Goal: Task Accomplishment & Management: Use online tool/utility

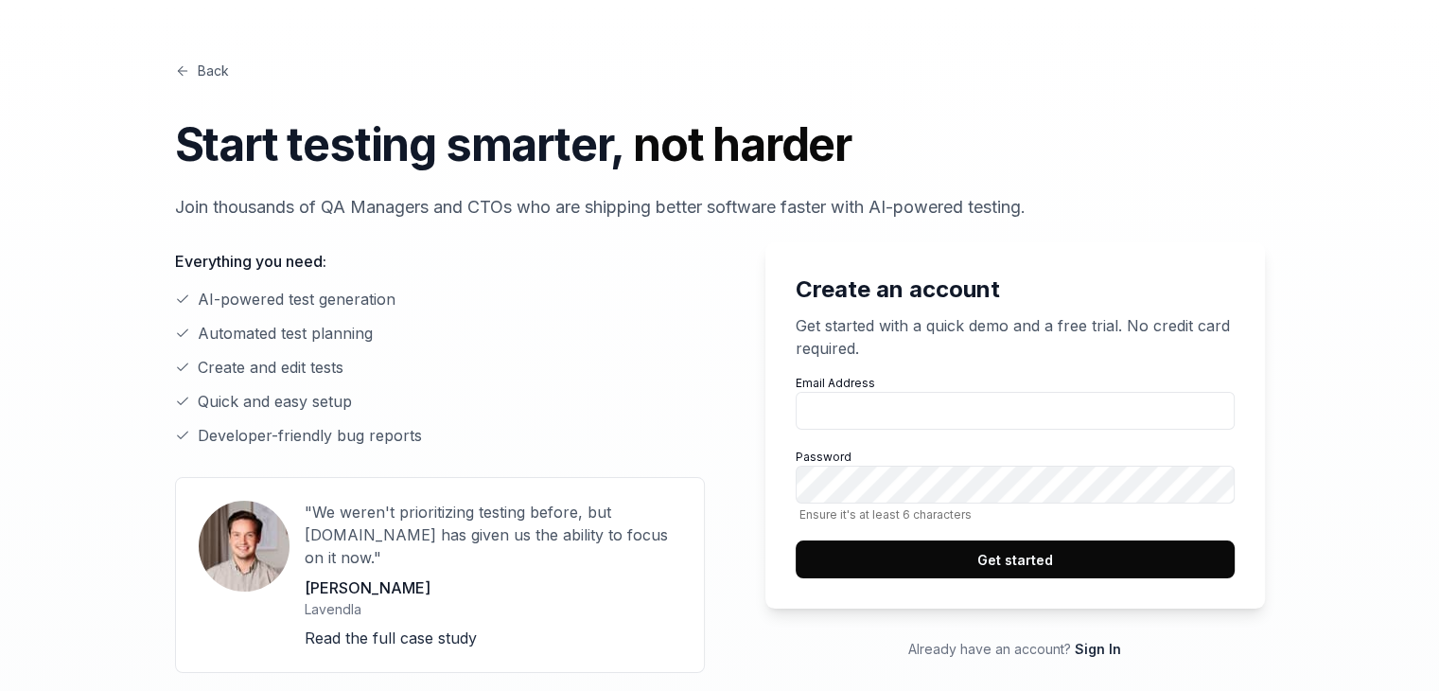
click at [889, 391] on label "Email Address" at bounding box center [1015, 402] width 439 height 55
click at [889, 392] on input "Email Address" at bounding box center [1015, 411] width 439 height 38
click at [889, 409] on input "Email Address" at bounding box center [1015, 411] width 439 height 38
click at [992, 356] on p "Get started with a quick demo and a free trial. No credit card required." at bounding box center [1015, 336] width 439 height 45
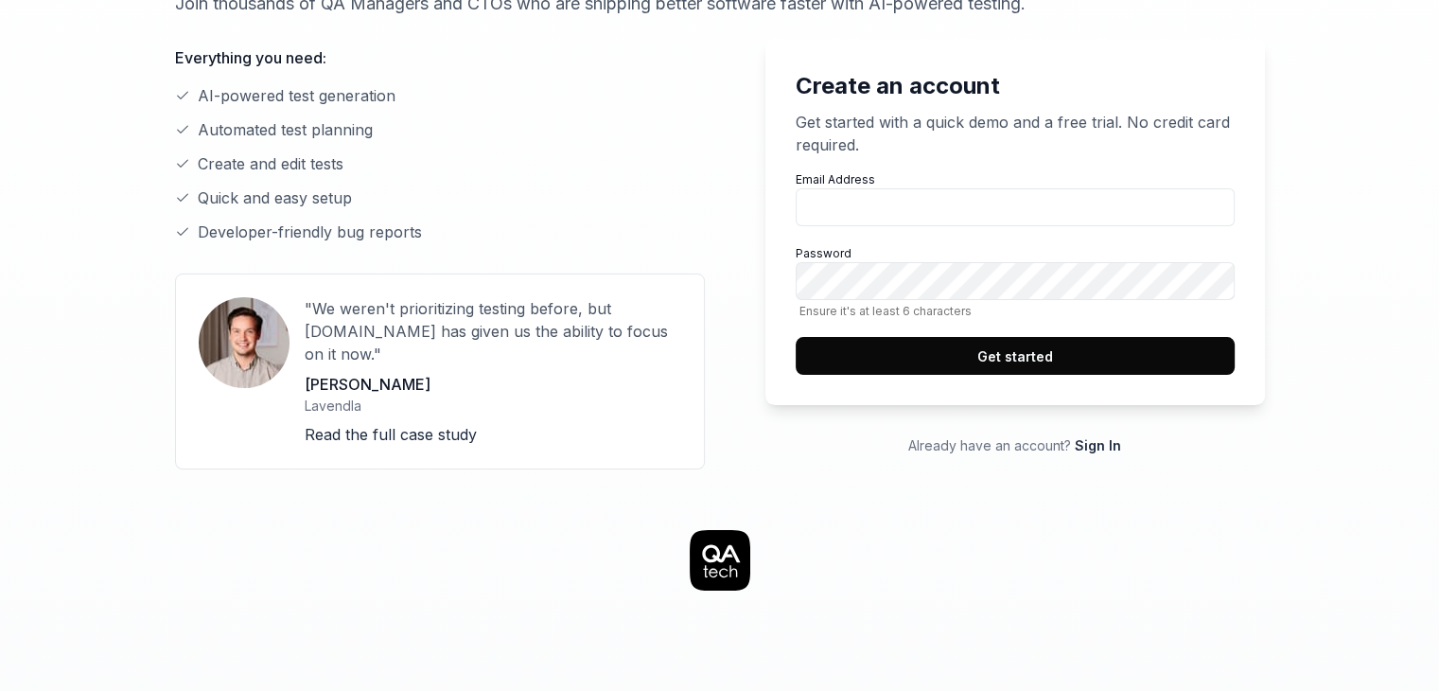
scroll to position [189, 0]
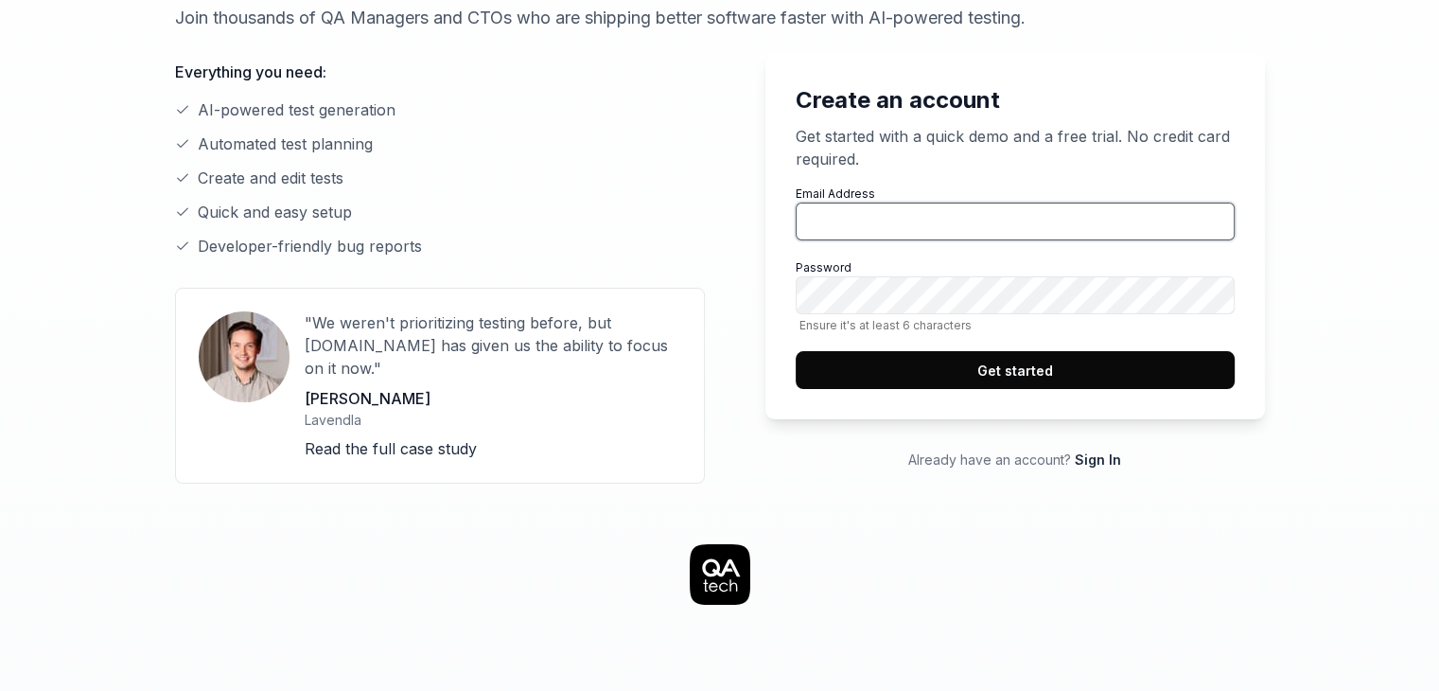
click at [1003, 226] on input "Email Address" at bounding box center [1015, 221] width 439 height 38
type input "[EMAIL_ADDRESS][DOMAIN_NAME]"
click at [992, 322] on span "Ensure it's at least 6 characters" at bounding box center [1015, 325] width 439 height 14
click at [990, 368] on button "Get started" at bounding box center [1015, 370] width 439 height 38
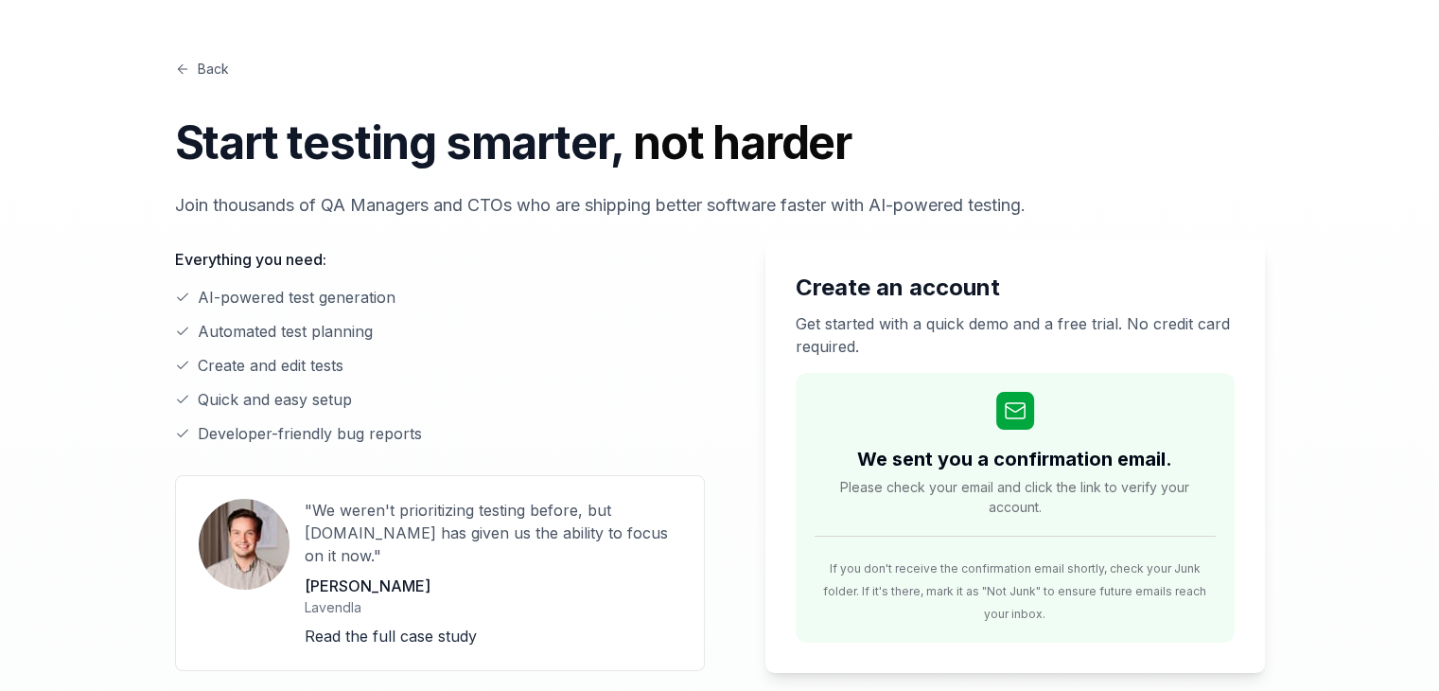
scroll to position [0, 0]
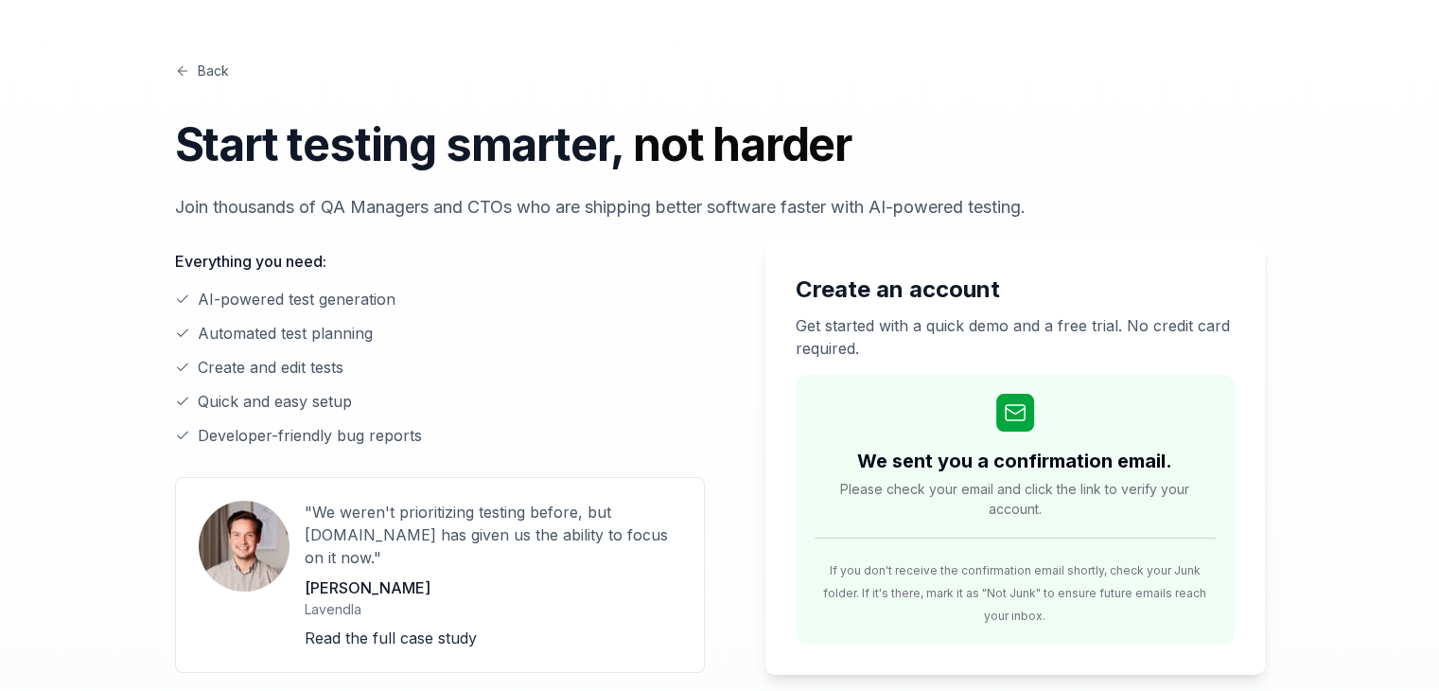
drag, startPoint x: 231, startPoint y: 69, endPoint x: 204, endPoint y: 69, distance: 26.5
click at [231, 69] on div "Back Start testing smarter, not harder Join thousands of QA Managers and CTOs w…" at bounding box center [720, 140] width 1090 height 159
click at [205, 69] on link "Back" at bounding box center [202, 71] width 54 height 20
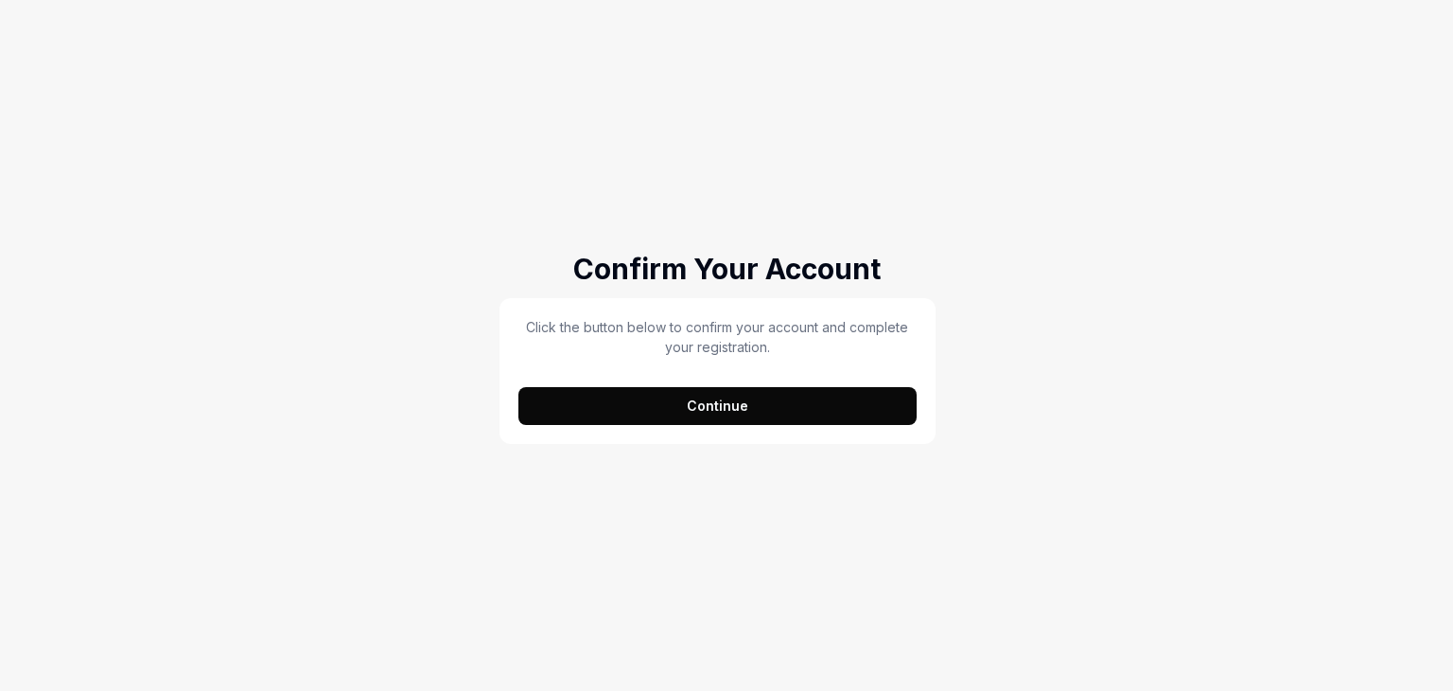
click at [743, 405] on button "Continue" at bounding box center [718, 406] width 398 height 38
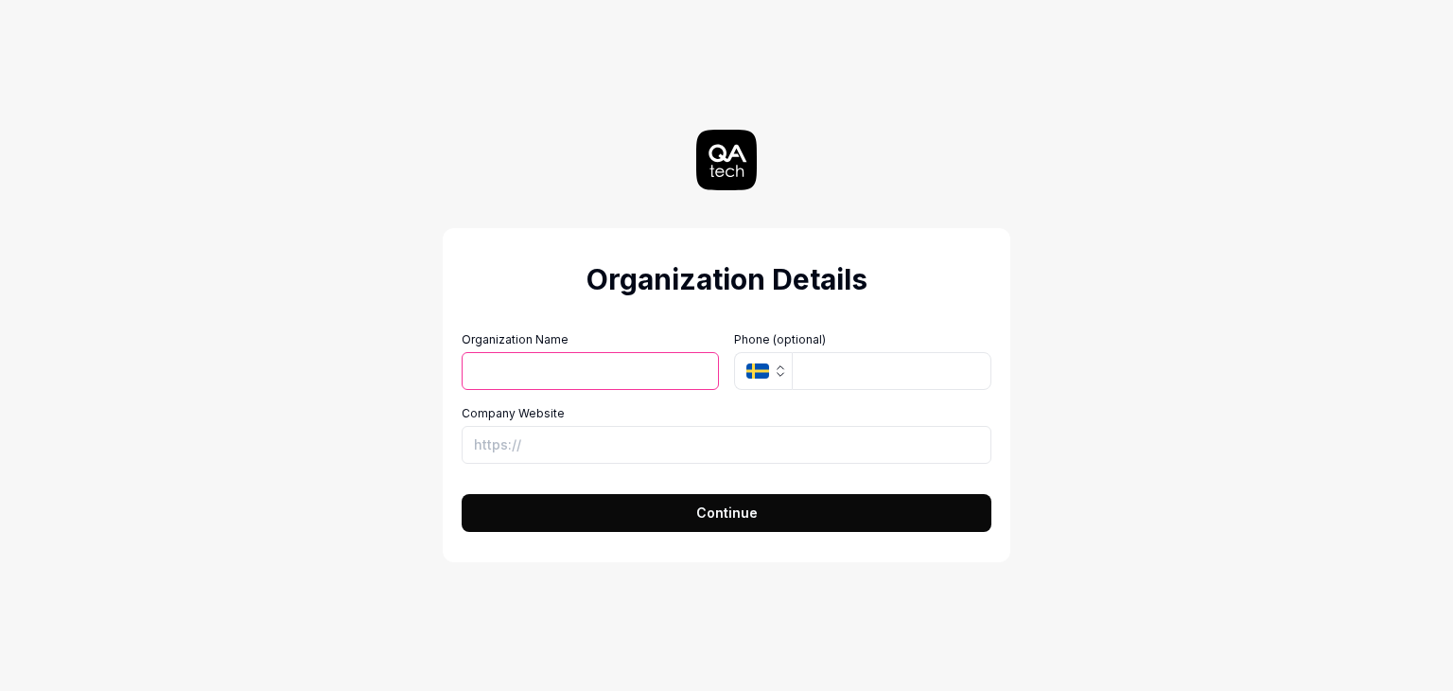
click at [552, 366] on input "Organization Name" at bounding box center [590, 371] width 257 height 38
drag, startPoint x: 536, startPoint y: 376, endPoint x: 612, endPoint y: 374, distance: 76.7
click at [612, 374] on input "Viviane Hermano" at bounding box center [590, 371] width 257 height 38
type input "Viviane"
click at [800, 358] on input "tel" at bounding box center [892, 371] width 200 height 38
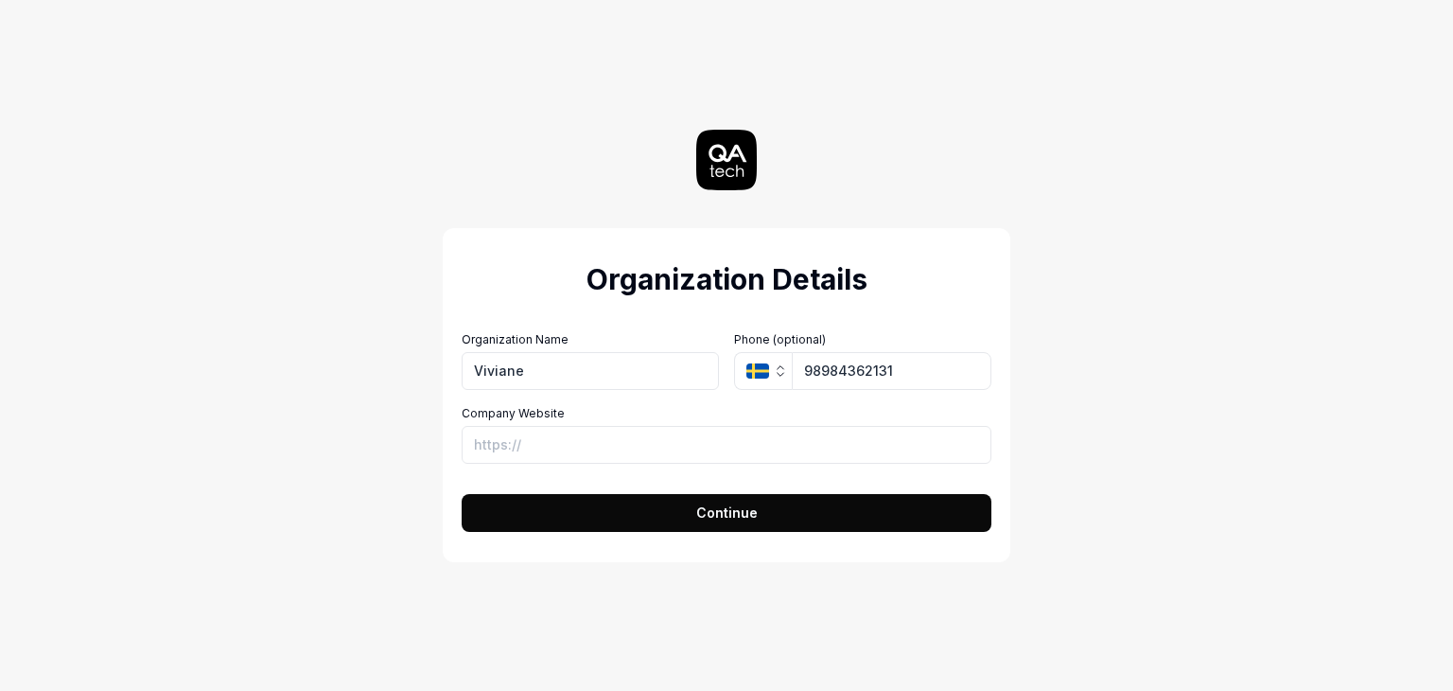
click at [736, 371] on button "SE" at bounding box center [763, 371] width 58 height 38
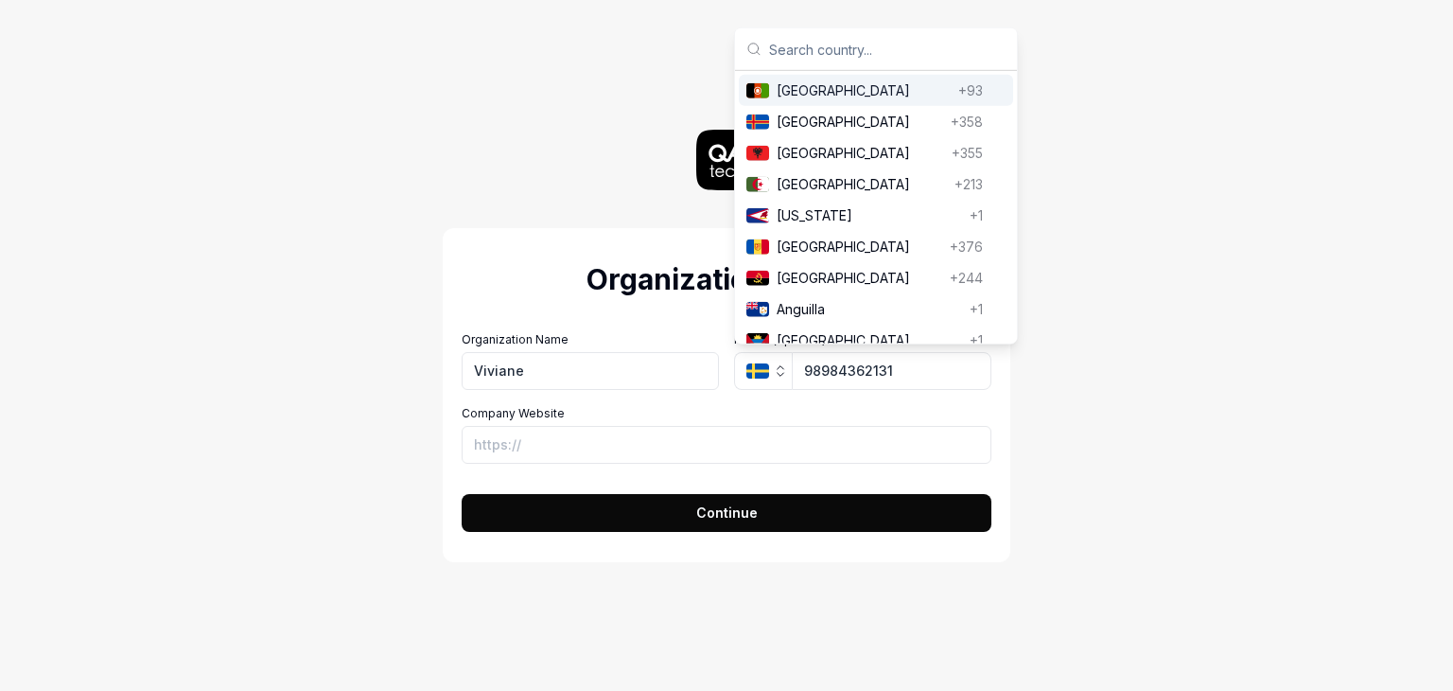
click at [779, 372] on icon "button" at bounding box center [780, 370] width 15 height 15
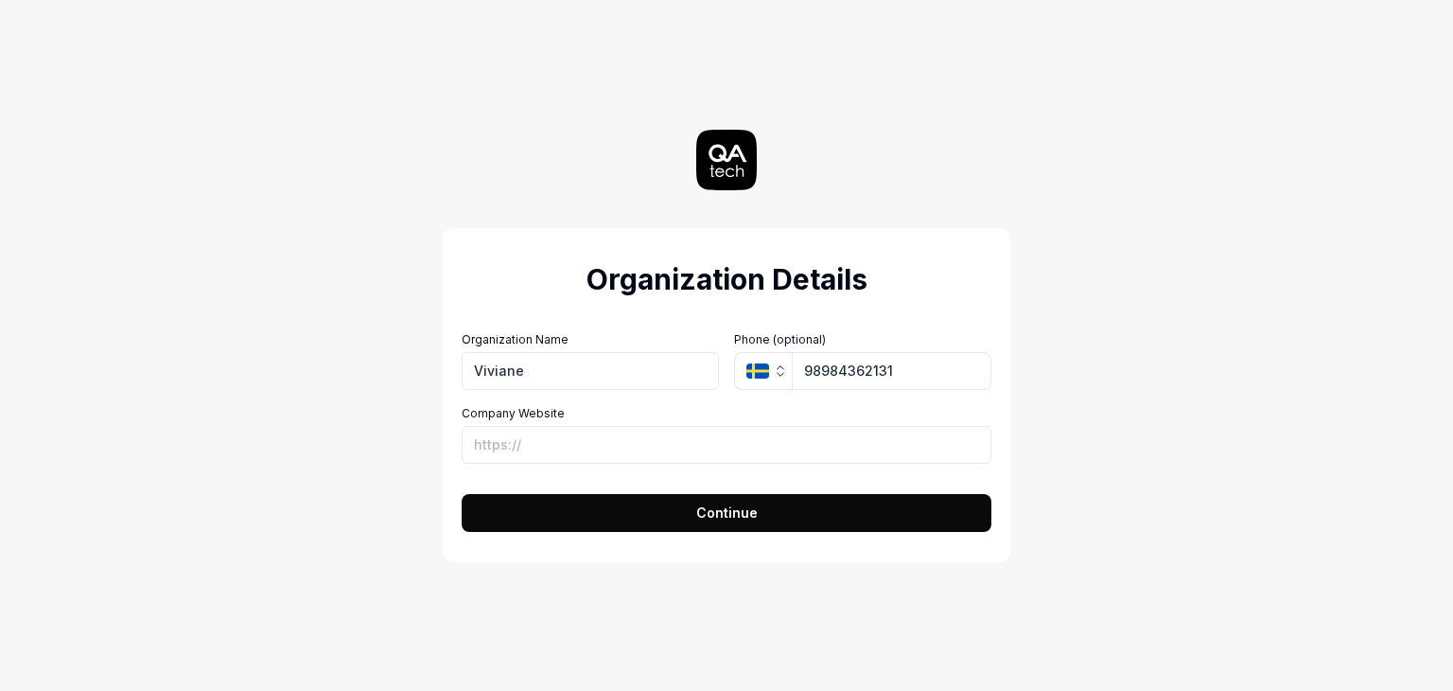
click at [780, 372] on icon "button" at bounding box center [780, 370] width 15 height 15
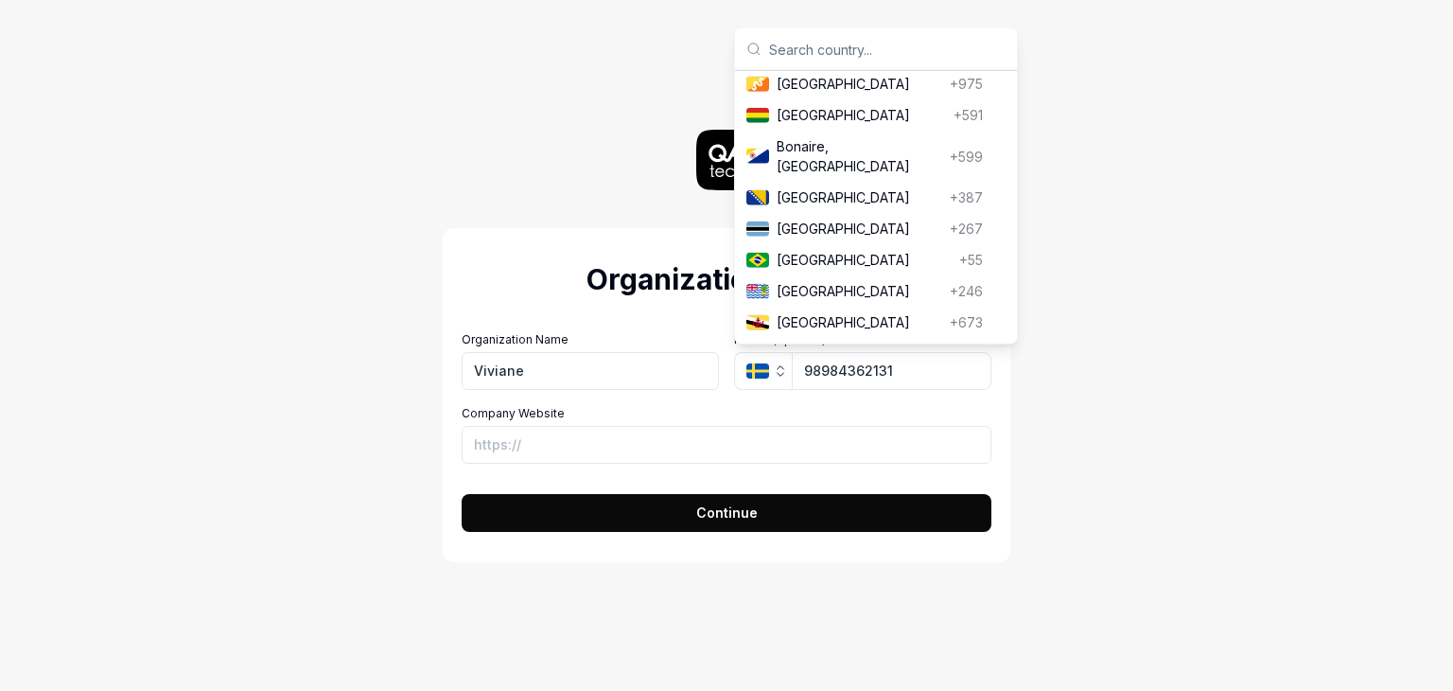
scroll to position [852, 0]
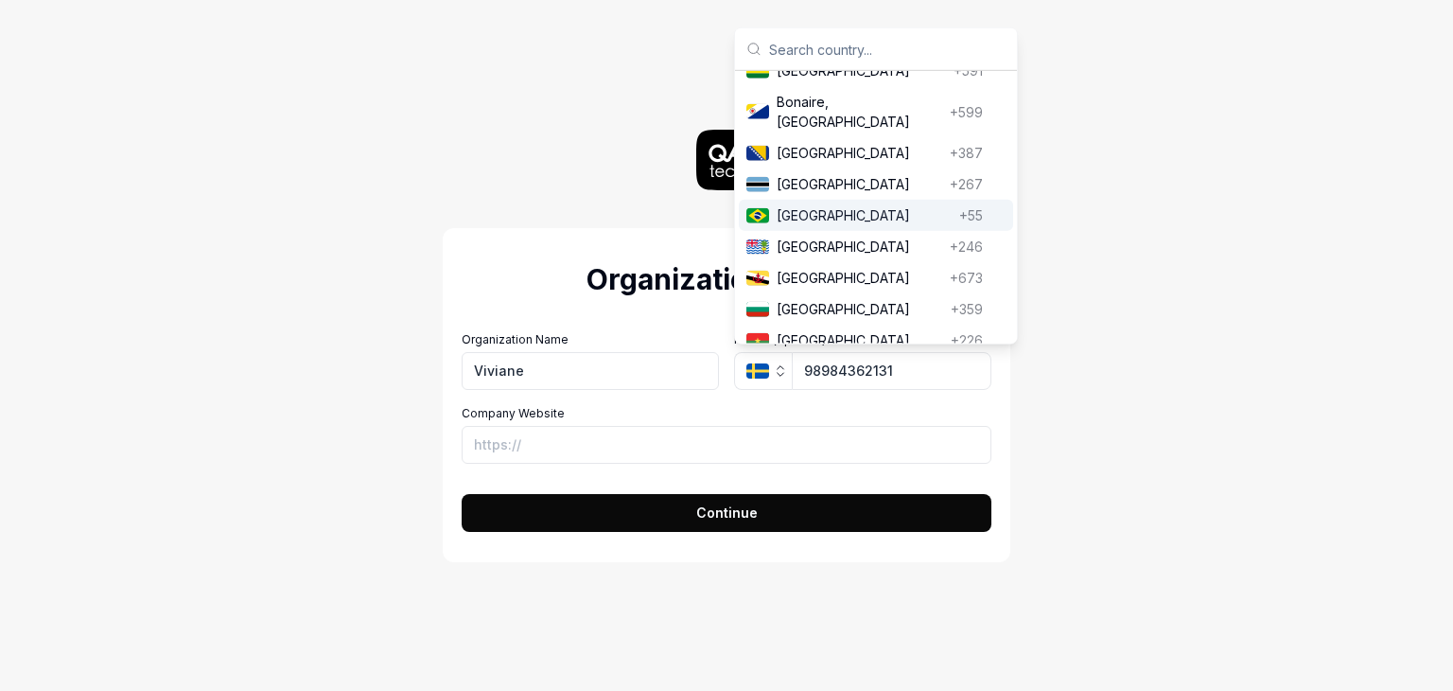
click at [833, 205] on span "Brazil" at bounding box center [864, 215] width 175 height 20
type input "(98) 98436-2131"
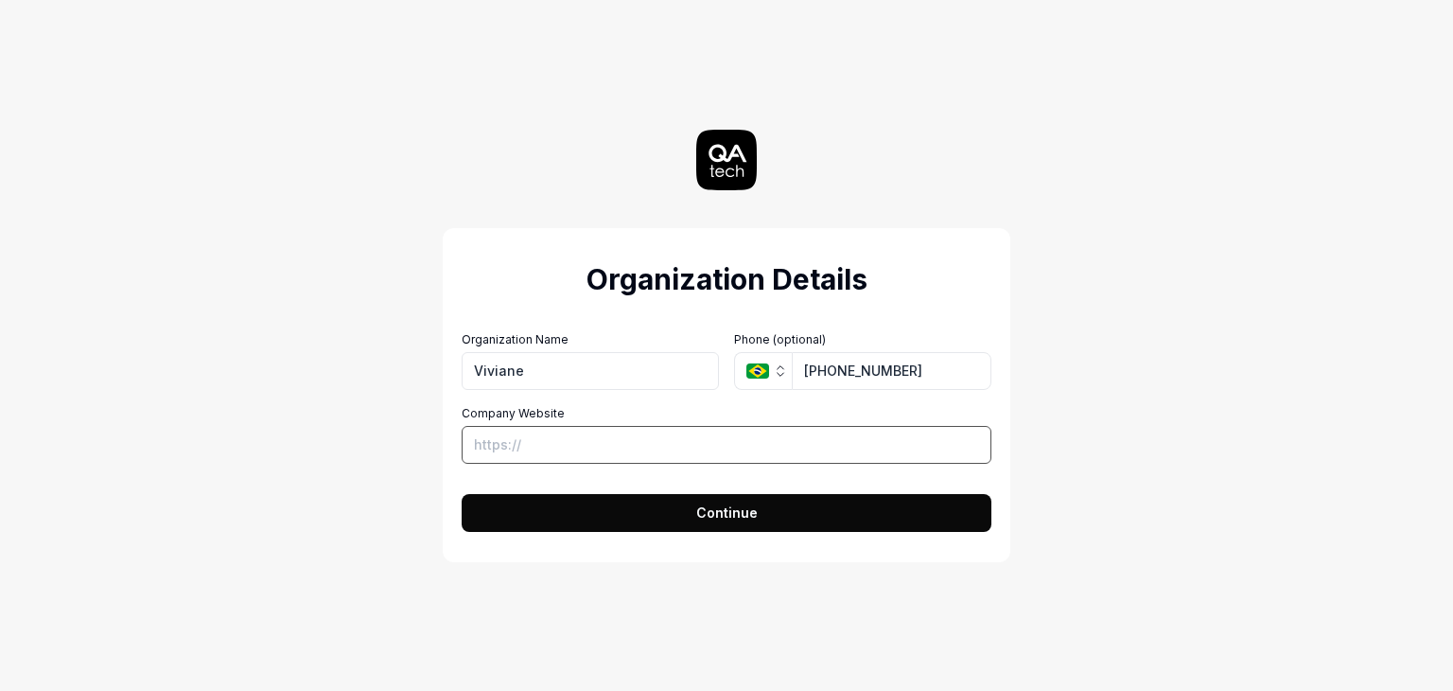
click at [671, 440] on input "Company Website" at bounding box center [727, 445] width 530 height 38
click at [897, 507] on button "Continue" at bounding box center [727, 513] width 530 height 38
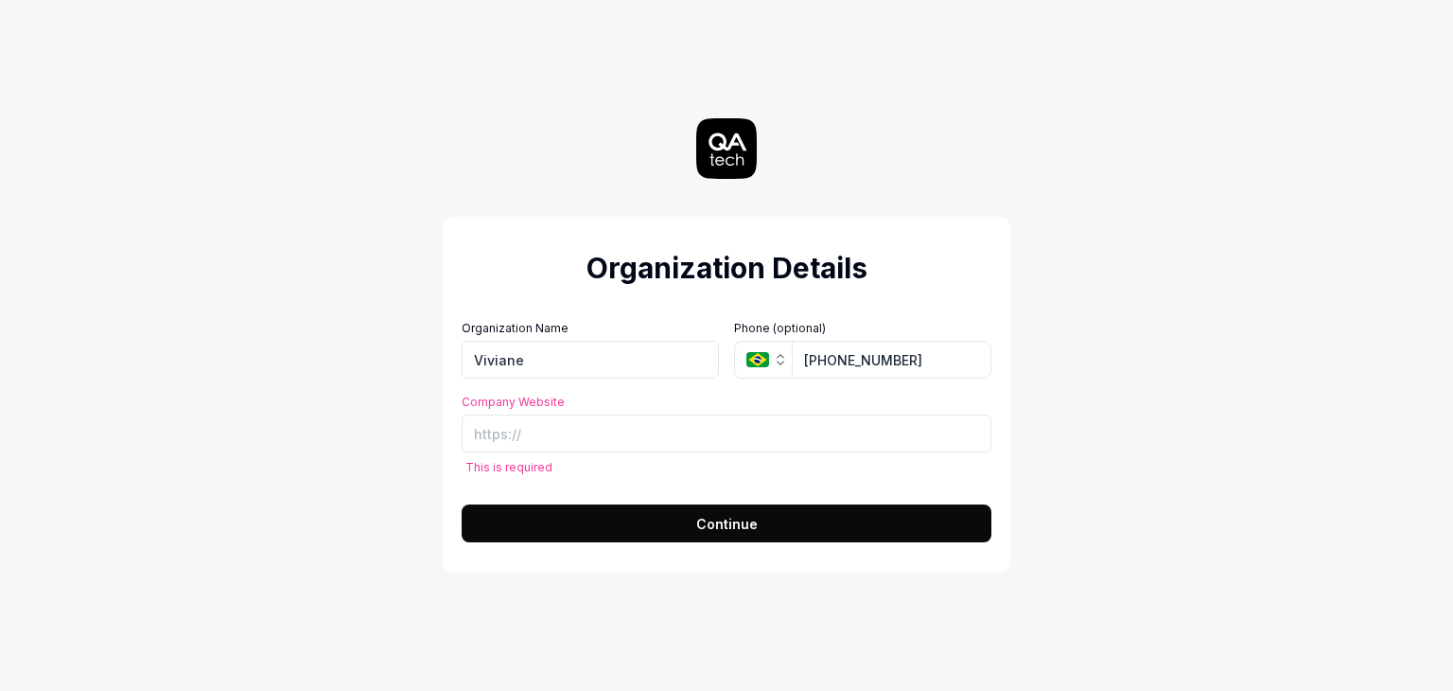
click at [466, 391] on div "Organization Name Viviane Organization Logo (Square minimum 256x256px) Click to…" at bounding box center [727, 397] width 530 height 154
click at [545, 414] on input "Company Website" at bounding box center [727, 433] width 530 height 38
paste input "https://www.saucedemo.com/"
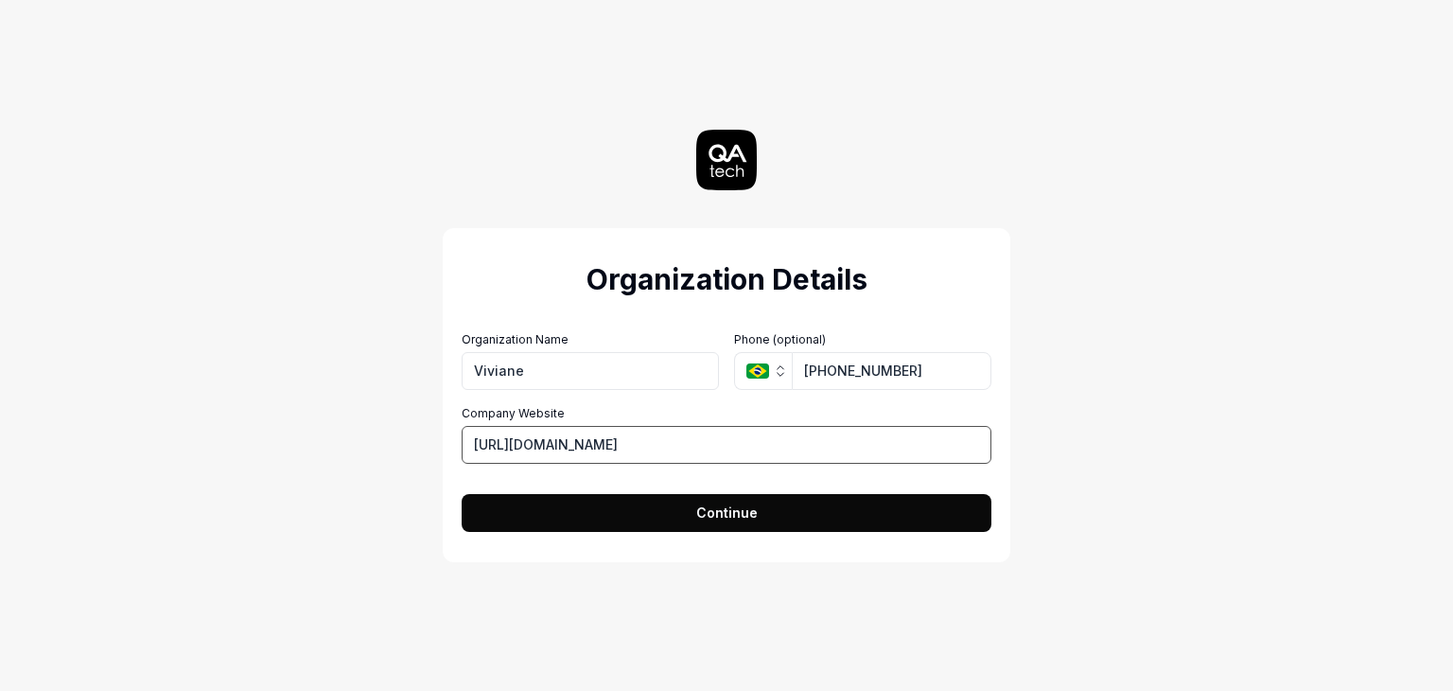
type input "https://www.saucedemo.com/"
click at [596, 523] on button "Continue" at bounding box center [727, 513] width 530 height 38
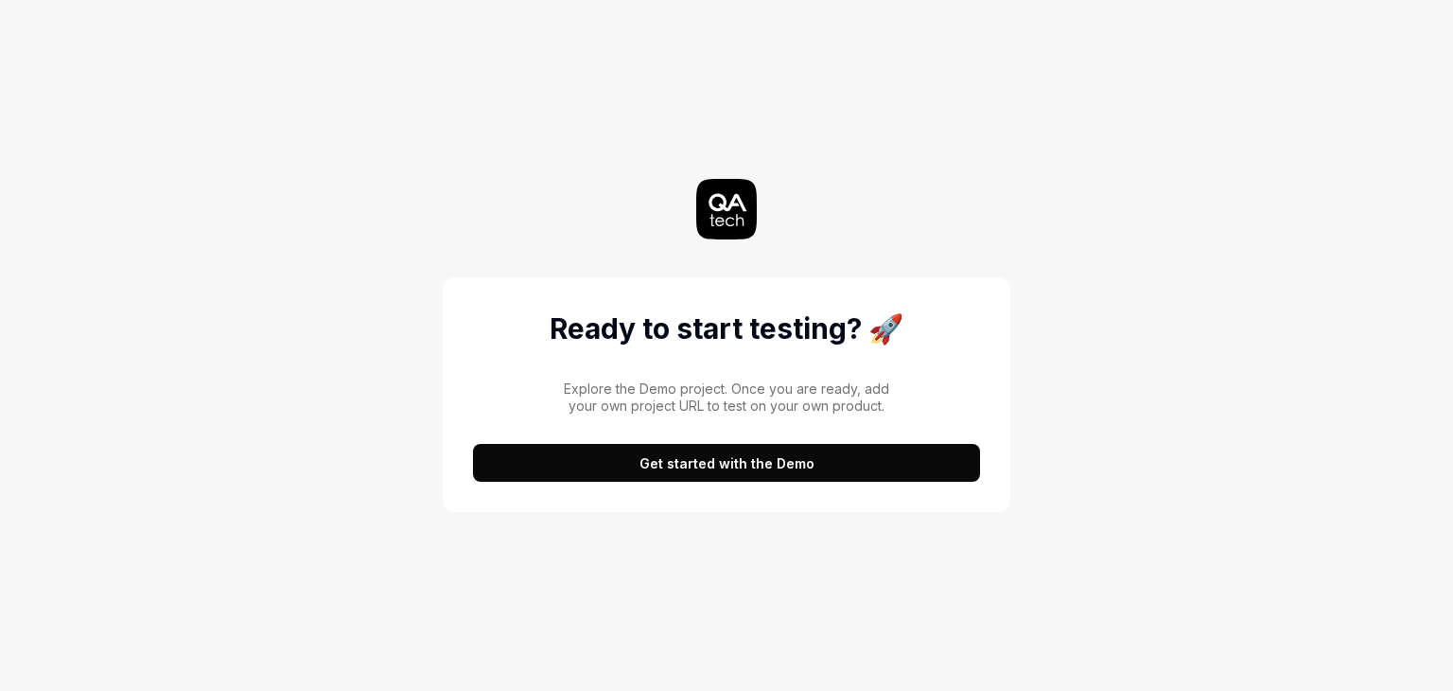
click at [683, 479] on button "Get started with the Demo" at bounding box center [726, 463] width 507 height 38
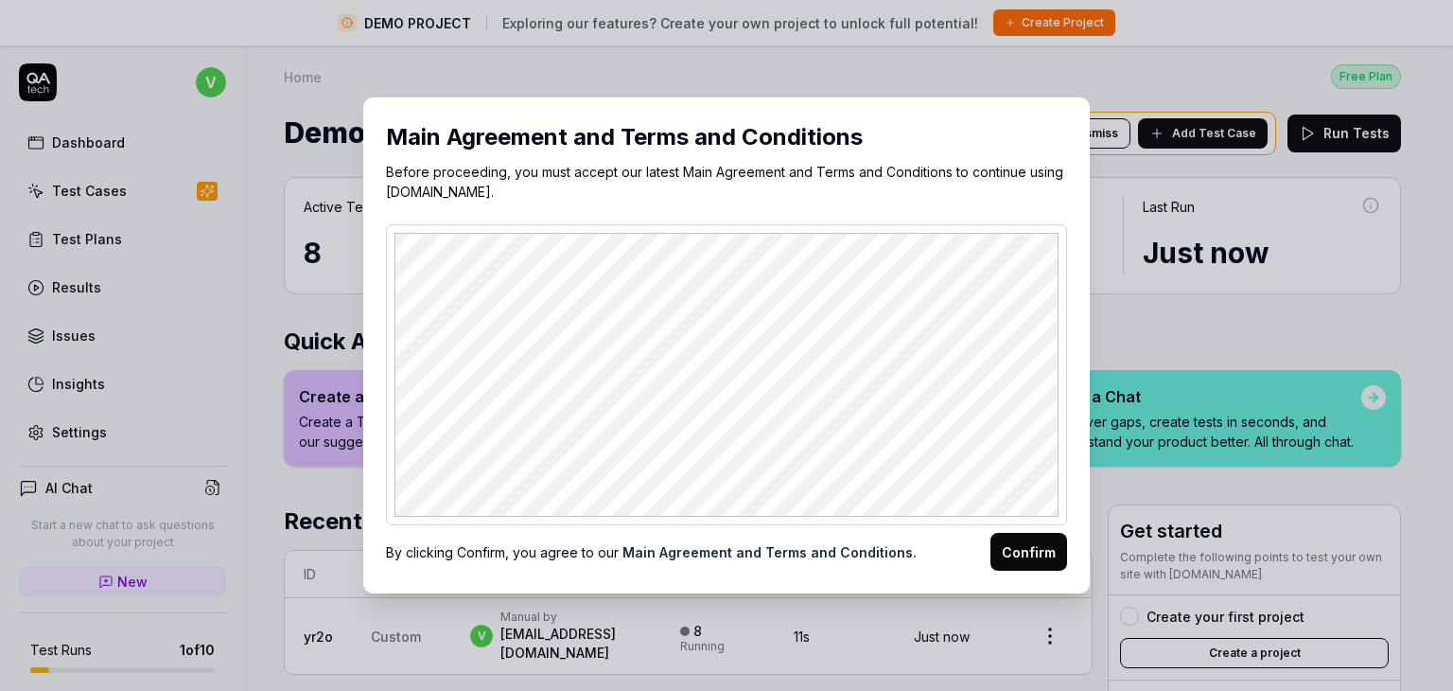
click at [1052, 547] on button "Confirm" at bounding box center [1029, 552] width 77 height 38
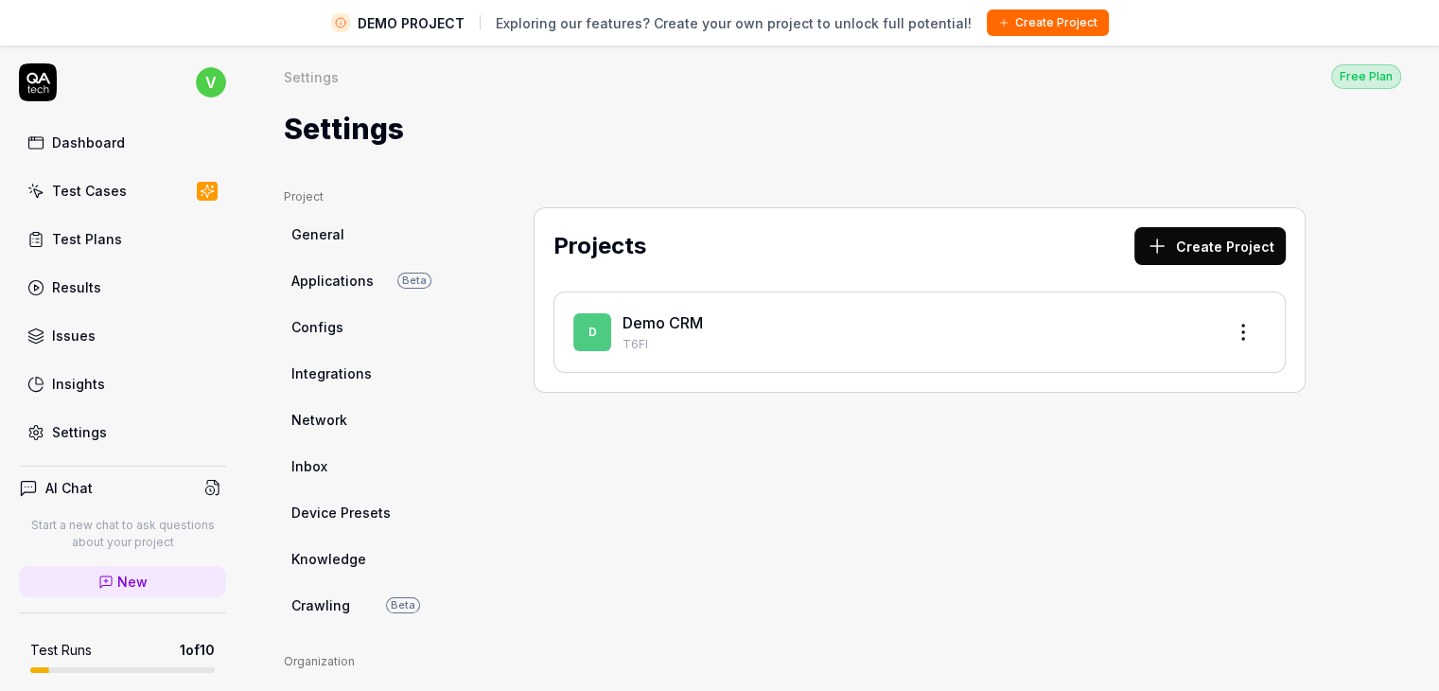
click at [685, 323] on link "Demo CRM" at bounding box center [663, 322] width 80 height 19
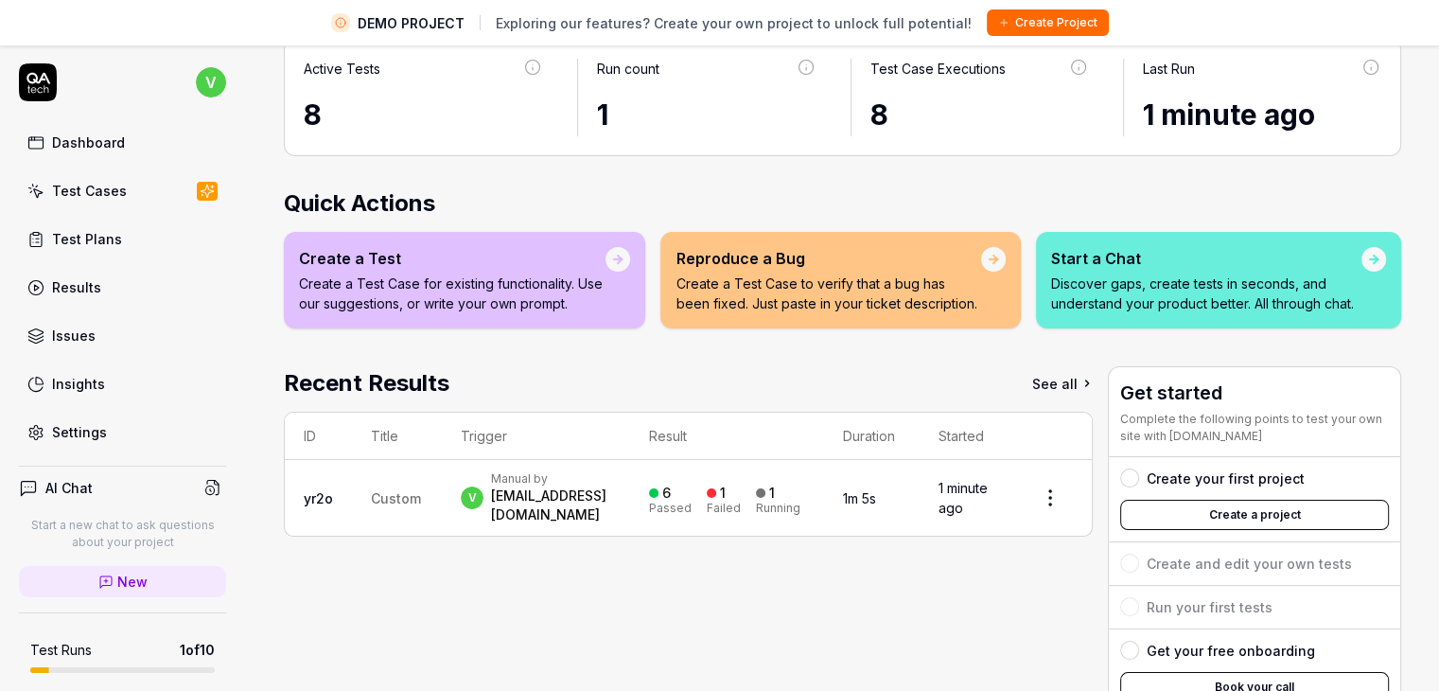
scroll to position [246, 0]
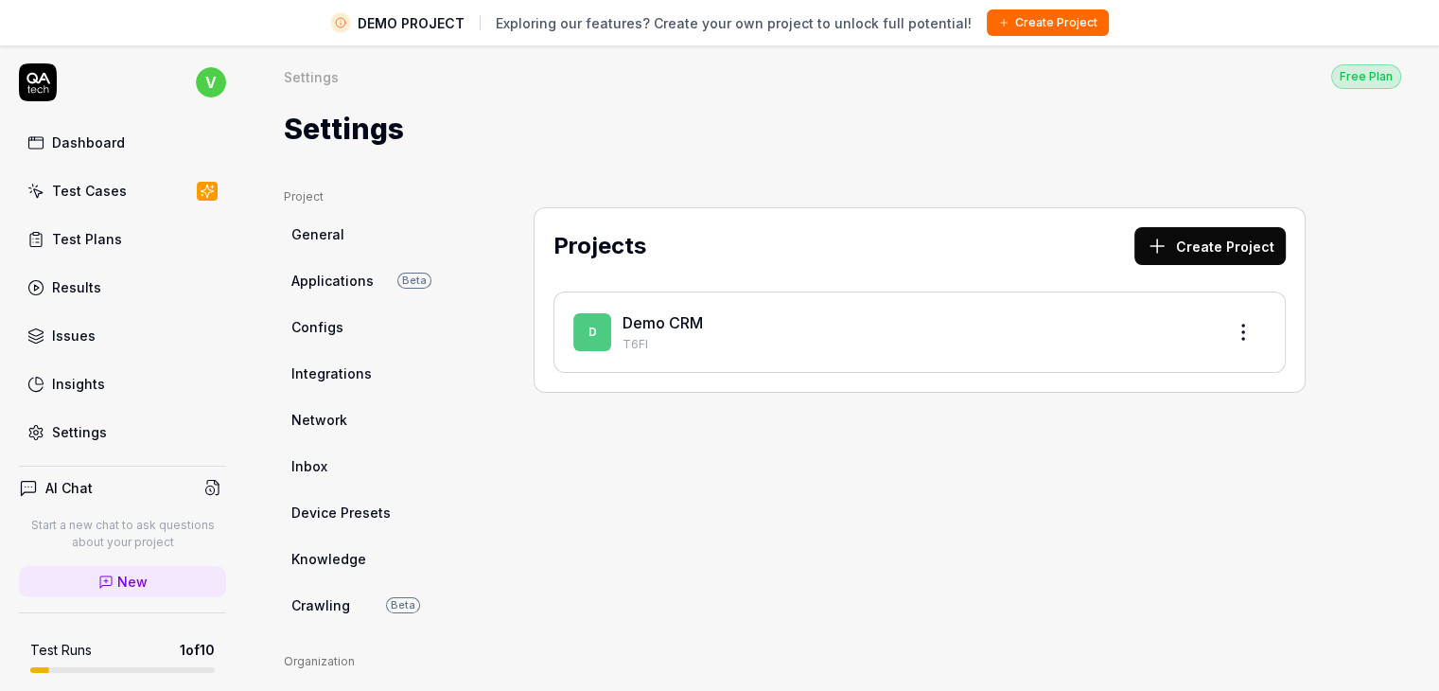
click at [783, 336] on p "T6FI" at bounding box center [916, 344] width 587 height 17
click at [667, 302] on div "D Demo CRM T6FI" at bounding box center [920, 331] width 732 height 81
click at [669, 327] on link "Demo CRM" at bounding box center [663, 322] width 80 height 19
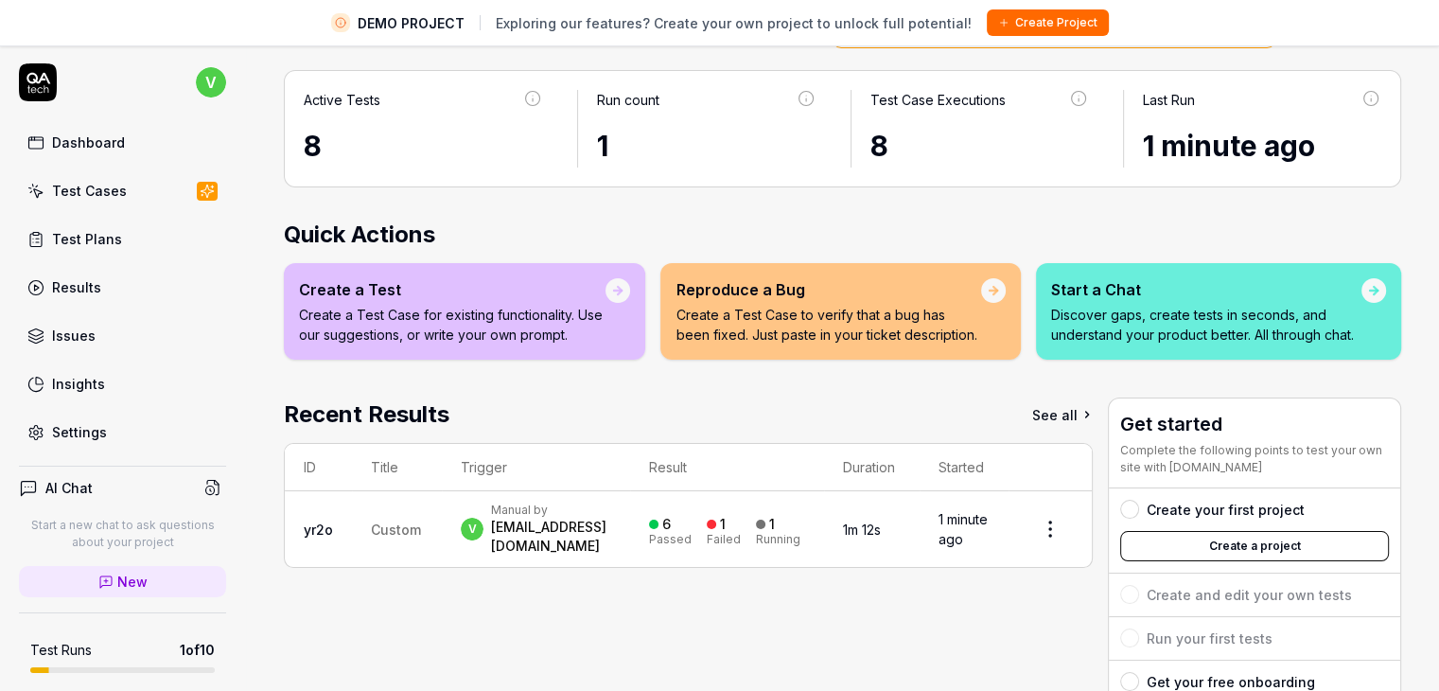
scroll to position [260, 0]
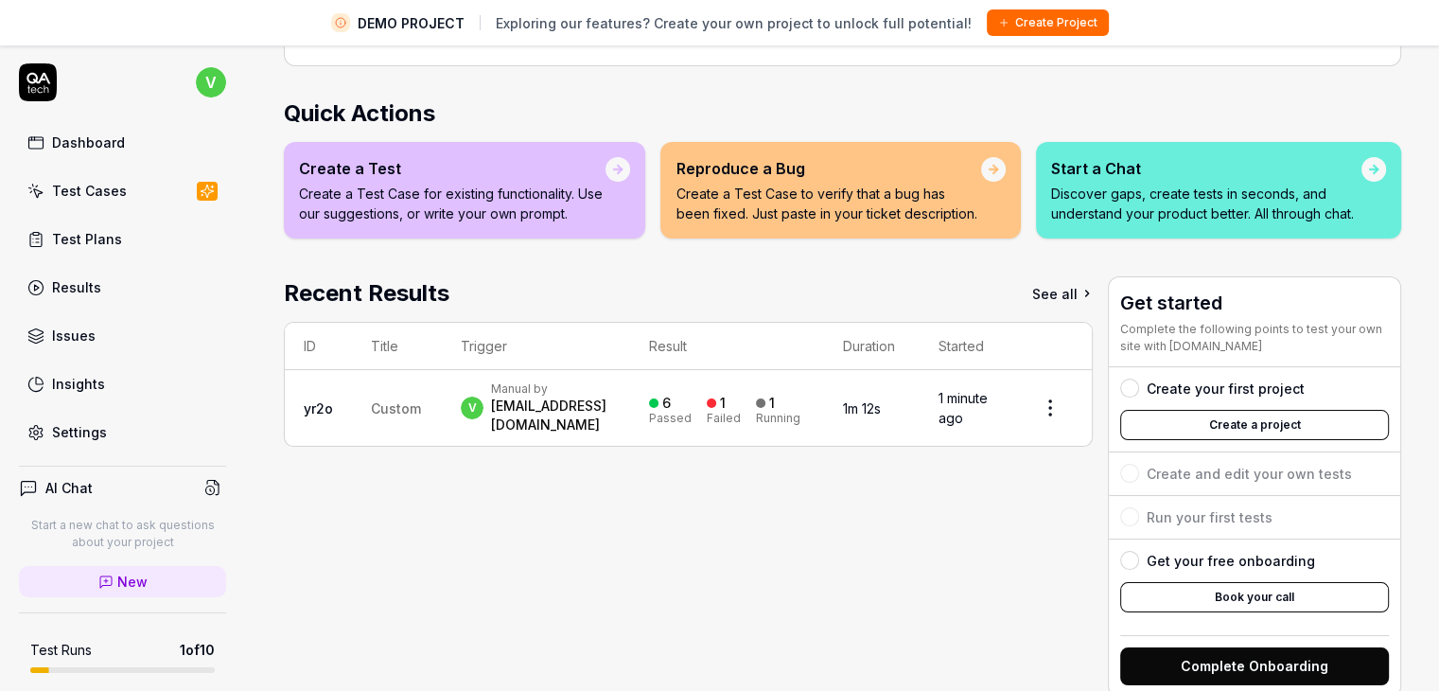
click at [1250, 410] on button "Create a project" at bounding box center [1254, 425] width 269 height 30
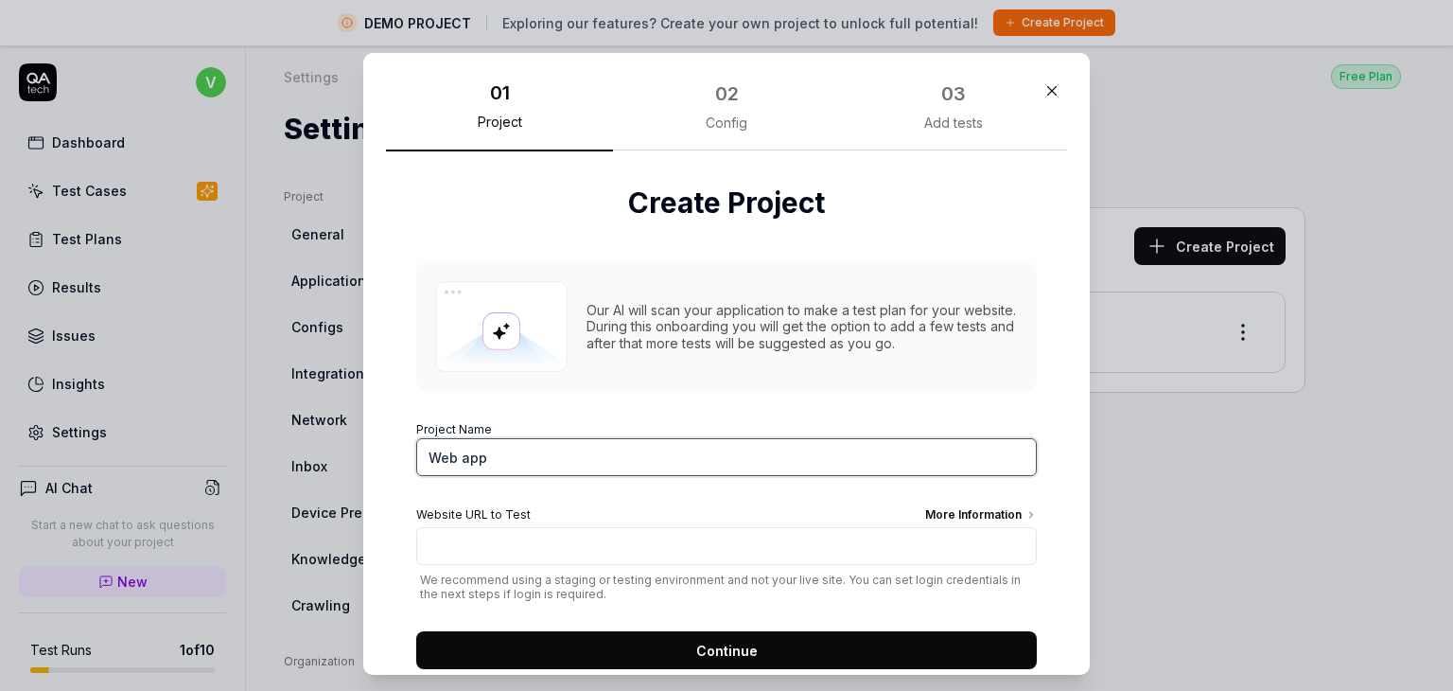
scroll to position [46, 0]
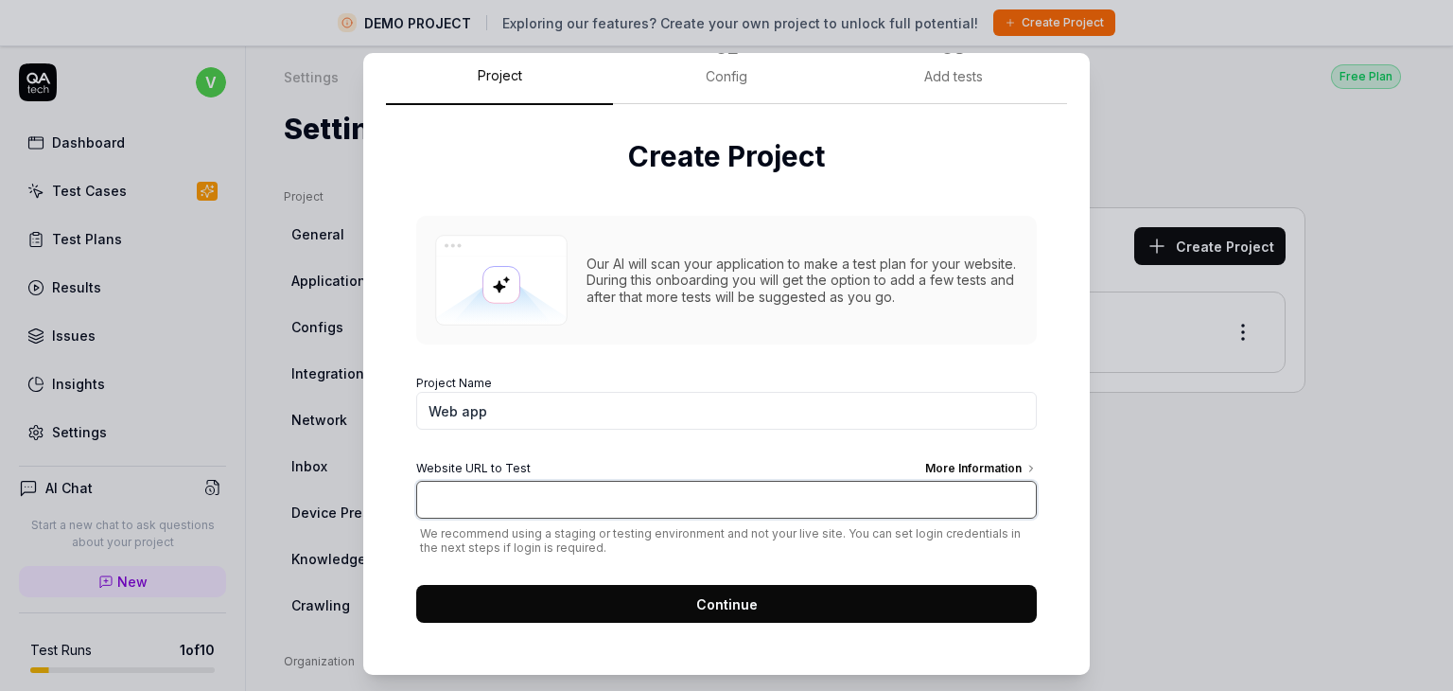
click at [473, 498] on input "Website URL to Test More Information" at bounding box center [726, 500] width 621 height 38
paste input "[URL][DOMAIN_NAME]"
type input "[URL][DOMAIN_NAME]"
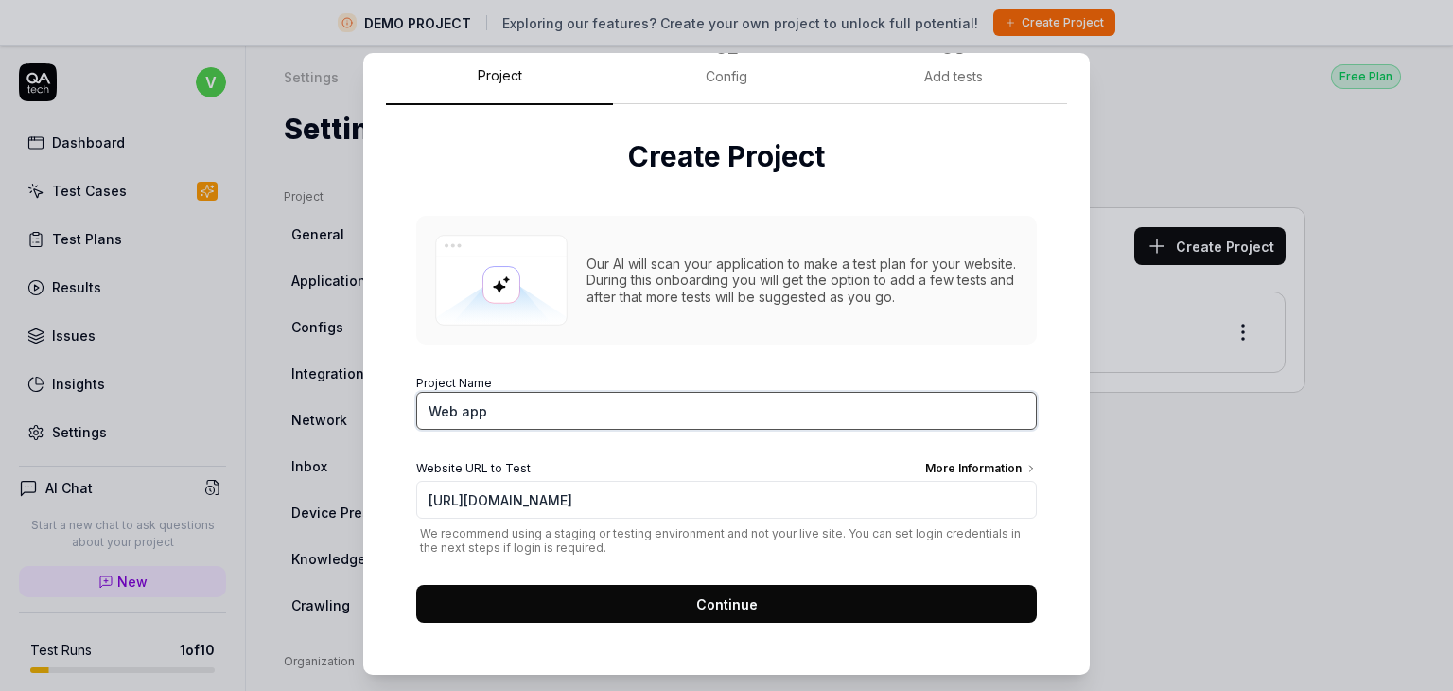
click at [472, 394] on input "Web app" at bounding box center [726, 411] width 621 height 38
drag, startPoint x: 503, startPoint y: 403, endPoint x: 388, endPoint y: 409, distance: 115.6
click at [388, 409] on div "Create Project Our AI will scan your application to make a test plan for your w…" at bounding box center [726, 379] width 681 height 549
type input "Animati"
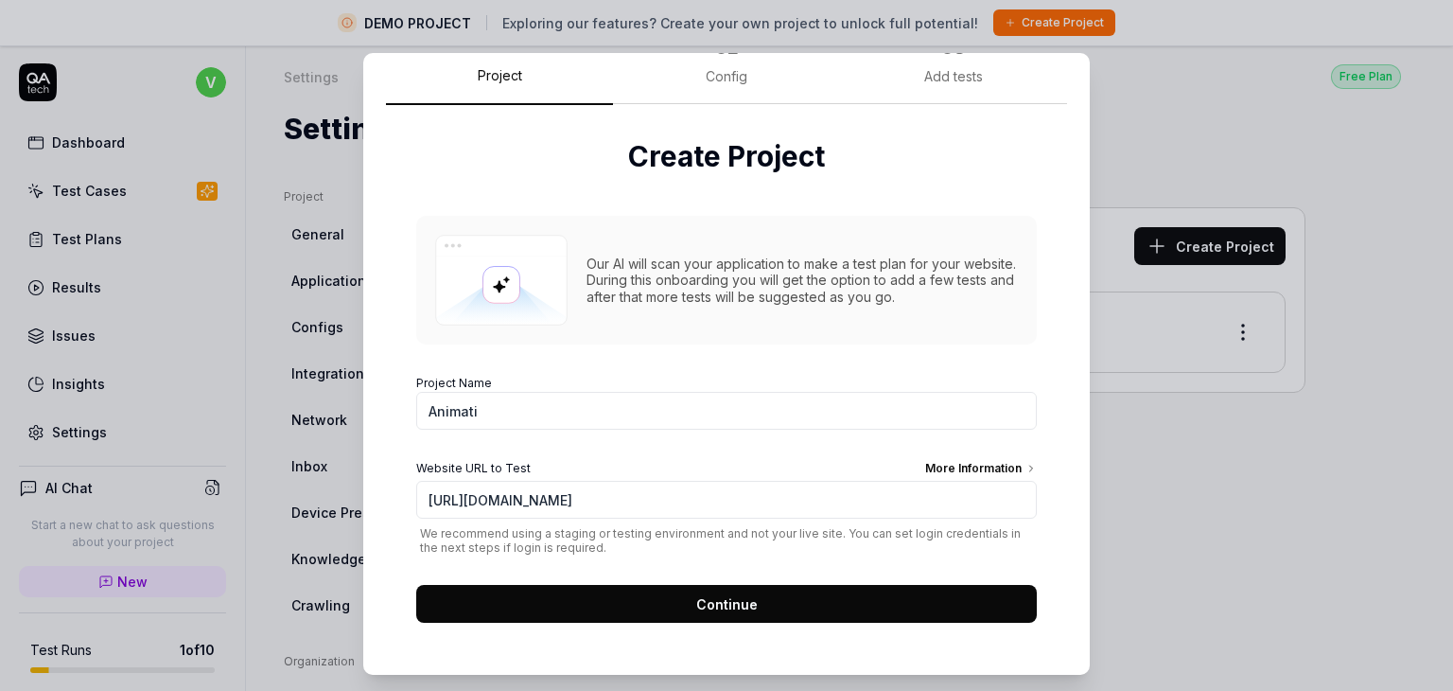
click at [701, 616] on button "Continue" at bounding box center [726, 604] width 621 height 38
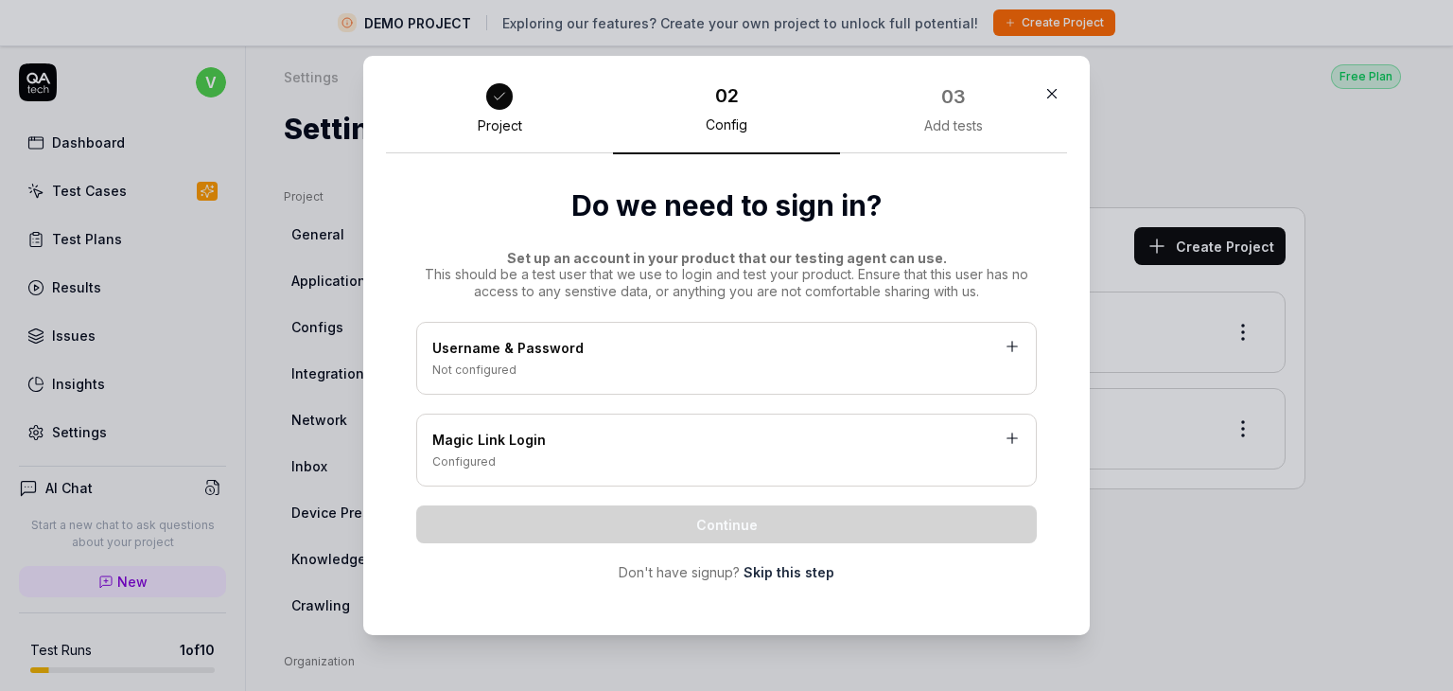
click at [747, 362] on div "Not configured" at bounding box center [726, 369] width 589 height 17
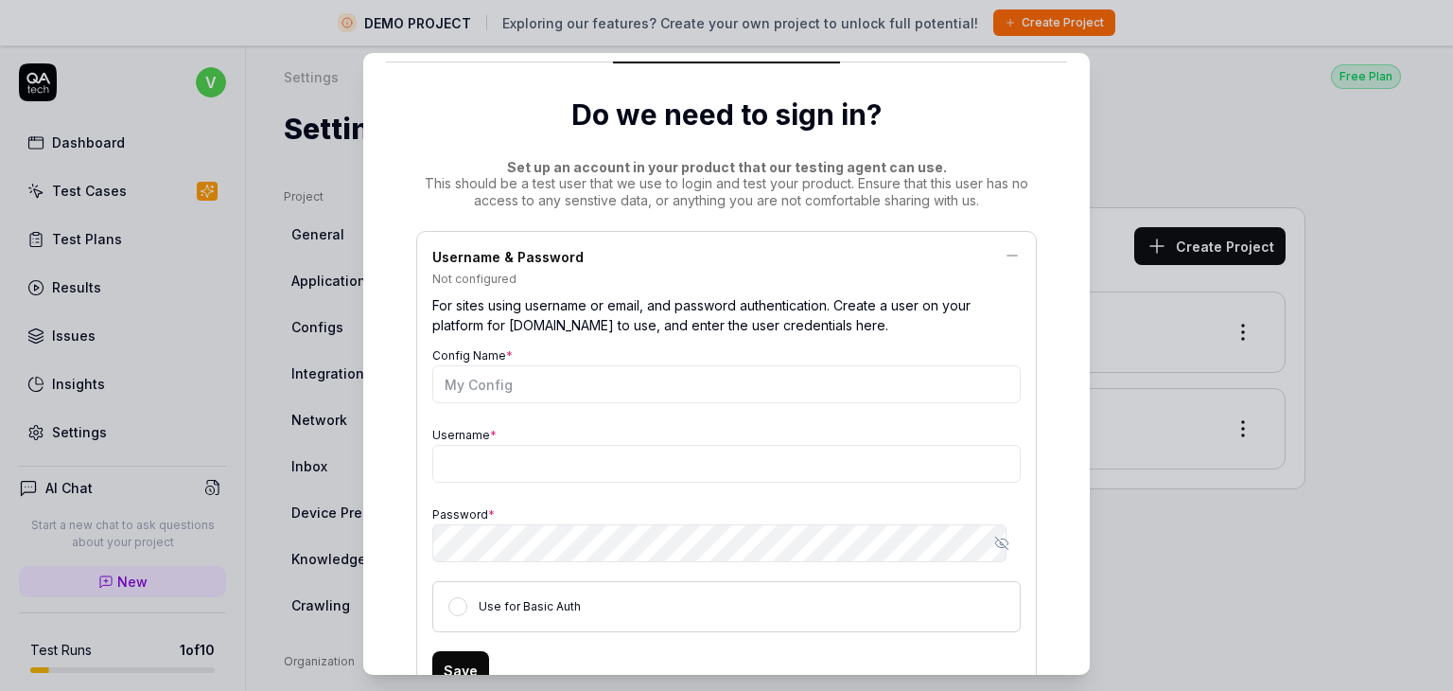
scroll to position [95, 0]
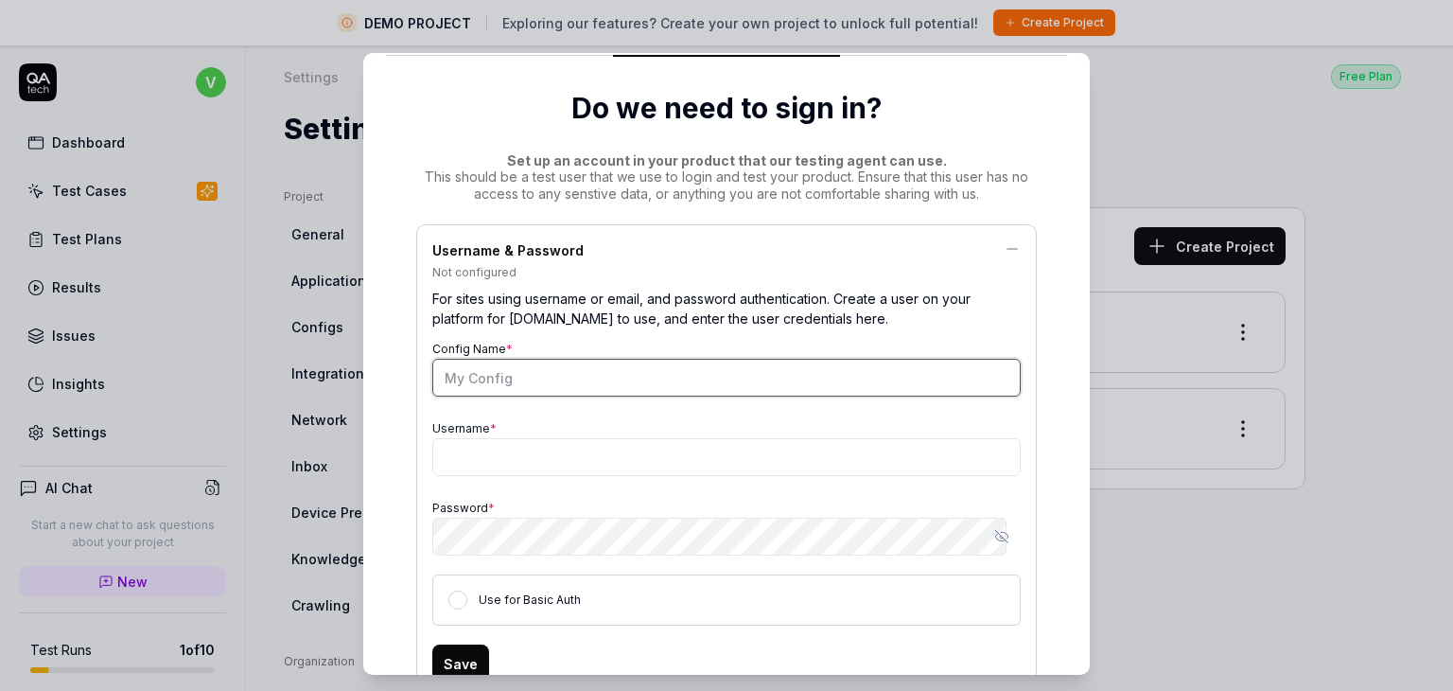
click at [744, 374] on input "Config Name *" at bounding box center [726, 378] width 589 height 38
type input "login"
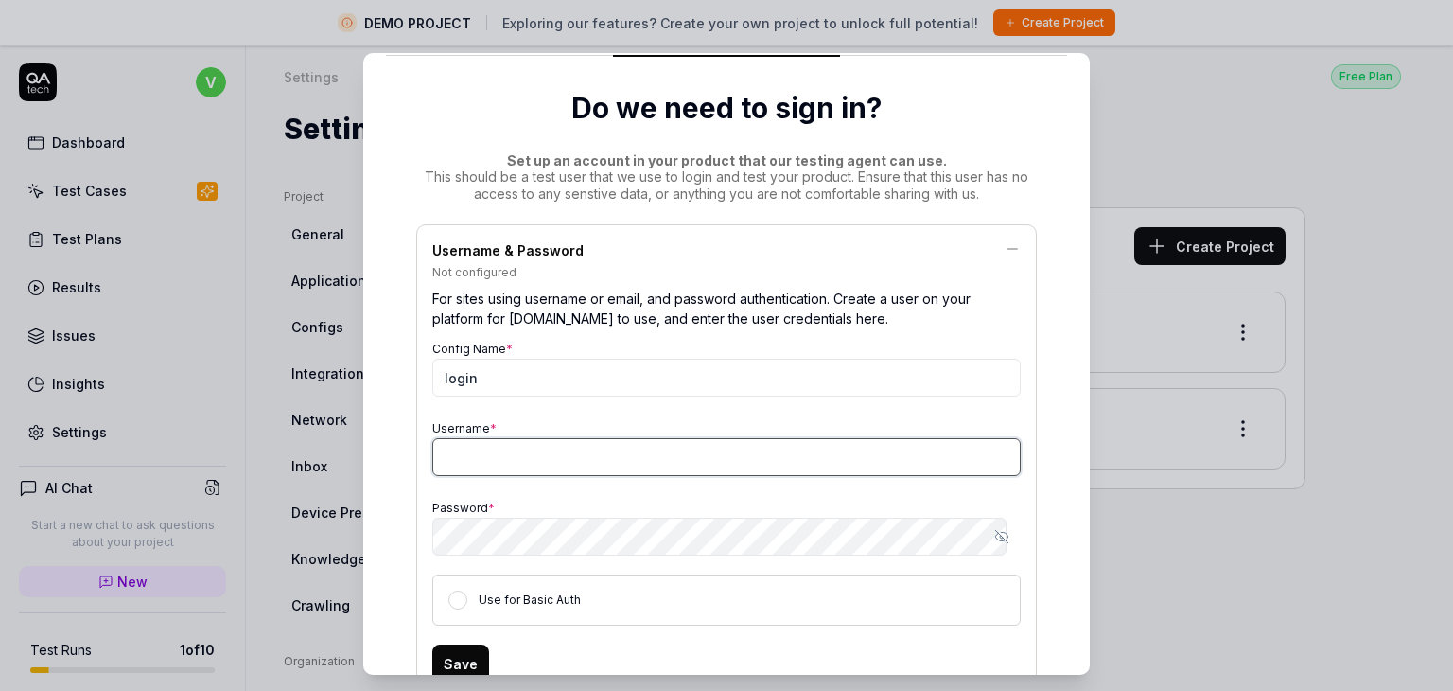
click at [520, 439] on input "Username *" at bounding box center [726, 457] width 589 height 38
paste input "standard_user"
type input "standard_user"
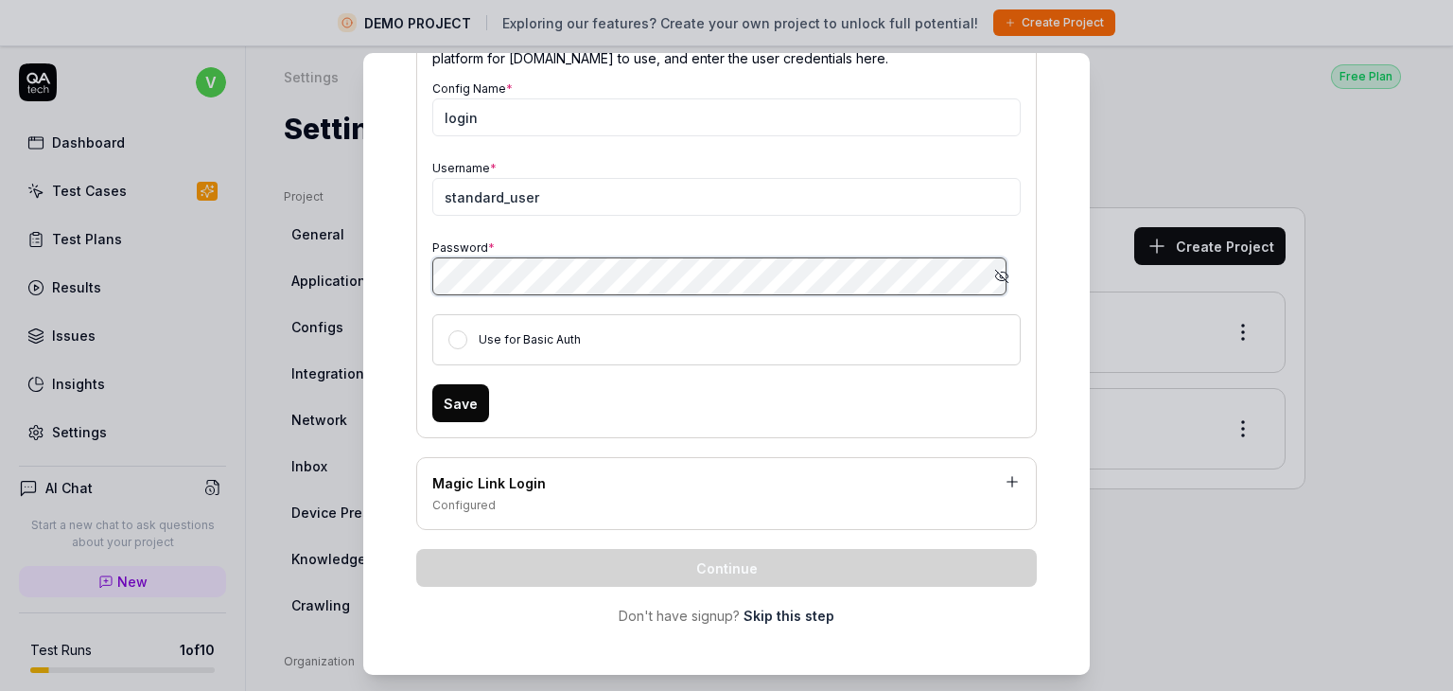
scroll to position [357, 0]
click at [842, 411] on div "Save" at bounding box center [726, 401] width 589 height 38
click at [450, 334] on button "Use for Basic Auth" at bounding box center [457, 337] width 19 height 19
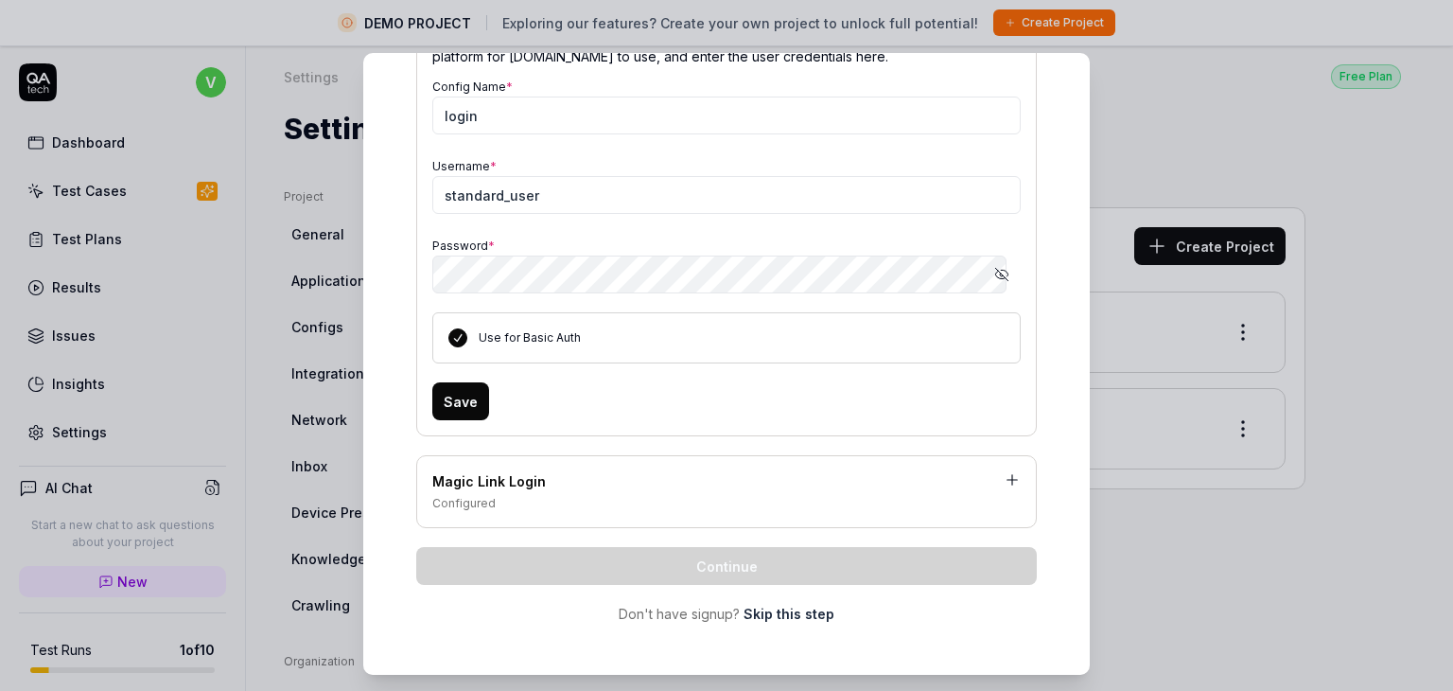
click at [468, 395] on button "Save" at bounding box center [460, 401] width 57 height 38
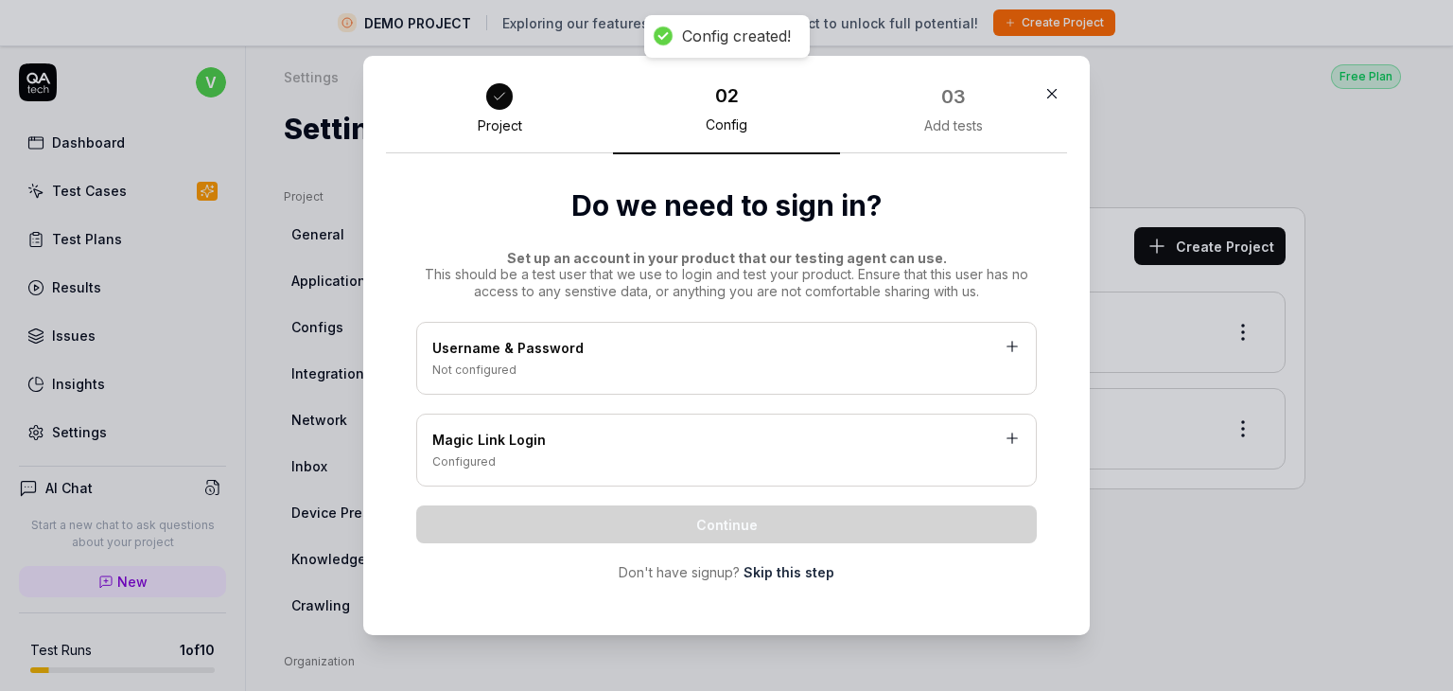
click at [455, 400] on div "Username & Password Not configured Magic Link Login Configured Continue Don't h…" at bounding box center [726, 452] width 621 height 260
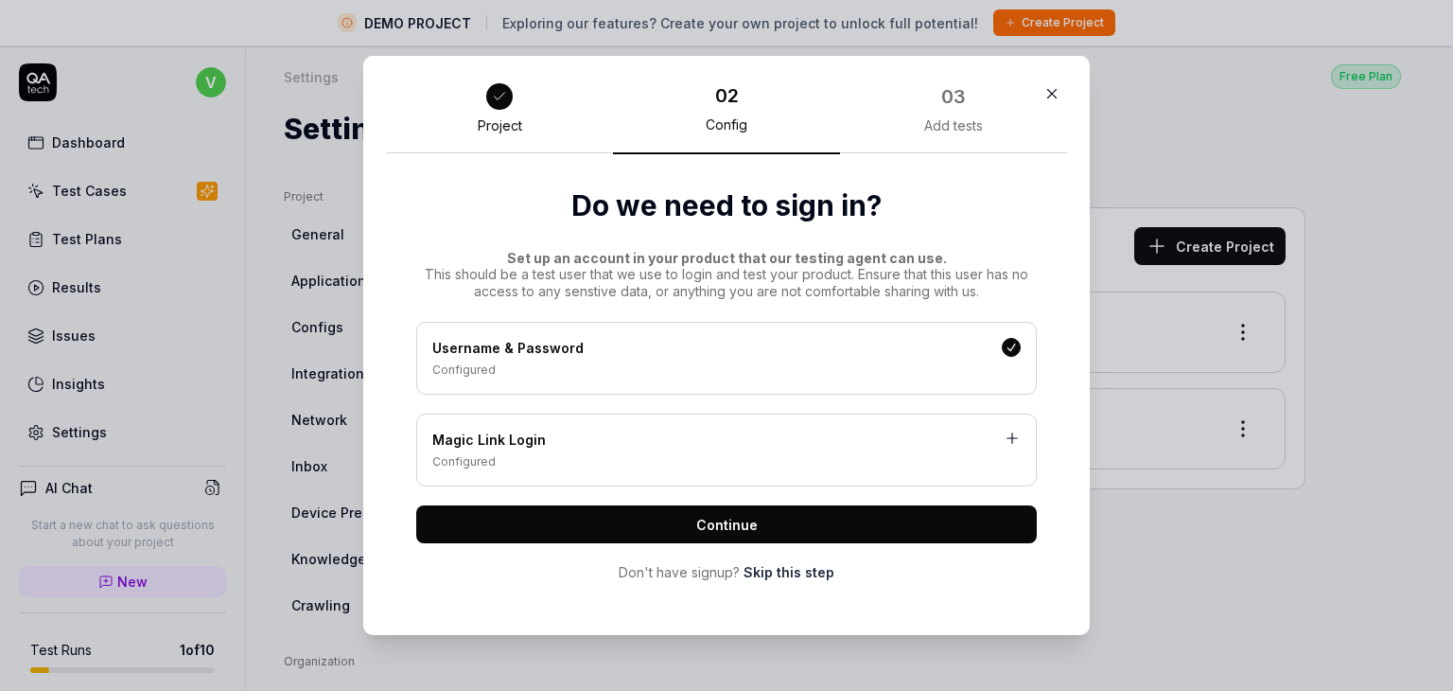
click at [723, 522] on span "Continue" at bounding box center [727, 525] width 62 height 20
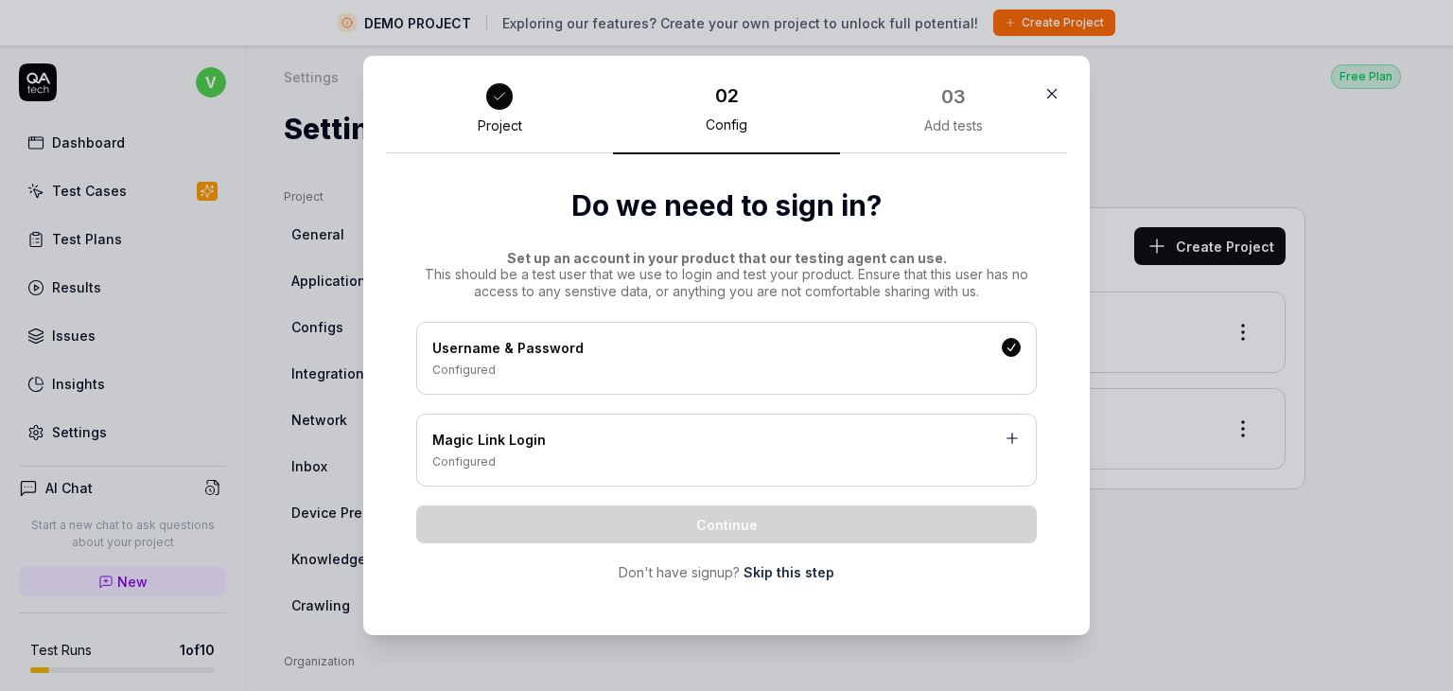
click at [718, 430] on div "Magic Link Login" at bounding box center [726, 442] width 589 height 24
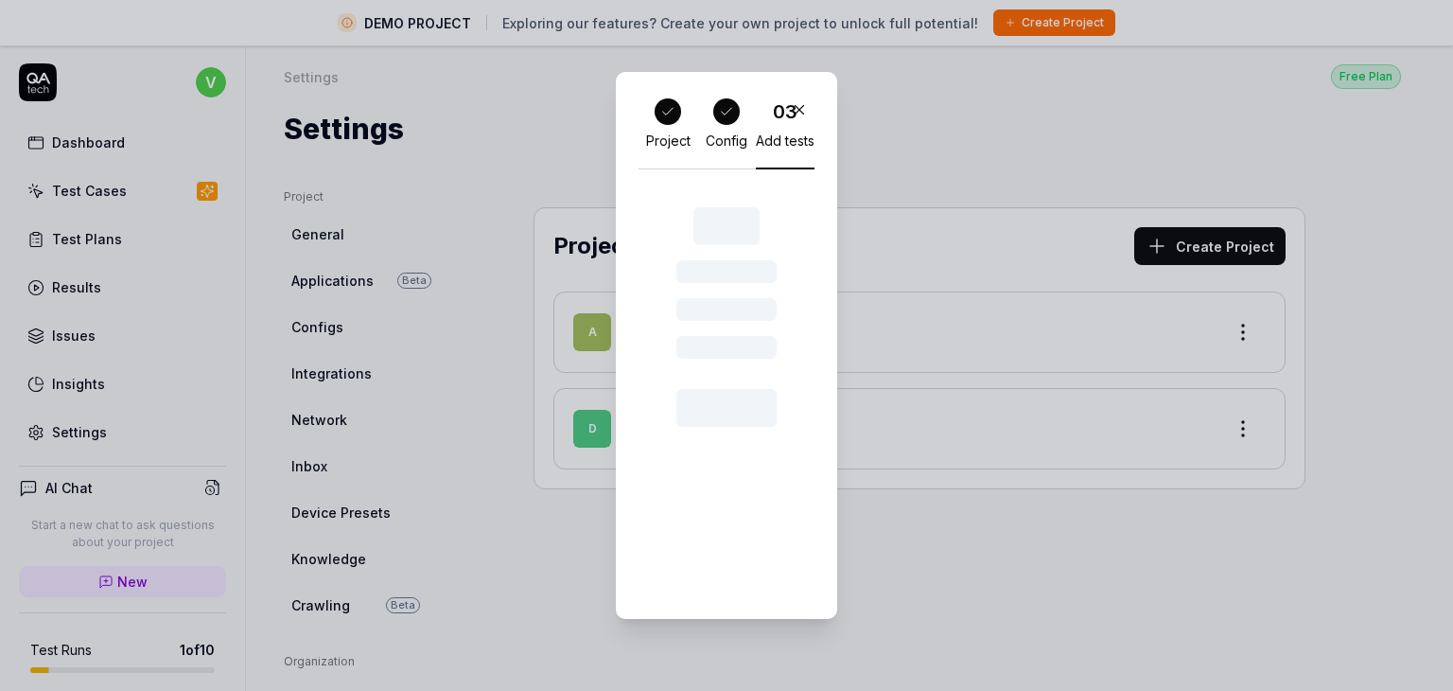
click at [618, 422] on div "Project Config 03 Add tests" at bounding box center [726, 346] width 221 height 548
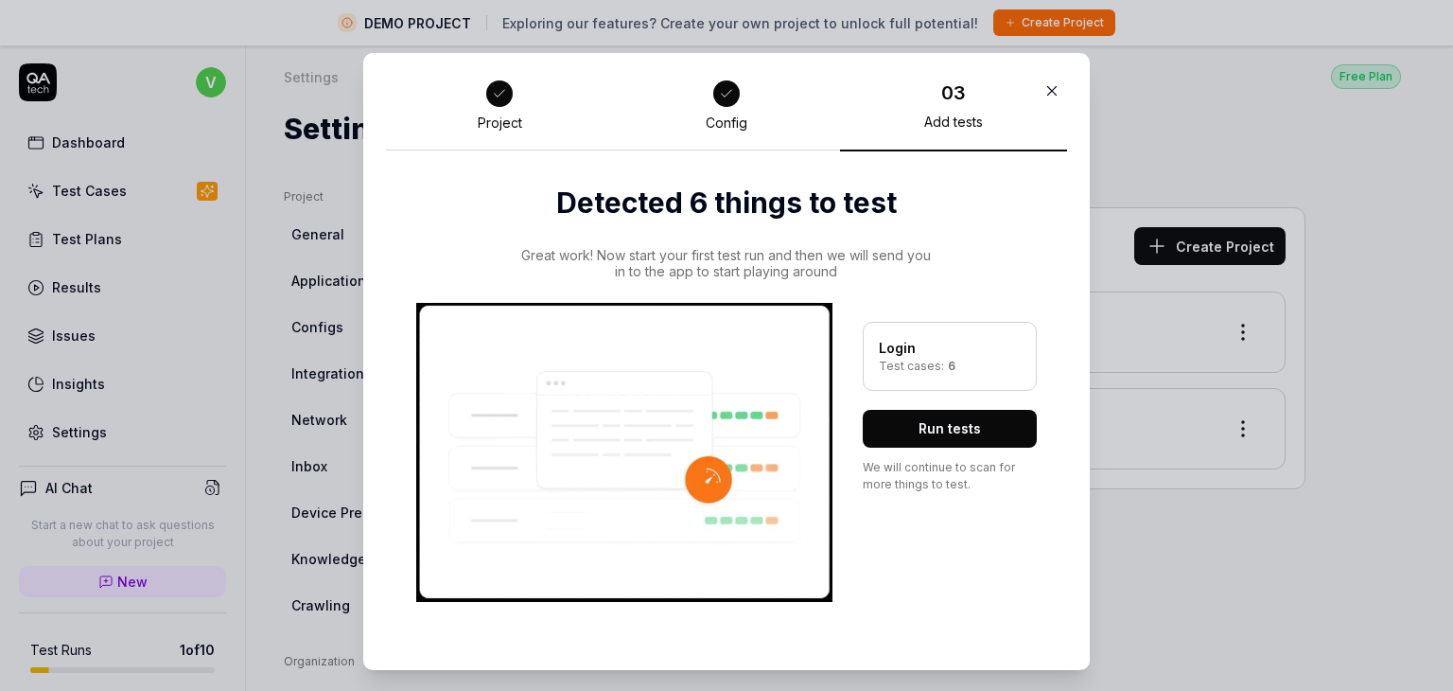
click at [940, 353] on div "Login" at bounding box center [950, 348] width 142 height 20
click at [979, 360] on div "Test cases: 6" at bounding box center [950, 366] width 142 height 17
click at [905, 436] on button "Run tests" at bounding box center [950, 429] width 174 height 38
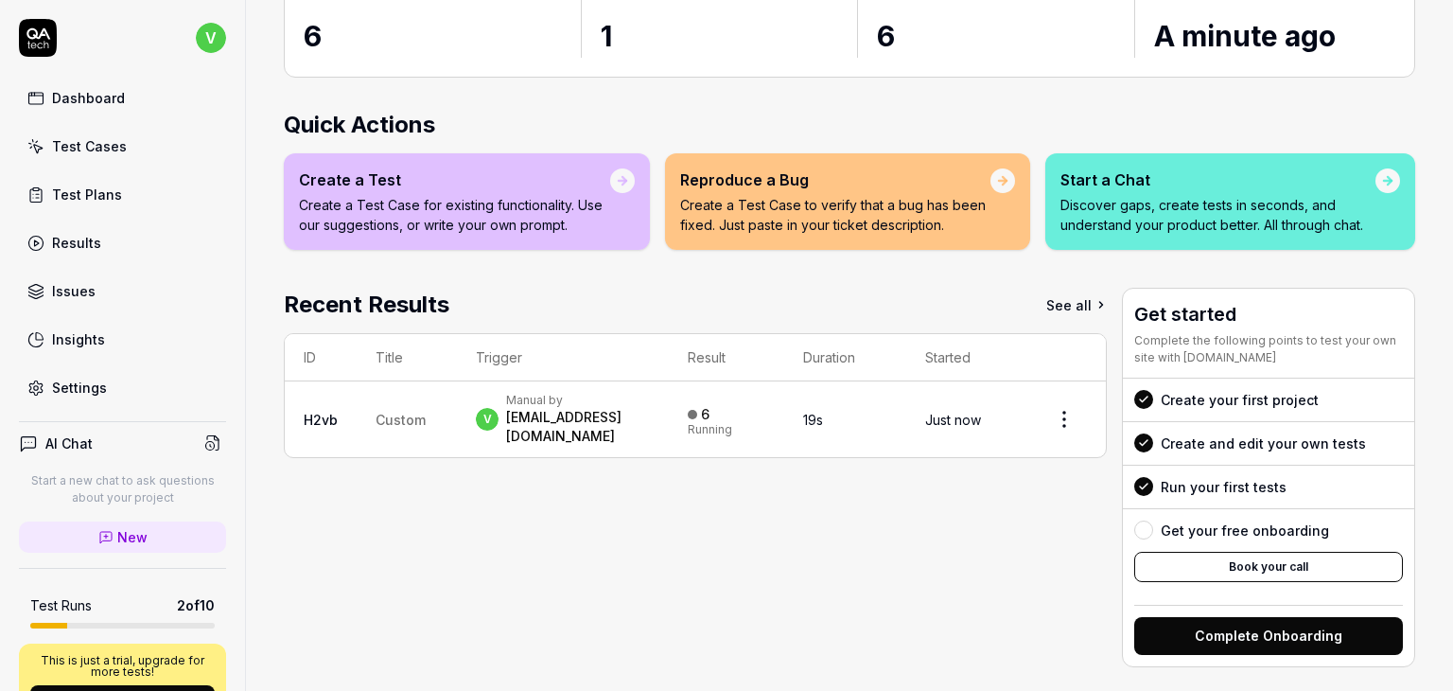
scroll to position [185, 0]
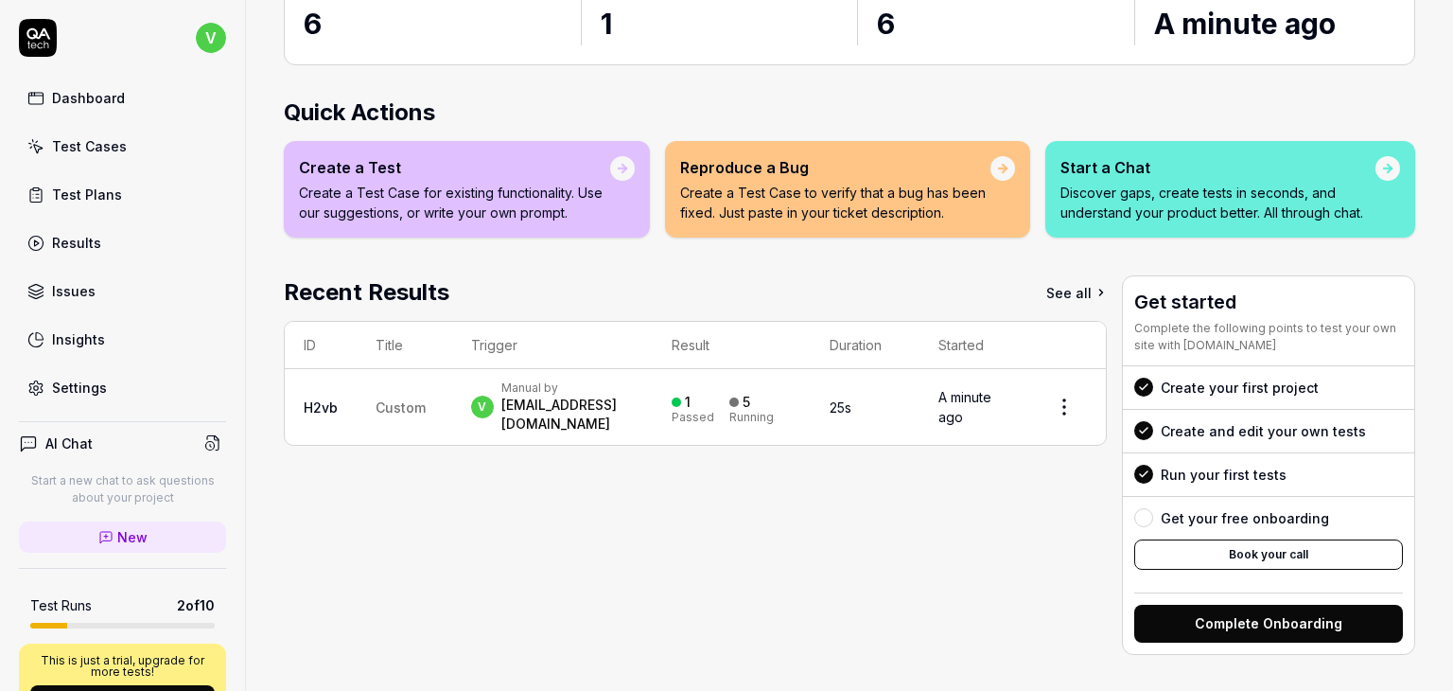
click at [1228, 484] on div "Run your first tests" at bounding box center [1268, 474] width 291 height 44
click at [1209, 541] on button "Book your call" at bounding box center [1268, 554] width 269 height 30
click at [114, 160] on link "Test Cases" at bounding box center [122, 146] width 207 height 37
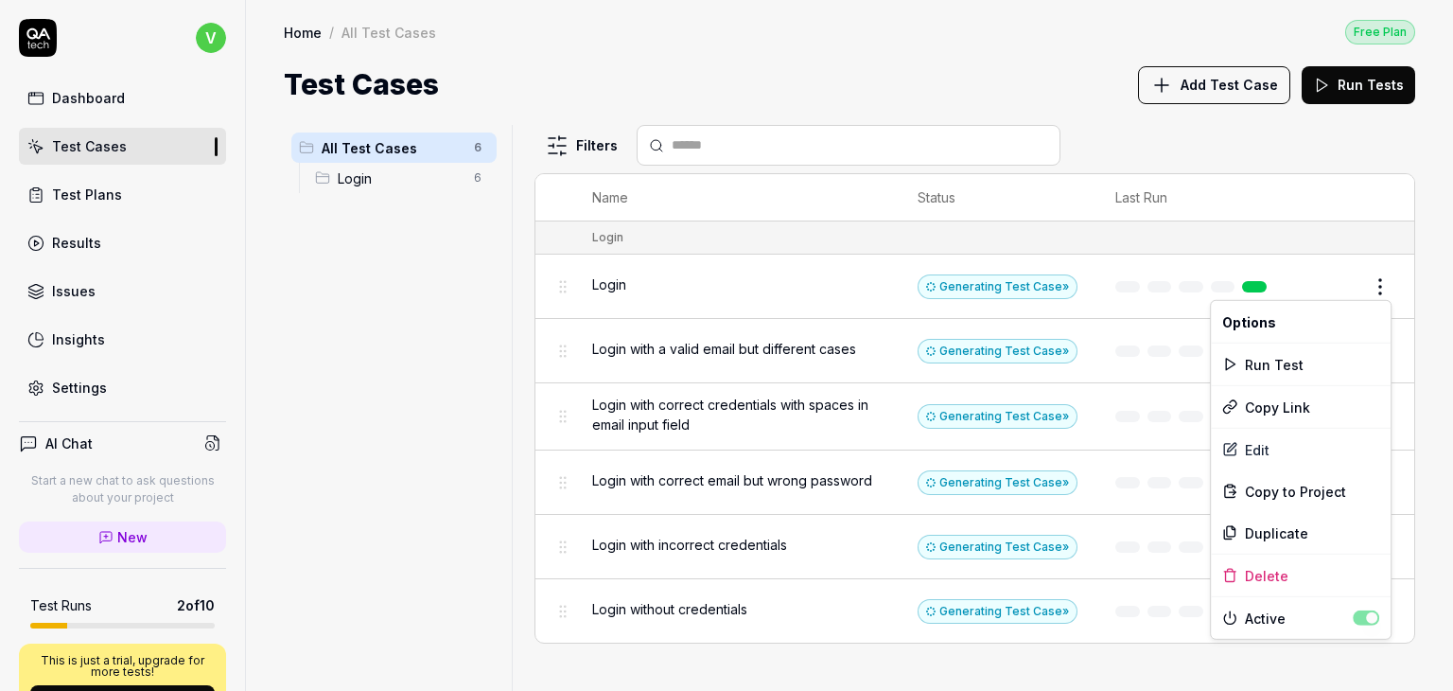
click at [1394, 292] on html "v Dashboard Test Cases Test Plans Results Issues Insights Settings AI Chat Star…" at bounding box center [726, 345] width 1453 height 691
click at [1288, 355] on div "Run Test" at bounding box center [1301, 364] width 180 height 42
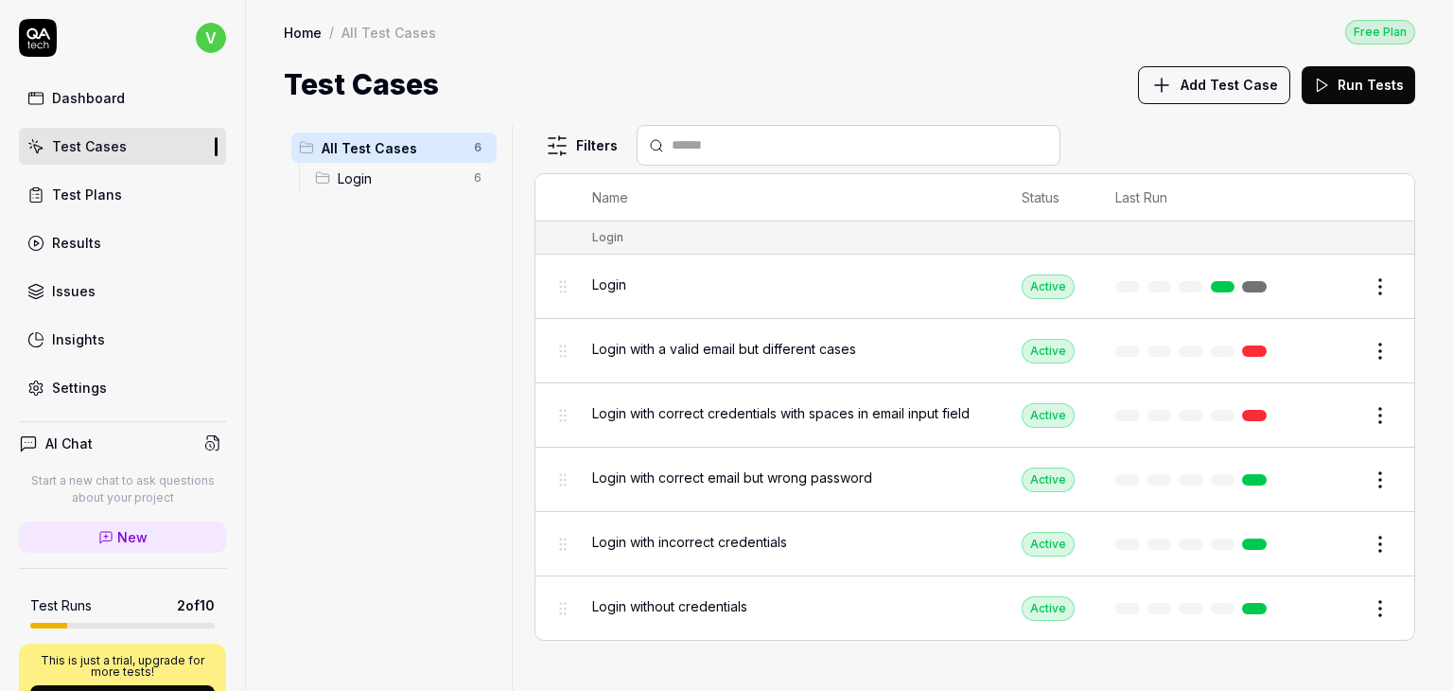
click at [659, 288] on div "Login" at bounding box center [788, 284] width 392 height 20
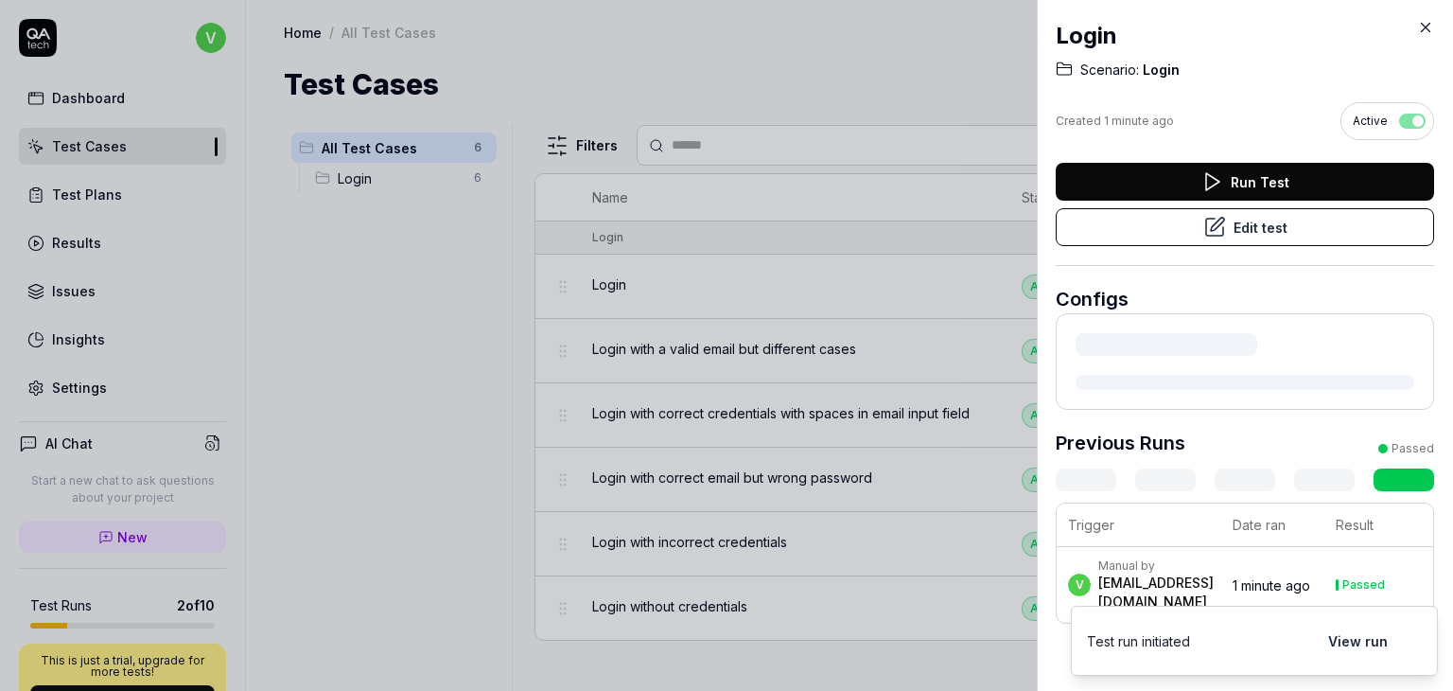
click at [1352, 623] on td "Passed" at bounding box center [1379, 585] width 109 height 76
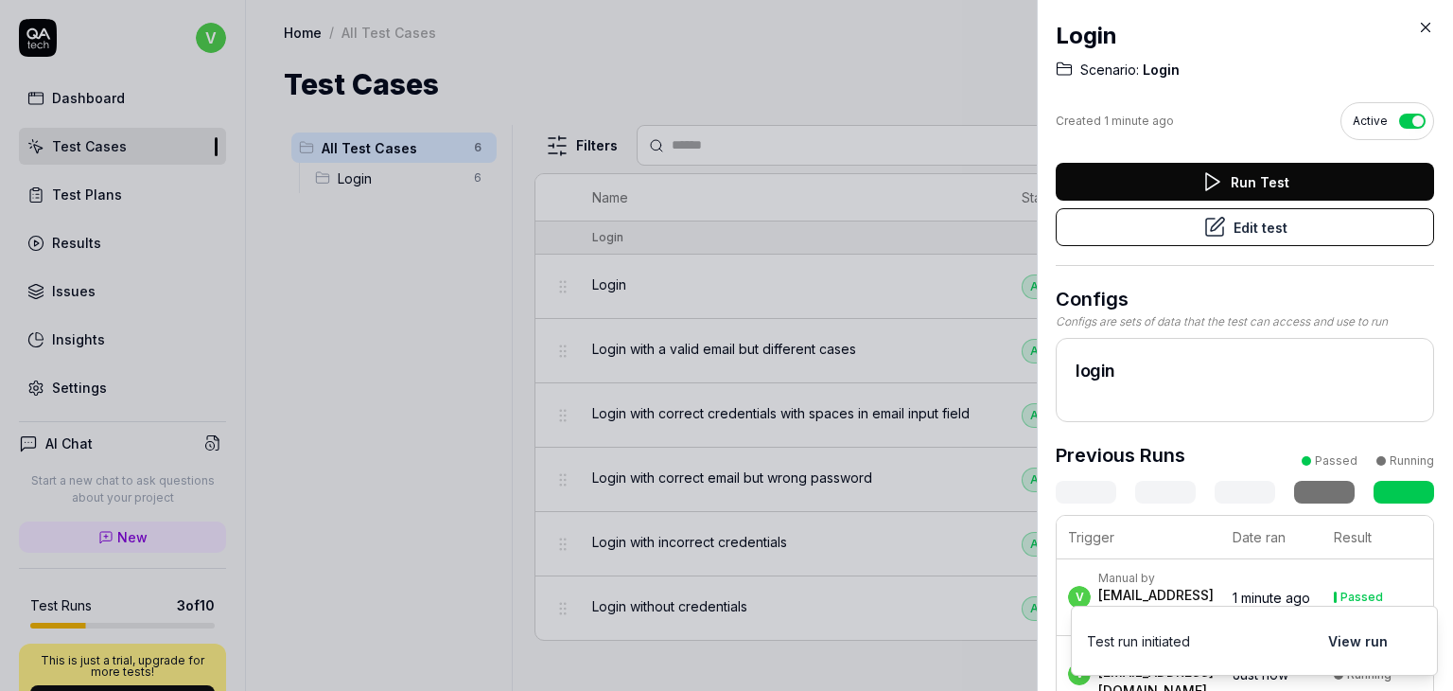
scroll to position [25, 0]
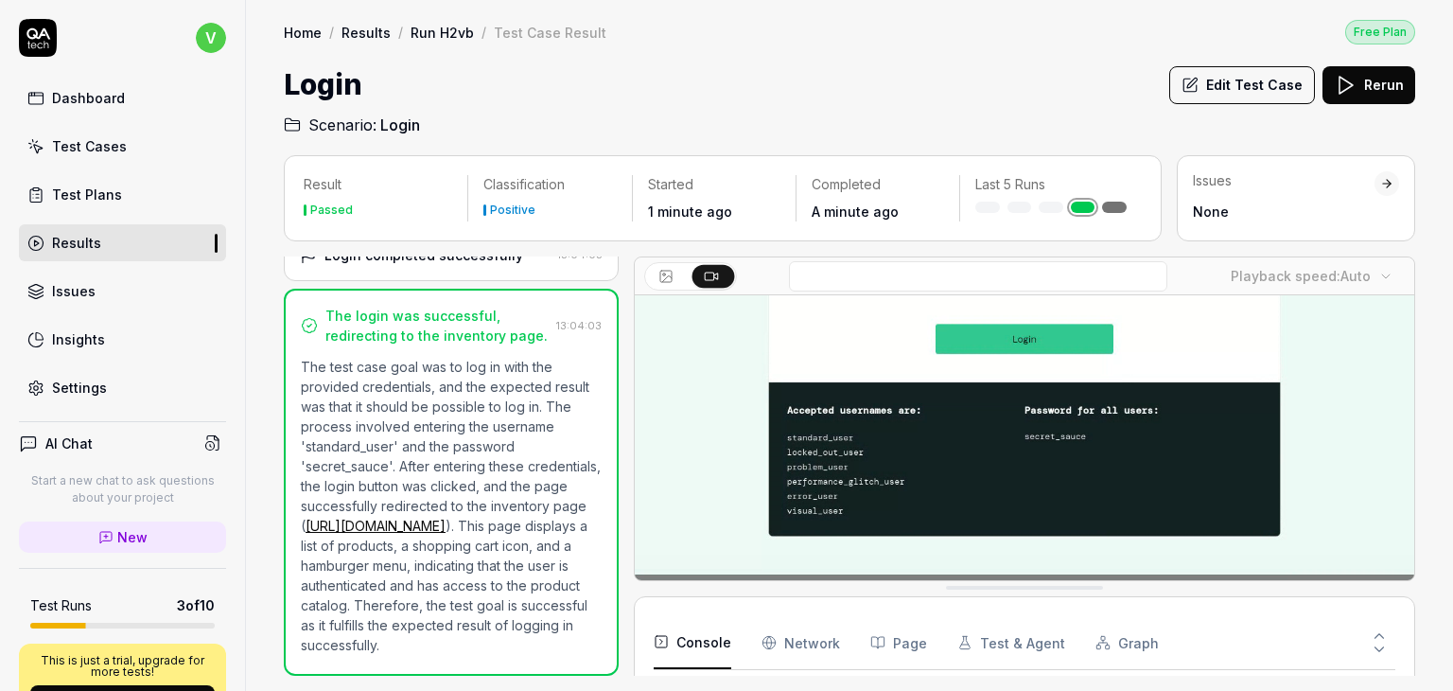
scroll to position [193, 0]
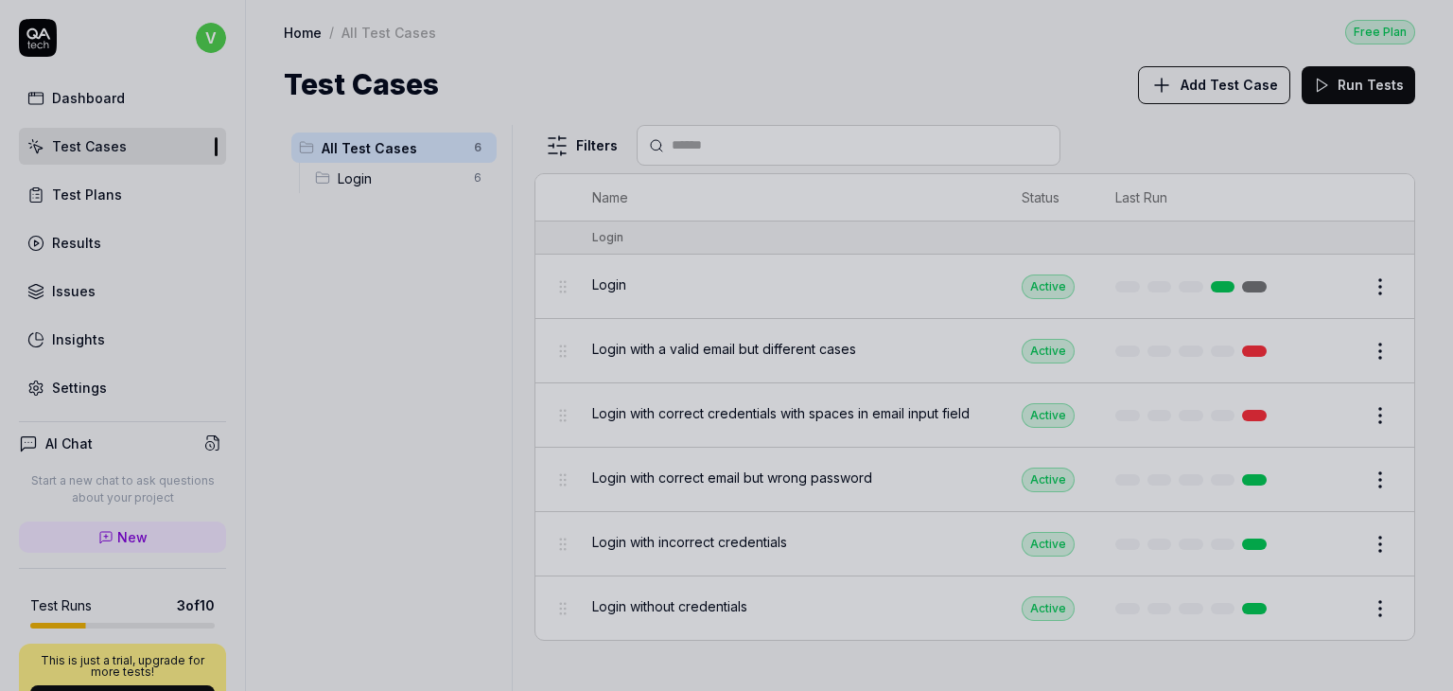
click at [1025, 334] on div at bounding box center [726, 345] width 1453 height 691
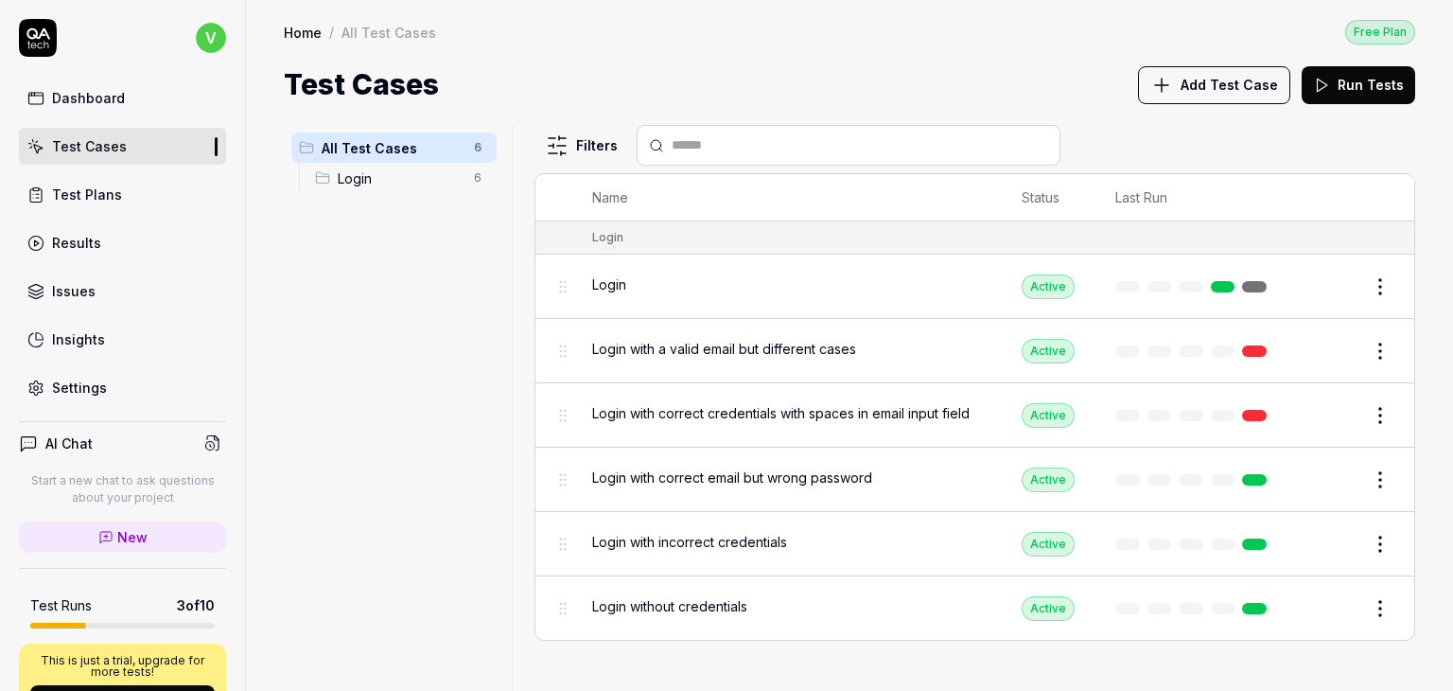
click at [1225, 84] on span "Add Test Case" at bounding box center [1229, 85] width 97 height 20
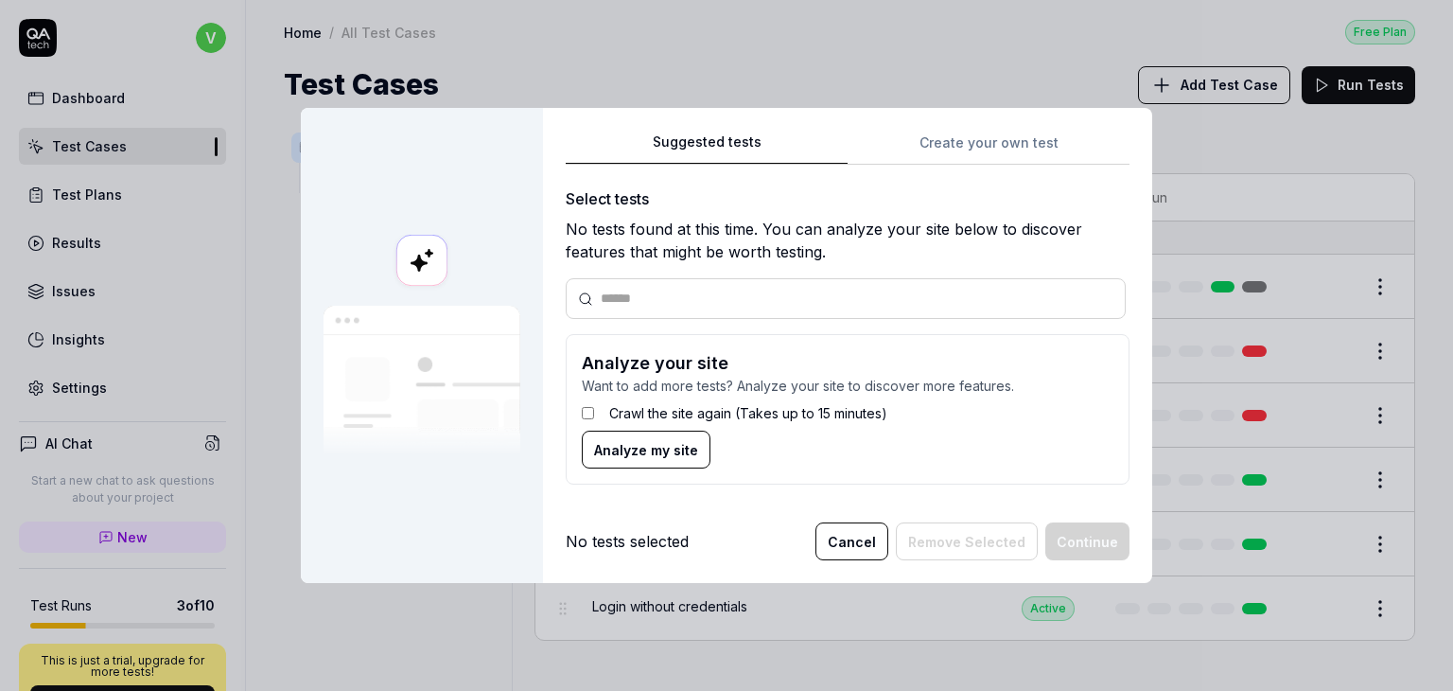
click at [659, 446] on span "Analyze my site" at bounding box center [646, 450] width 104 height 20
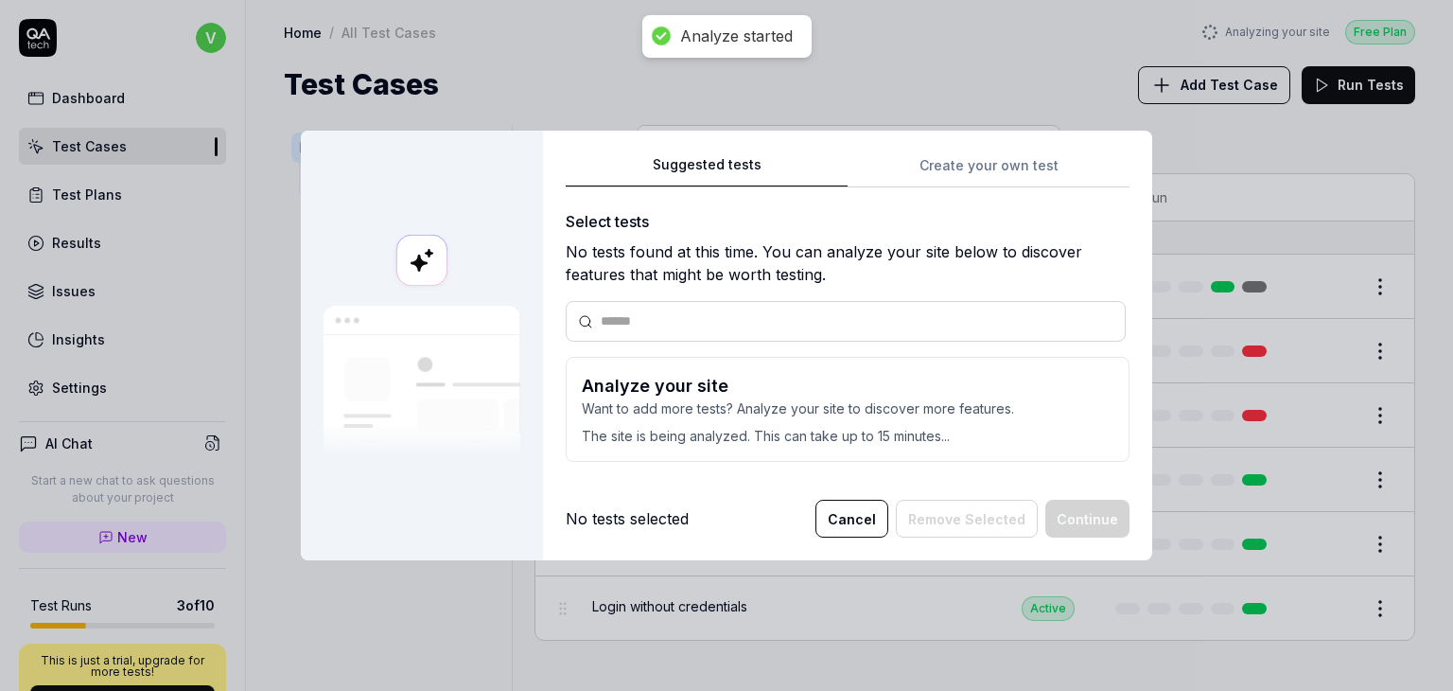
click at [867, 304] on div at bounding box center [846, 321] width 560 height 41
click at [956, 174] on div "Suggested tests Create your own test Select tests No tests found at this time. …" at bounding box center [848, 315] width 564 height 325
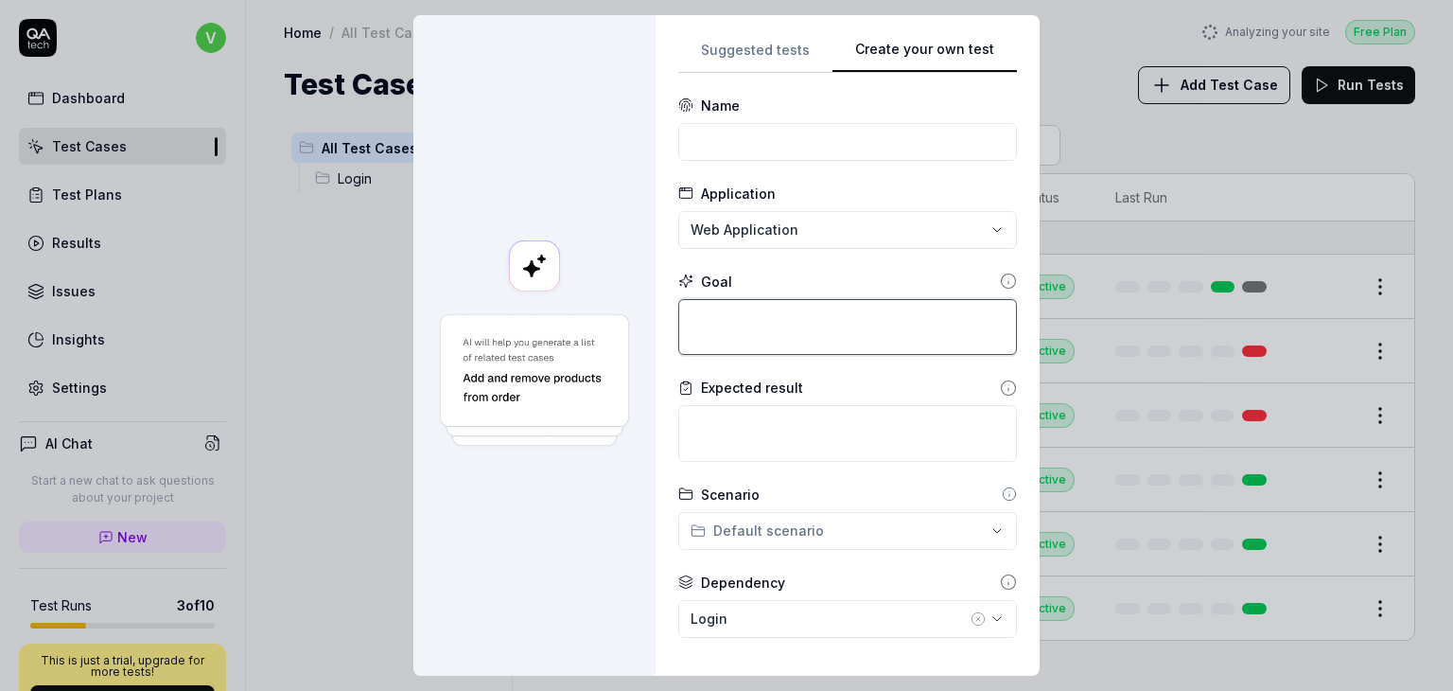
click at [902, 326] on textarea at bounding box center [847, 327] width 339 height 57
click at [704, 431] on textarea at bounding box center [847, 433] width 339 height 57
click at [774, 340] on textarea at bounding box center [847, 327] width 339 height 57
paste textarea "Product listing and details 3. Add to cart and cart summary 4. Checkout process…"
type textarea "*"
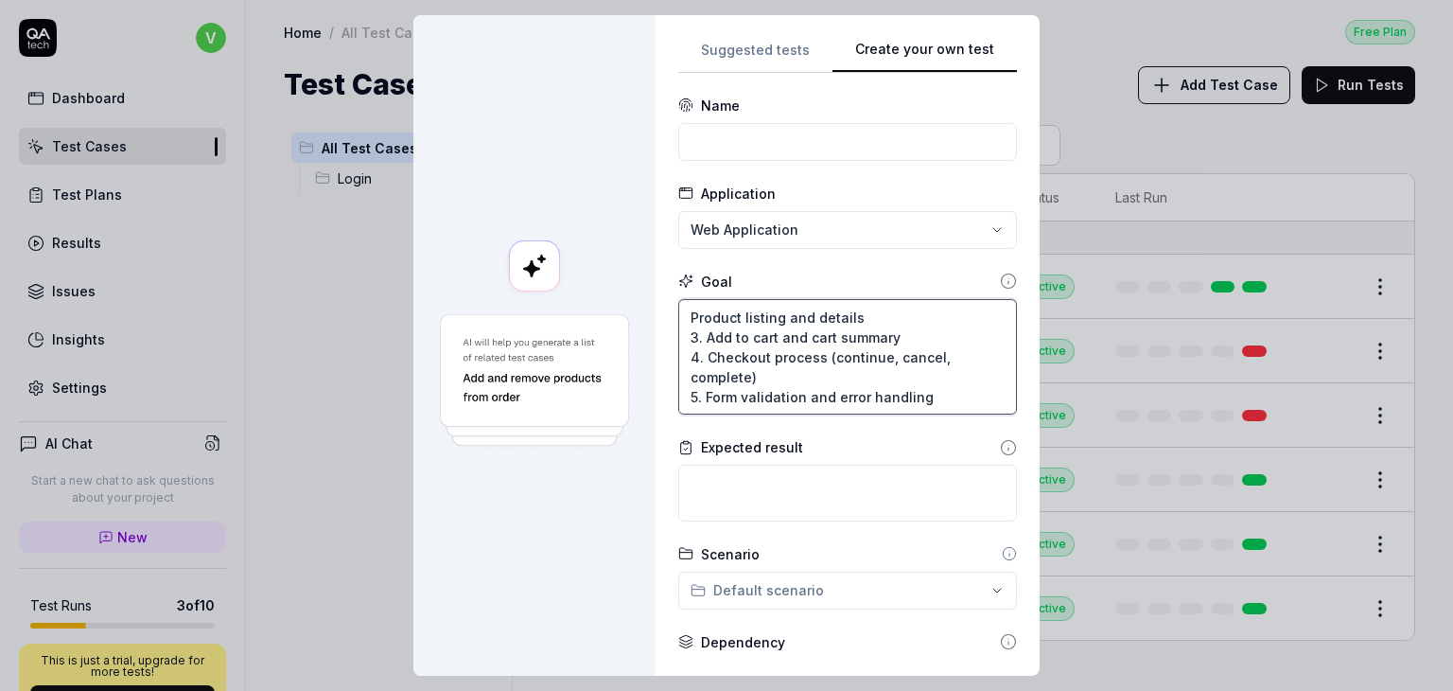
type textarea "Product listing and details 3. Add to cart and cart summary 4. Checkout process…"
click at [757, 512] on textarea at bounding box center [847, 493] width 339 height 57
click at [687, 351] on textarea "Product listing and details 3. Add to cart and cart summary 4. Checkout process…" at bounding box center [847, 357] width 339 height 116
click at [692, 349] on textarea "Product listing and details 3. Add to cart and cart summary 4. Checkout process…" at bounding box center [847, 357] width 339 height 116
click at [747, 484] on textarea at bounding box center [847, 493] width 339 height 57
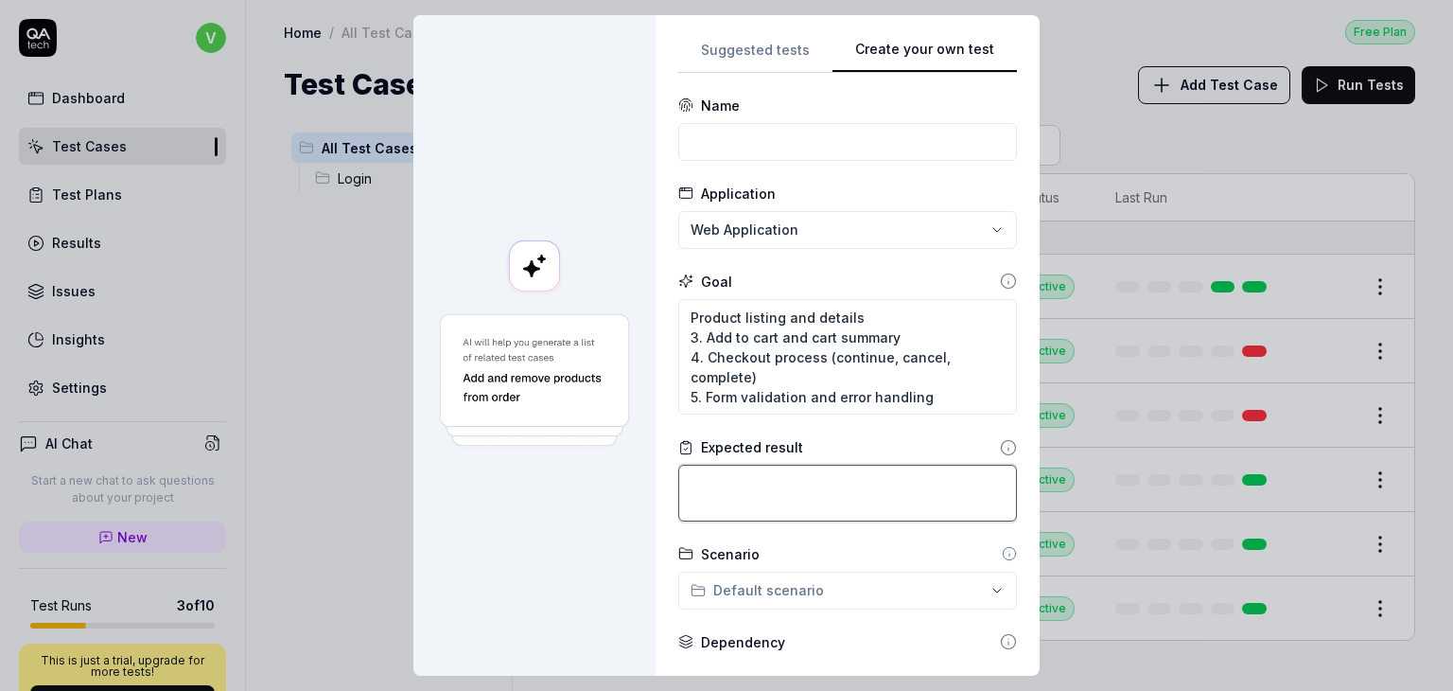
type textarea "*"
type textarea "s"
type textarea "*"
type textarea "sh"
type textarea "*"
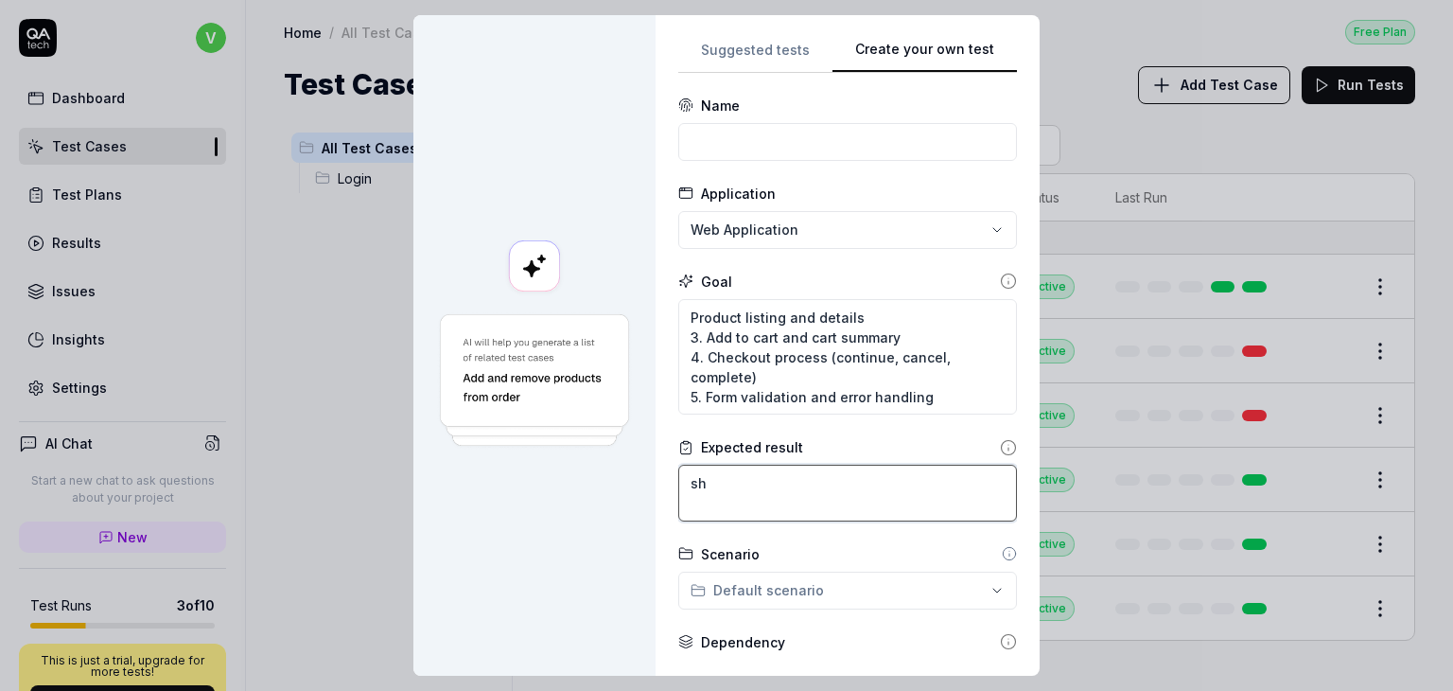
type textarea "shp"
type textarea "*"
type textarea "shpo"
type textarea "*"
type textarea "shpou"
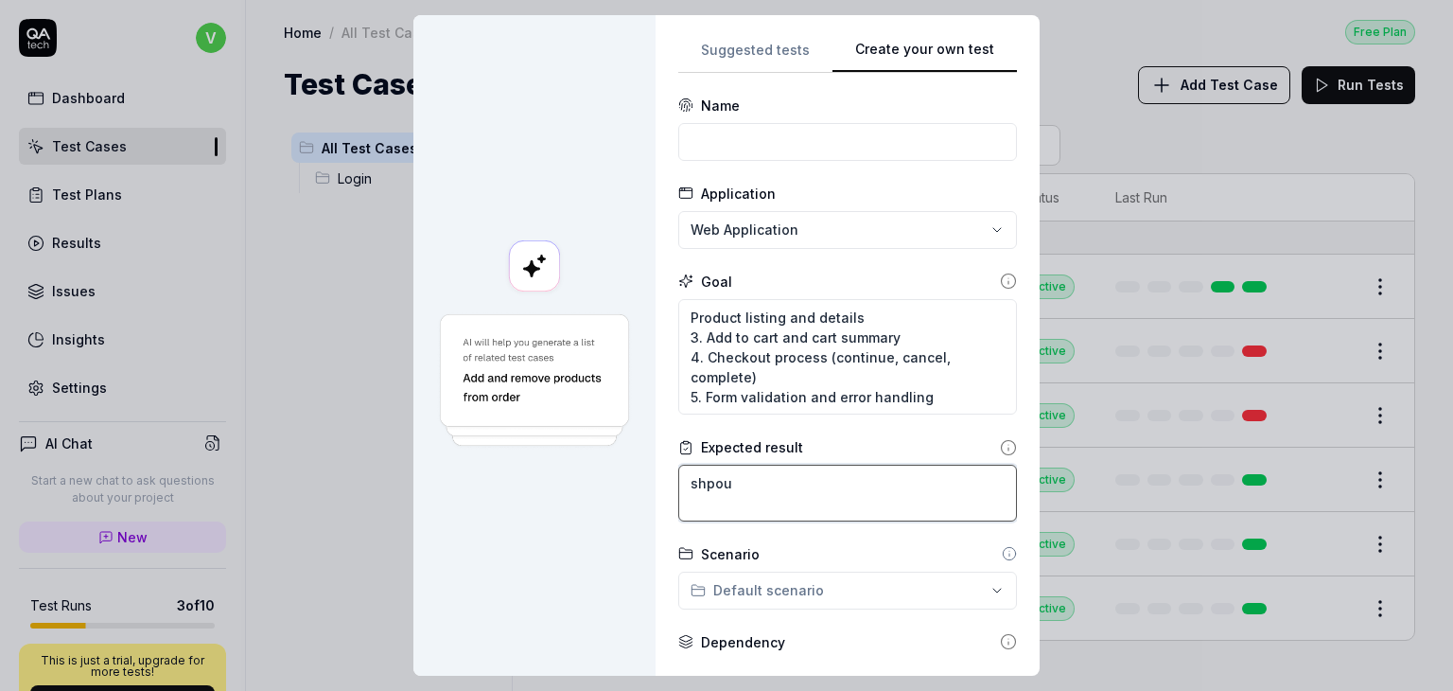
type textarea "*"
type textarea "shpo"
type textarea "*"
type textarea "shp"
type textarea "*"
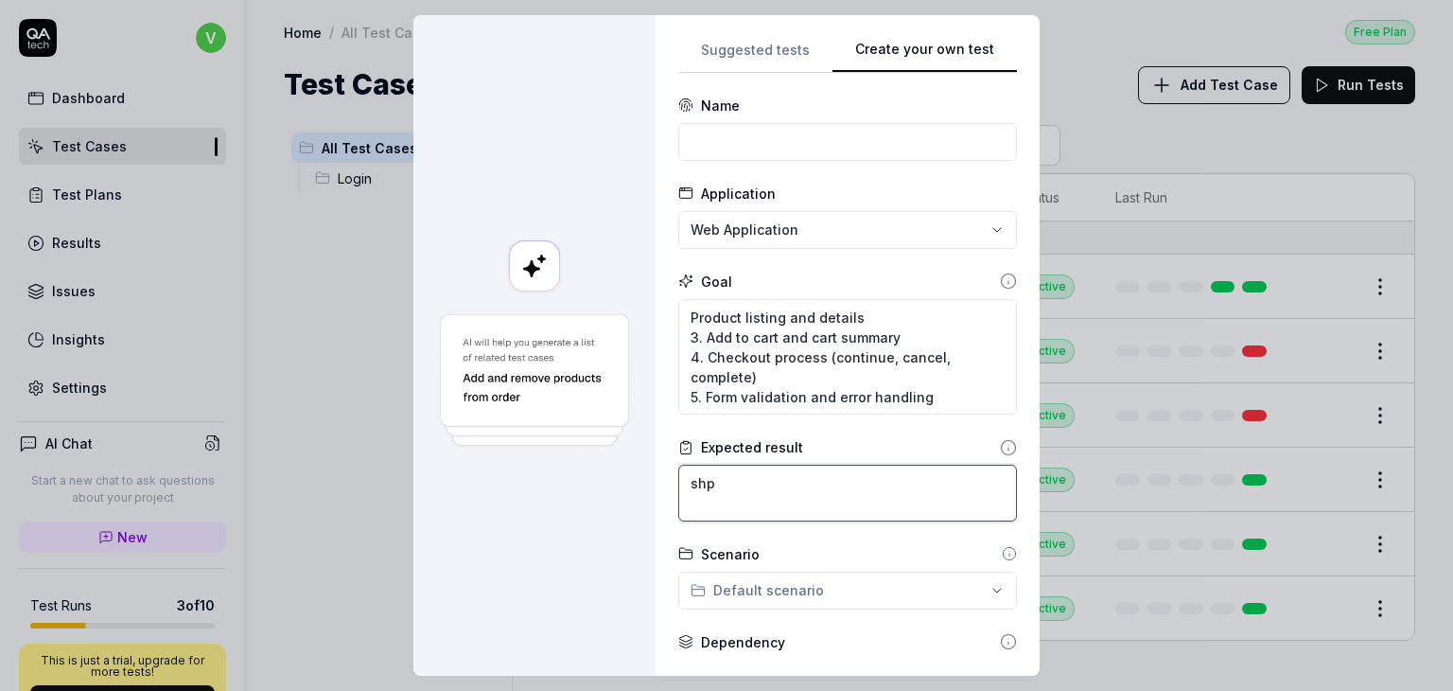
type textarea "shpo"
type textarea "*"
type textarea "shpou"
type textarea "*"
type textarea "shpo"
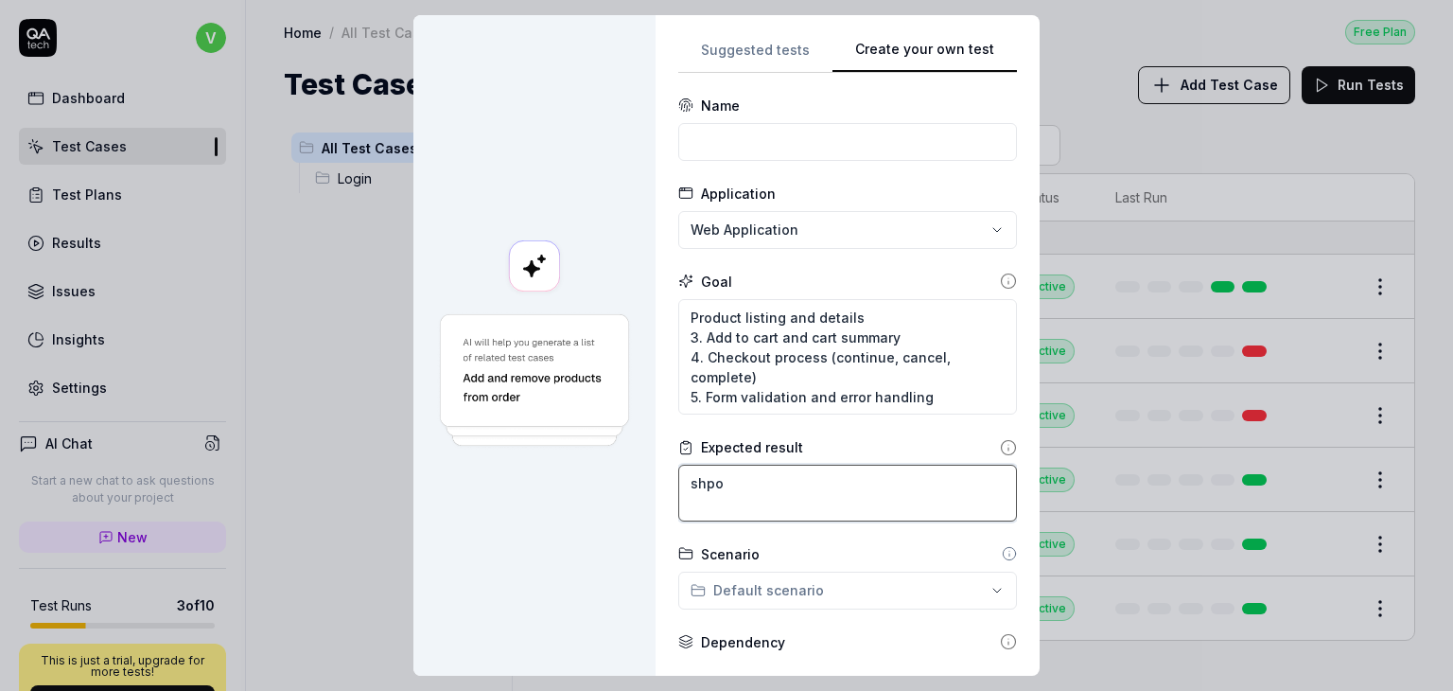
type textarea "*"
type textarea "shp"
type textarea "*"
type textarea "sh"
type textarea "*"
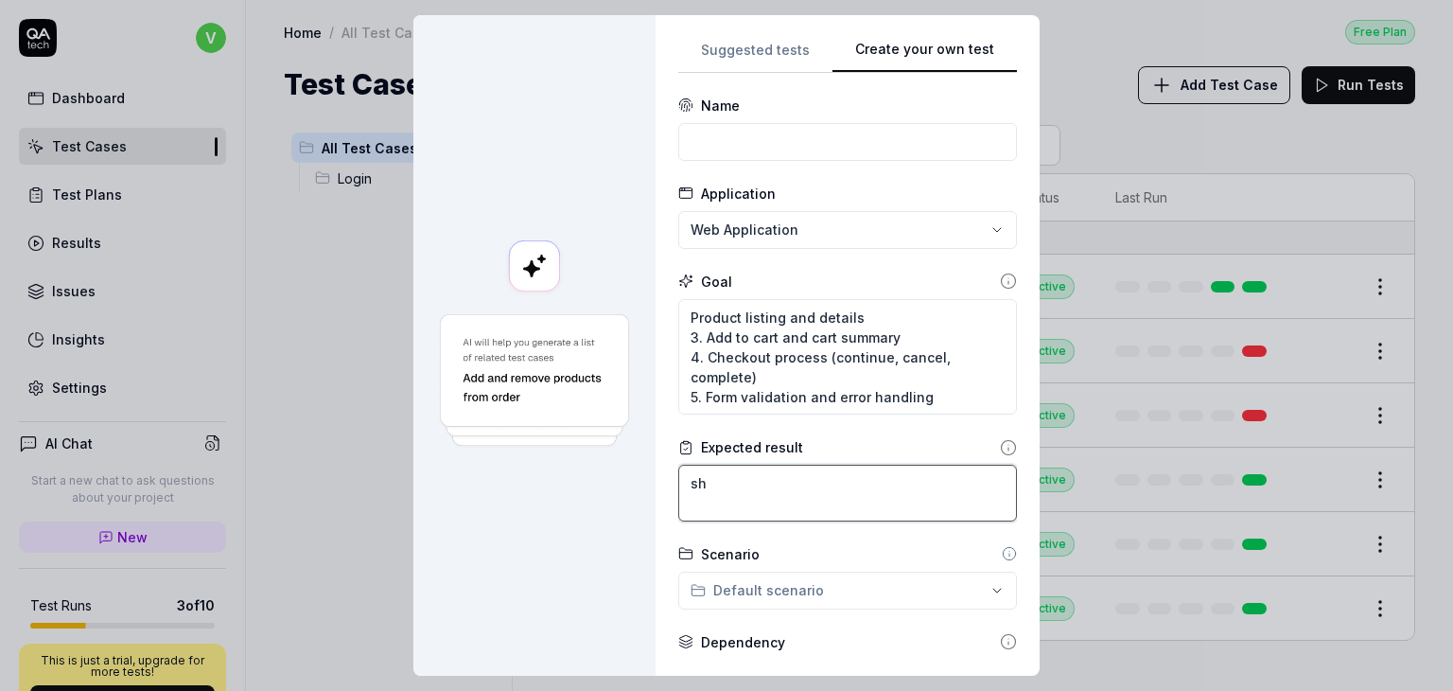
type textarea "shu"
type textarea "*"
type textarea "shul"
type textarea "*"
type textarea "shuld"
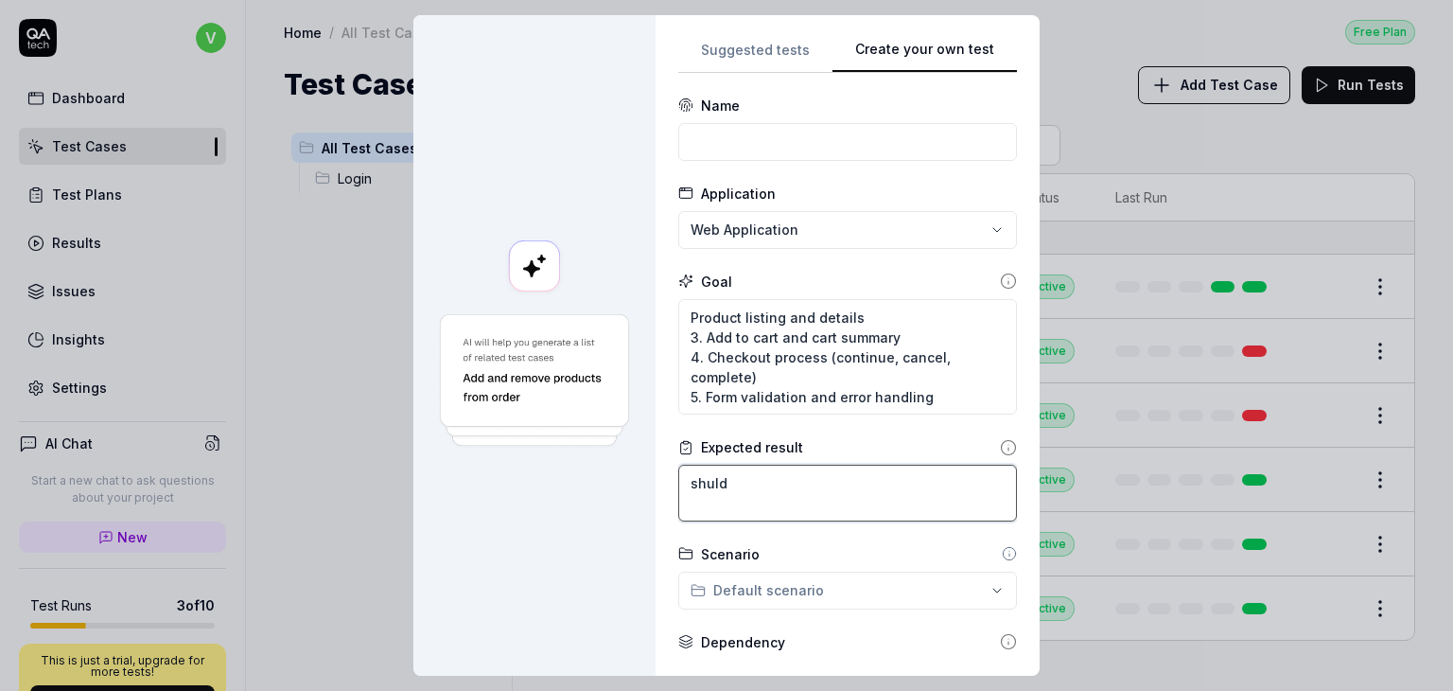
type textarea "*"
type textarea "shuld"
type textarea "*"
type textarea "shuld b"
type textarea "*"
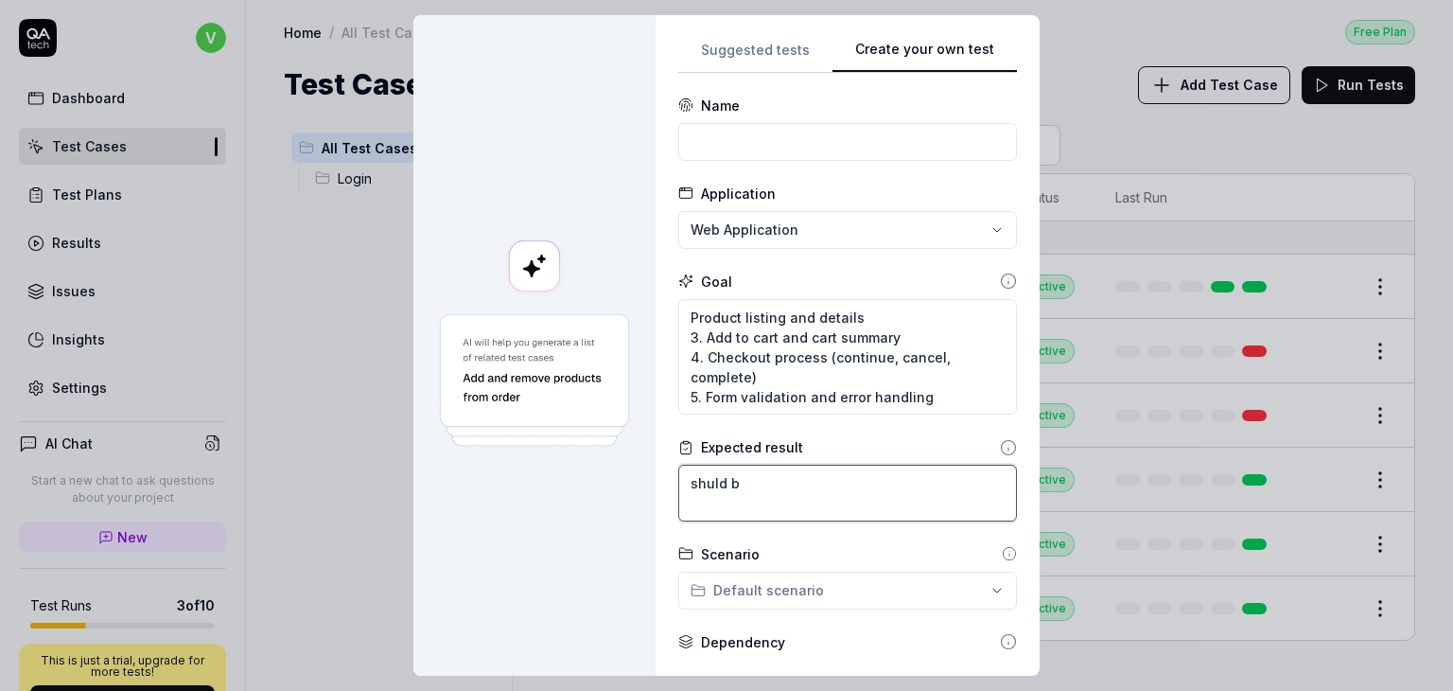
type textarea "shuld be"
type textarea "*"
type textarea "shuld be"
type textarea "*"
type textarea "shuld be a"
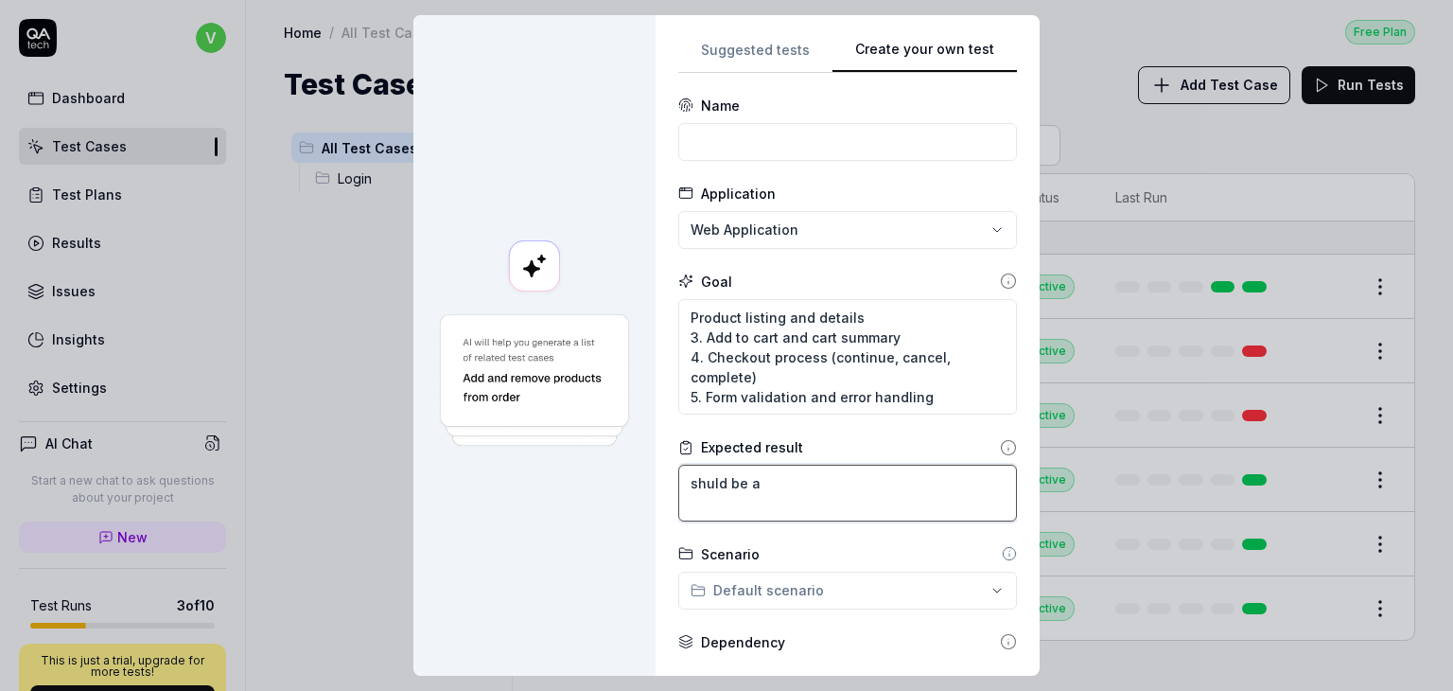
type textarea "*"
type textarea "shuld be ab"
type textarea "*"
type textarea "shuld be abl"
type textarea "*"
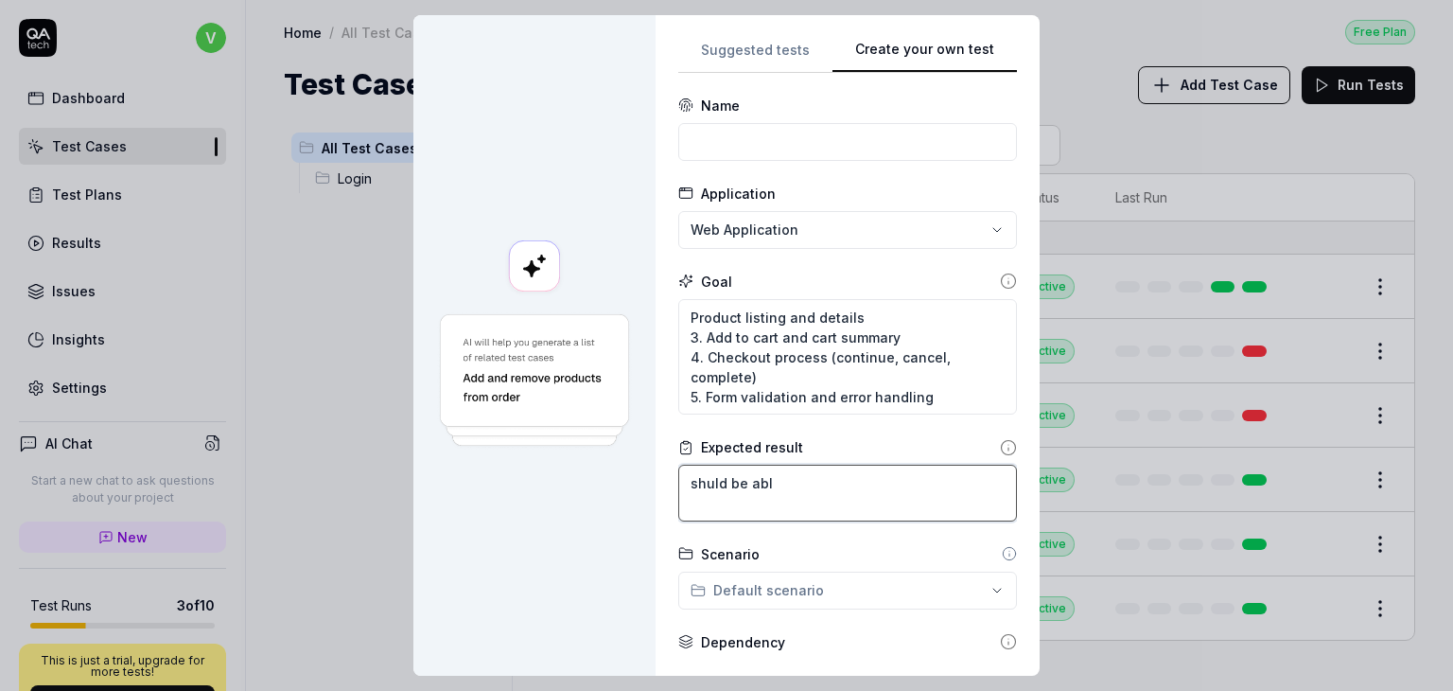
type textarea "shuld be able"
type textarea "*"
type textarea "shuld be able"
type textarea "*"
type textarea "shuld be able t"
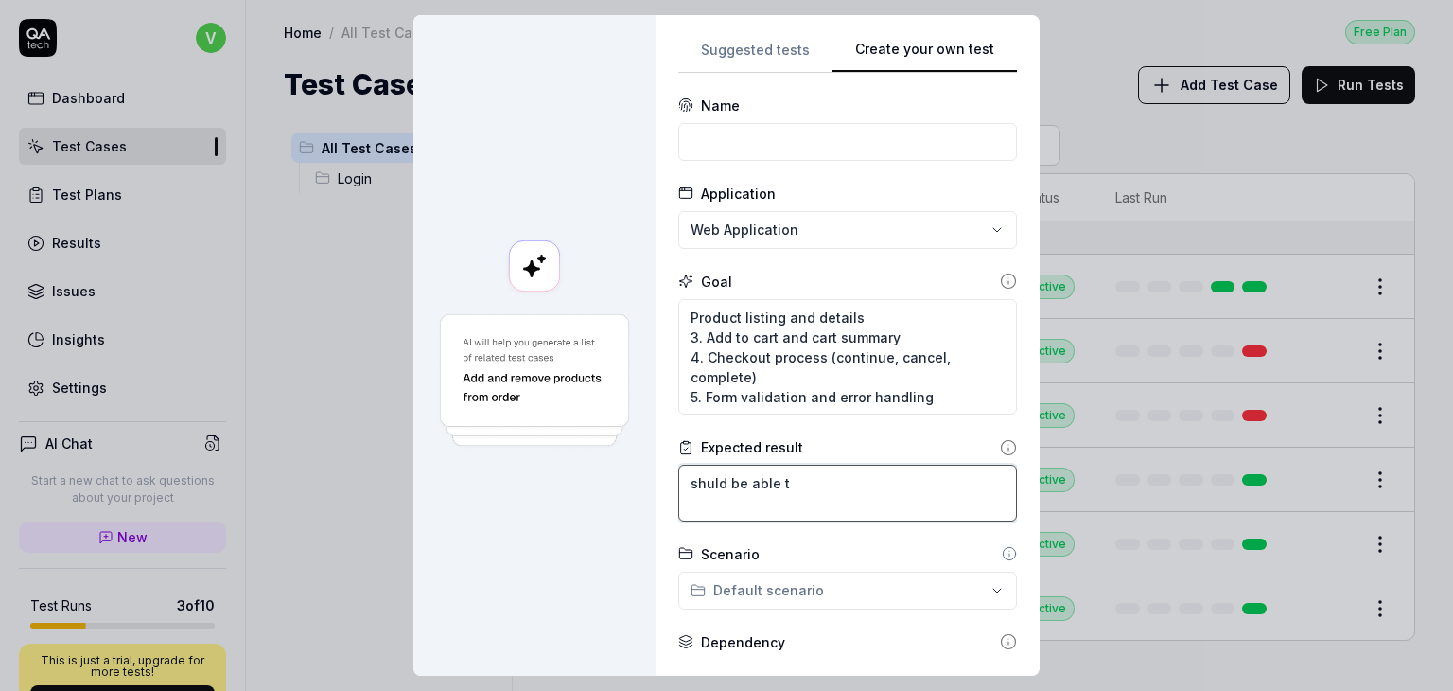
type textarea "*"
type textarea "shuld be able to"
type textarea "*"
type textarea "shuld be able to"
type textarea "*"
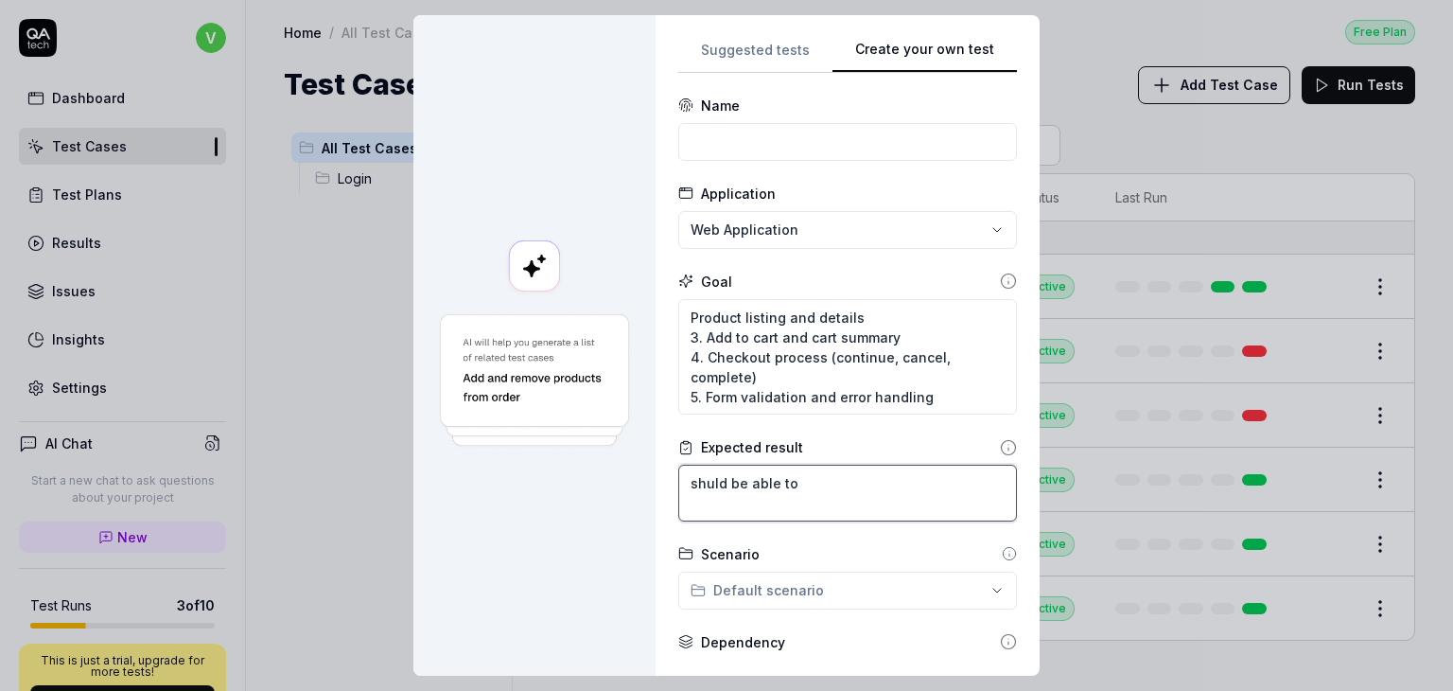
type textarea "shuld be able to v"
type textarea "*"
type textarea "shuld be able to va"
type textarea "*"
type textarea "shuld be able to val"
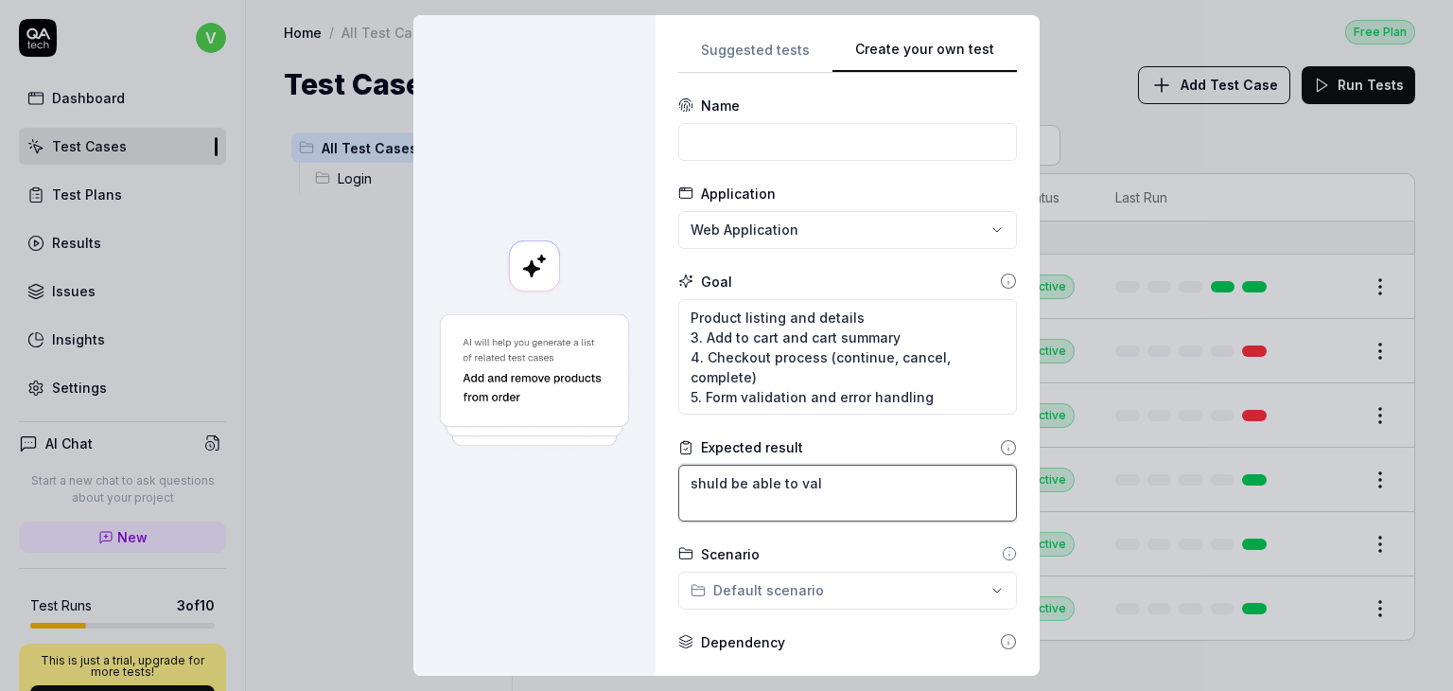
type textarea "*"
type textarea "shuld be able to vali"
type textarea "*"
type textarea "shuld be able to valid"
type textarea "*"
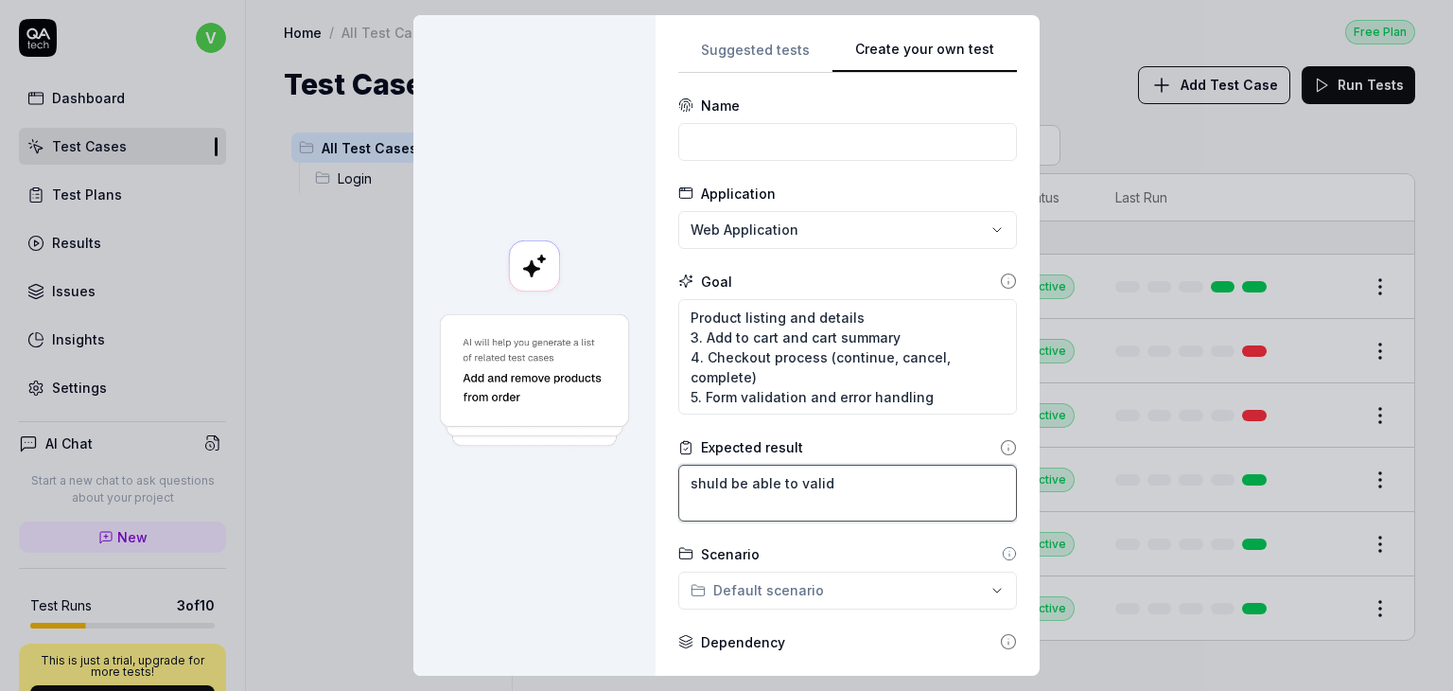
type textarea "shuld be able to valida"
type textarea "*"
type textarea "shuld be able to validat"
type textarea "*"
type textarea "shuld be able to validate"
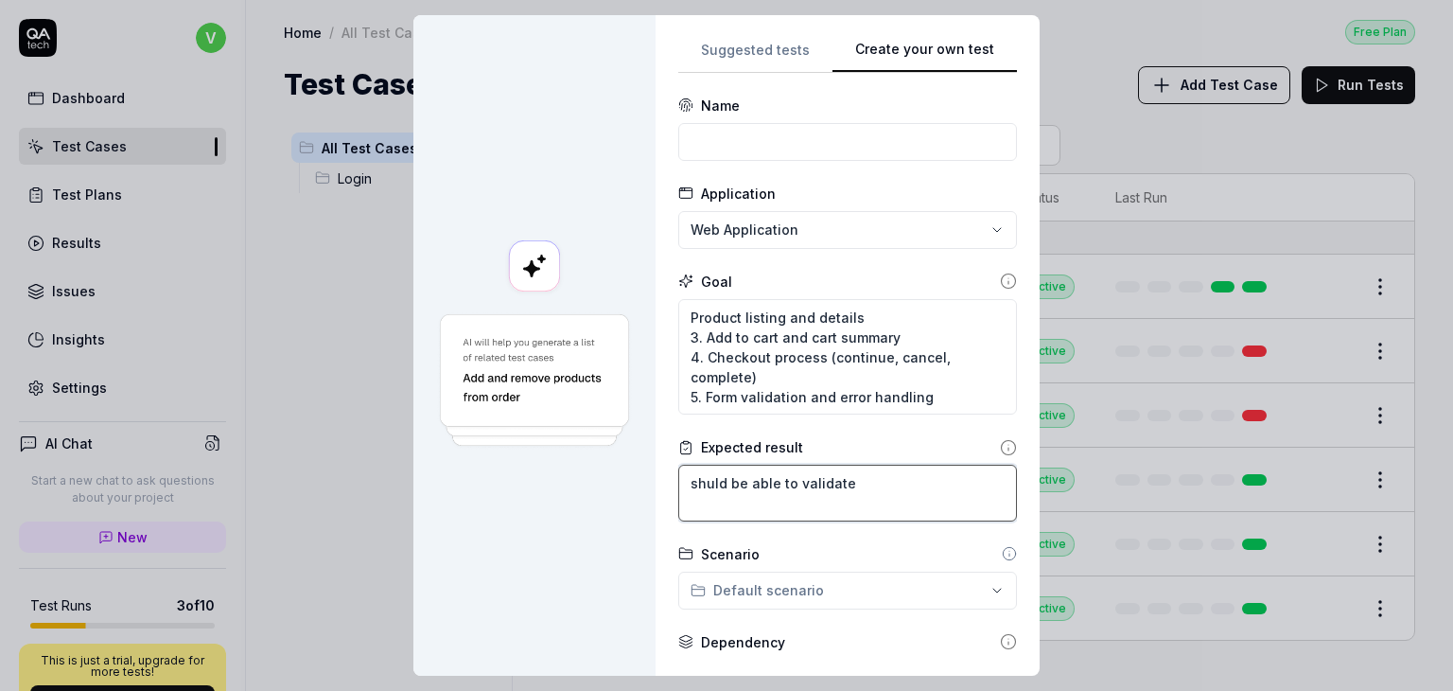
type textarea "*"
type textarea "shuld be able to validate"
type textarea "*"
type textarea "shuld be able to validate u"
type textarea "*"
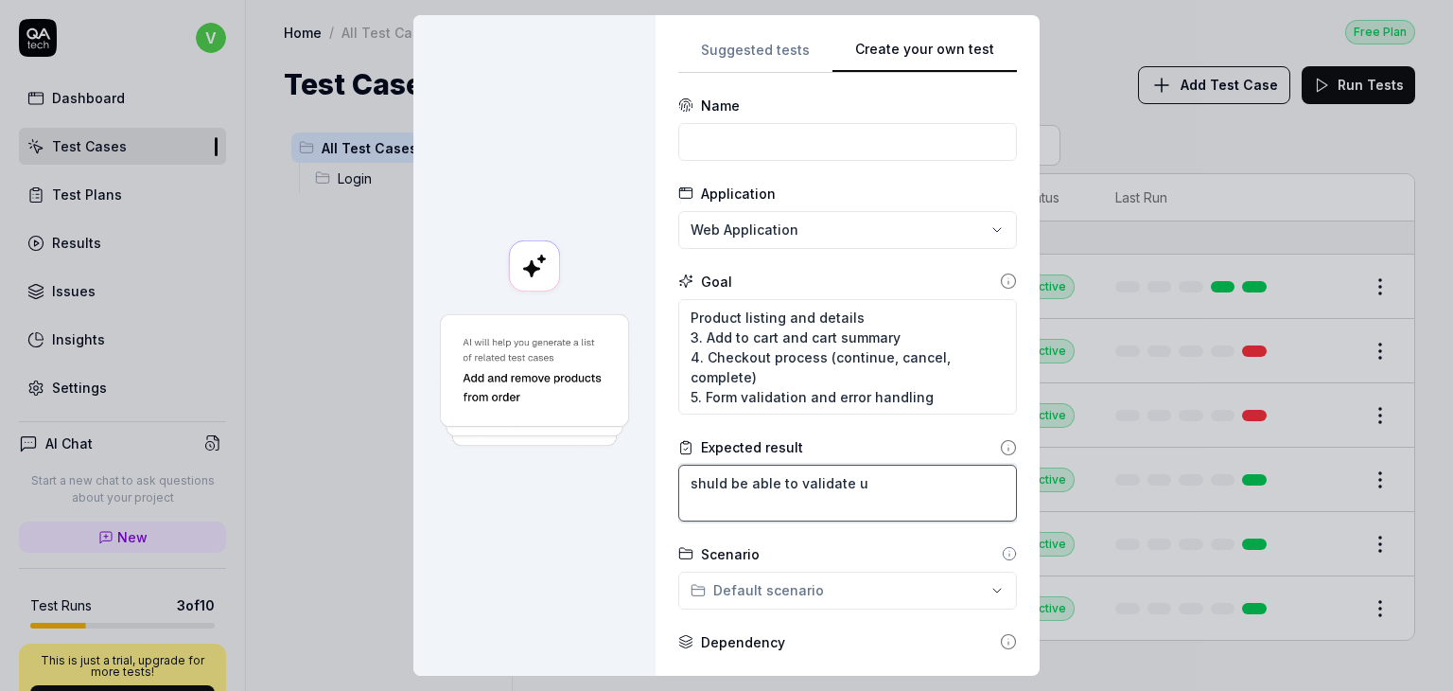
type textarea "shuld be able to validate un"
type textarea "*"
type textarea "shuld be able to validate unt"
type textarea "*"
type textarea "shuld be able to validate unti"
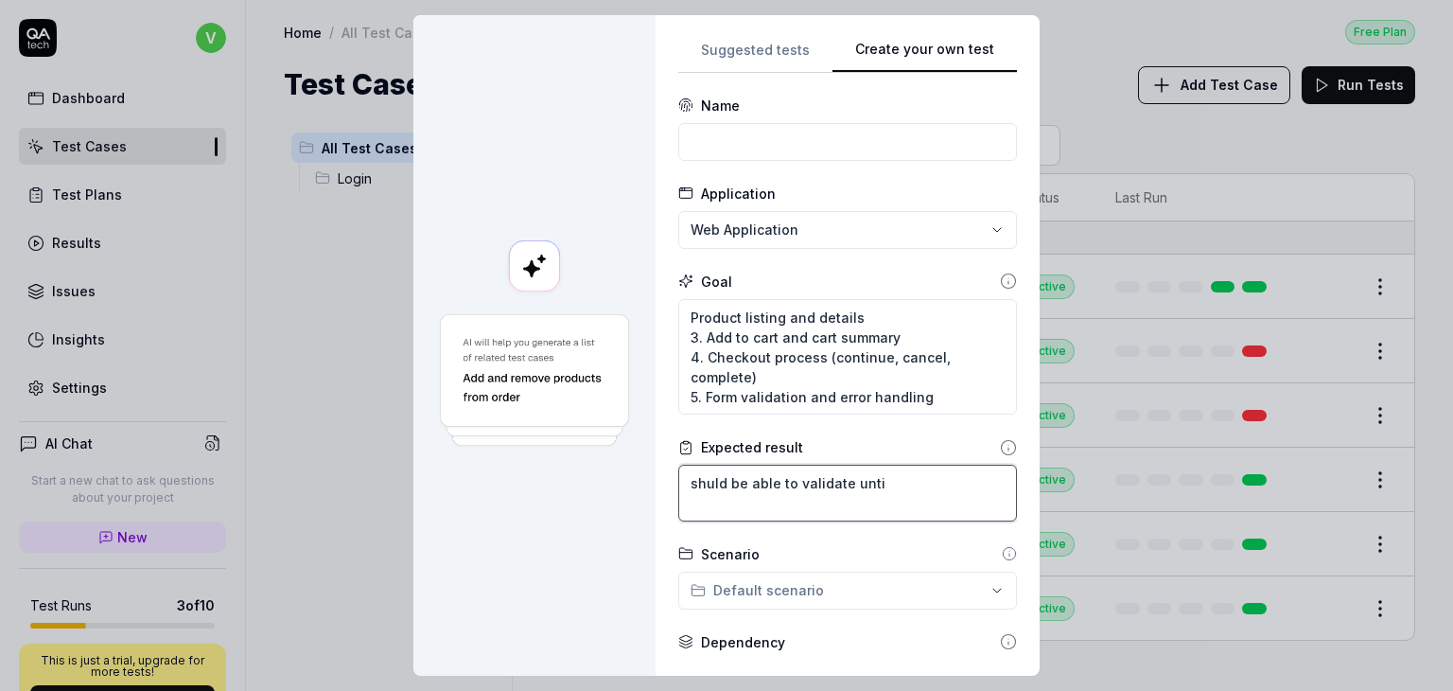
type textarea "*"
type textarea "shuld be able to validate until"
type textarea "*"
type textarea "shuld be able to validate until"
type textarea "*"
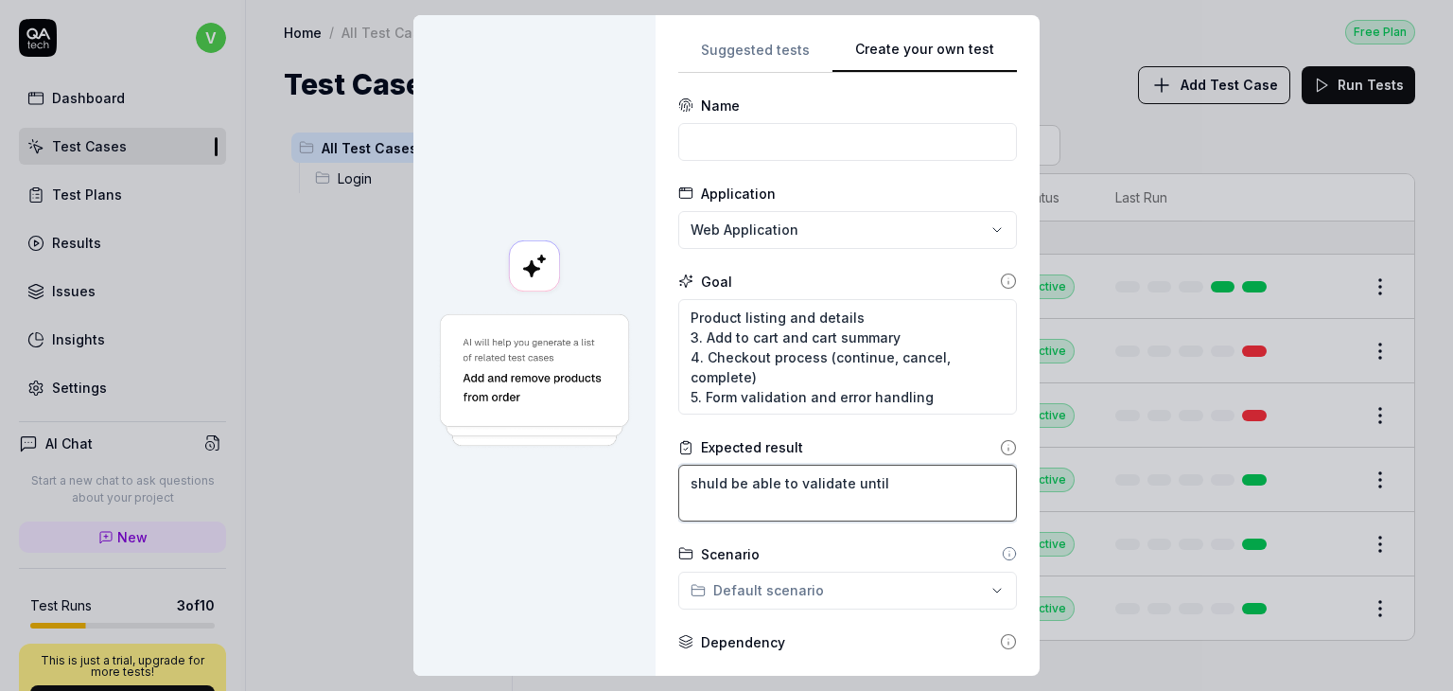
type textarea "shuld be able to validate until c"
type textarea "*"
type textarea "shuld be able to validate until ch"
type textarea "*"
type textarea "shuld be able to validate until che"
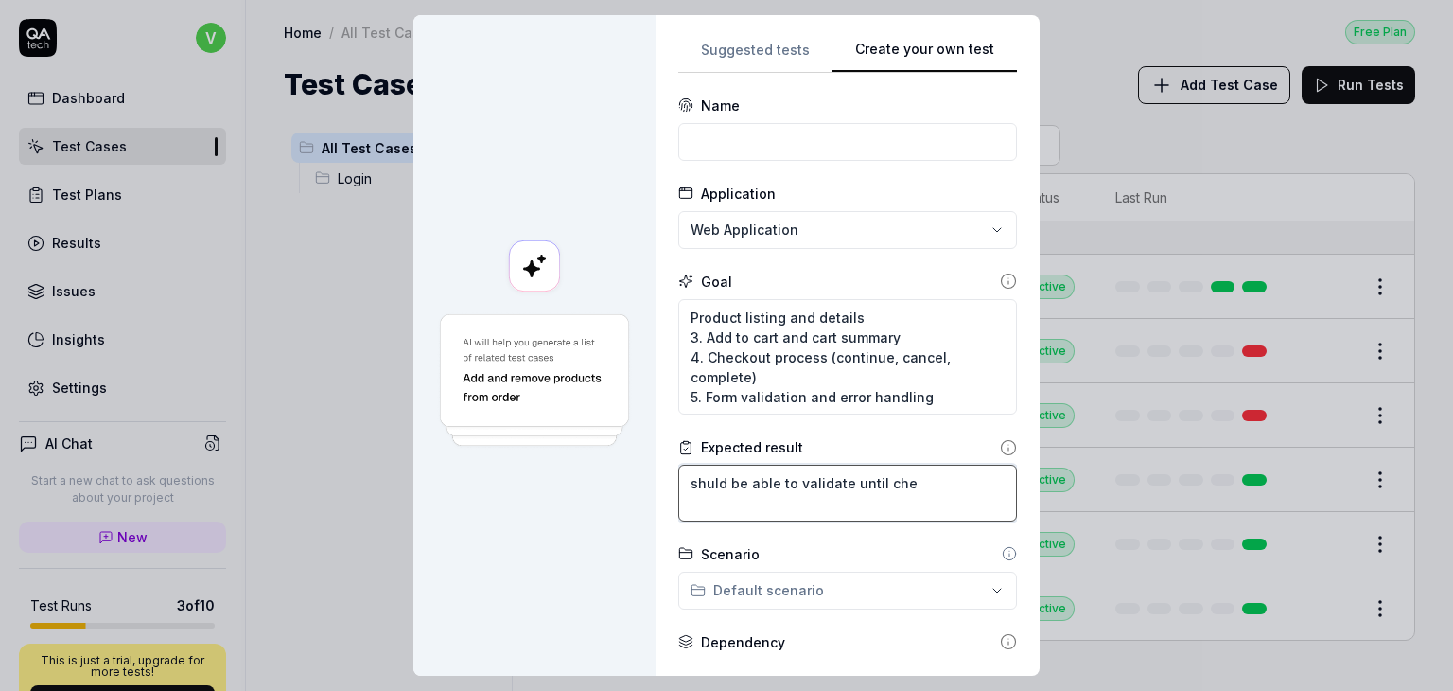
type textarea "*"
type textarea "shuld be able to validate until chec"
type textarea "*"
type textarea "shuld be able to validate until check"
type textarea "*"
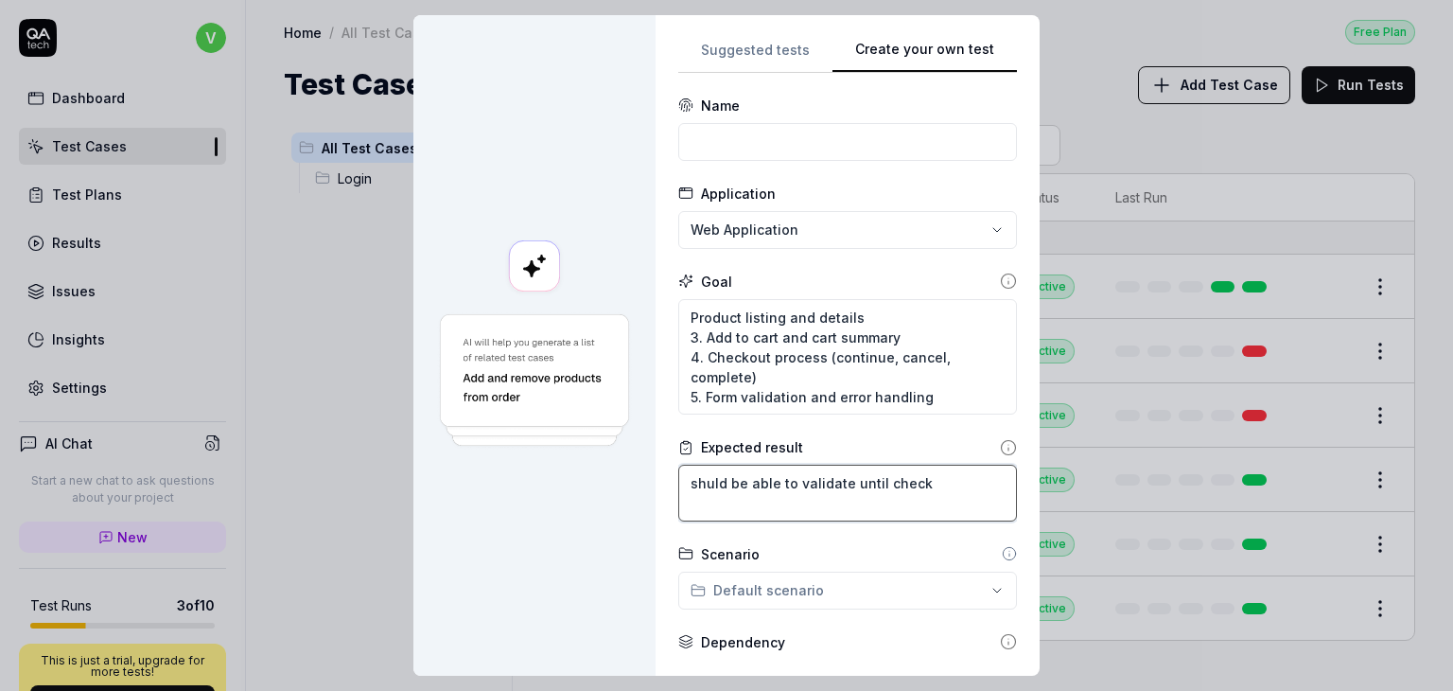
type textarea "shuld be able to validate until checko"
type textarea "*"
type textarea "shuld be able to validate until checkou"
type textarea "*"
type textarea "shuld be able to validate until checkout"
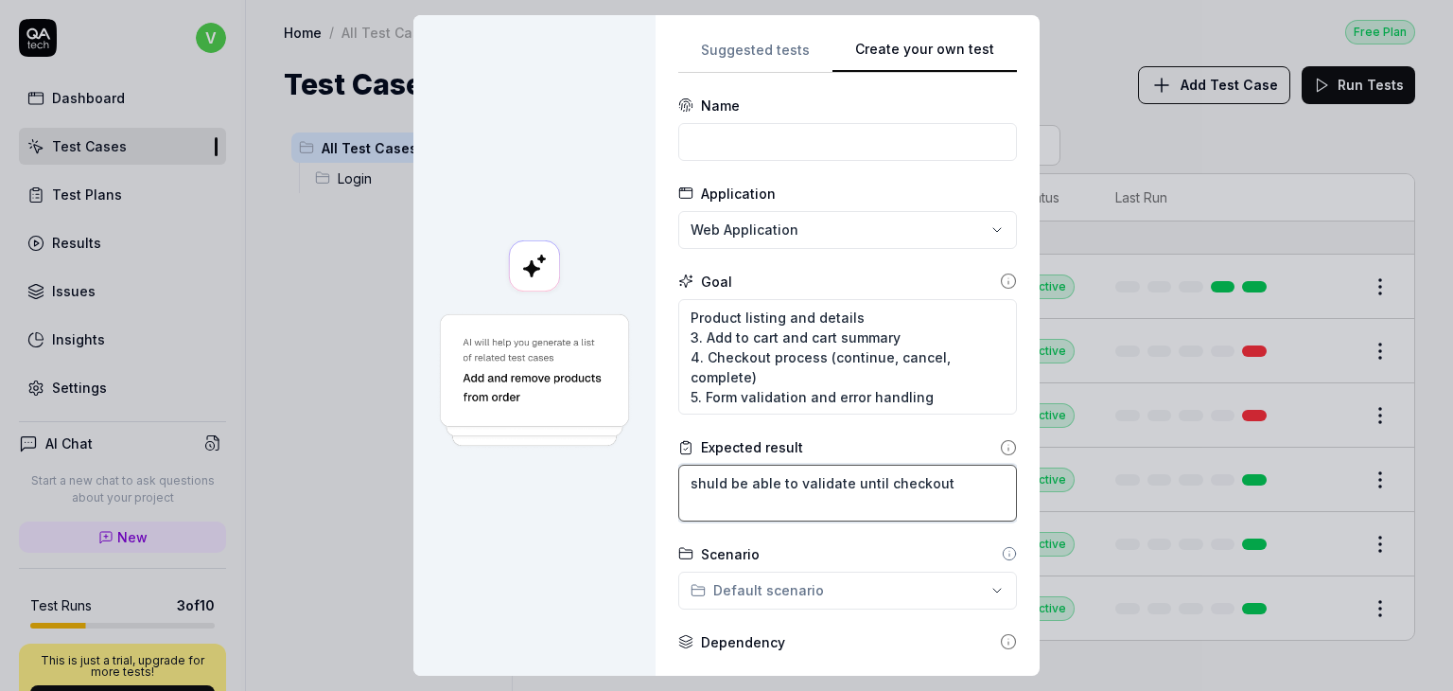
click at [693, 482] on textarea "shuld be able to validate until checkout" at bounding box center [847, 493] width 339 height 57
click at [0, 0] on lt-div "**********" at bounding box center [0, 0] width 0 height 0
click at [0, 0] on lt-em "******" at bounding box center [0, 0] width 0 height 0
type textarea "*"
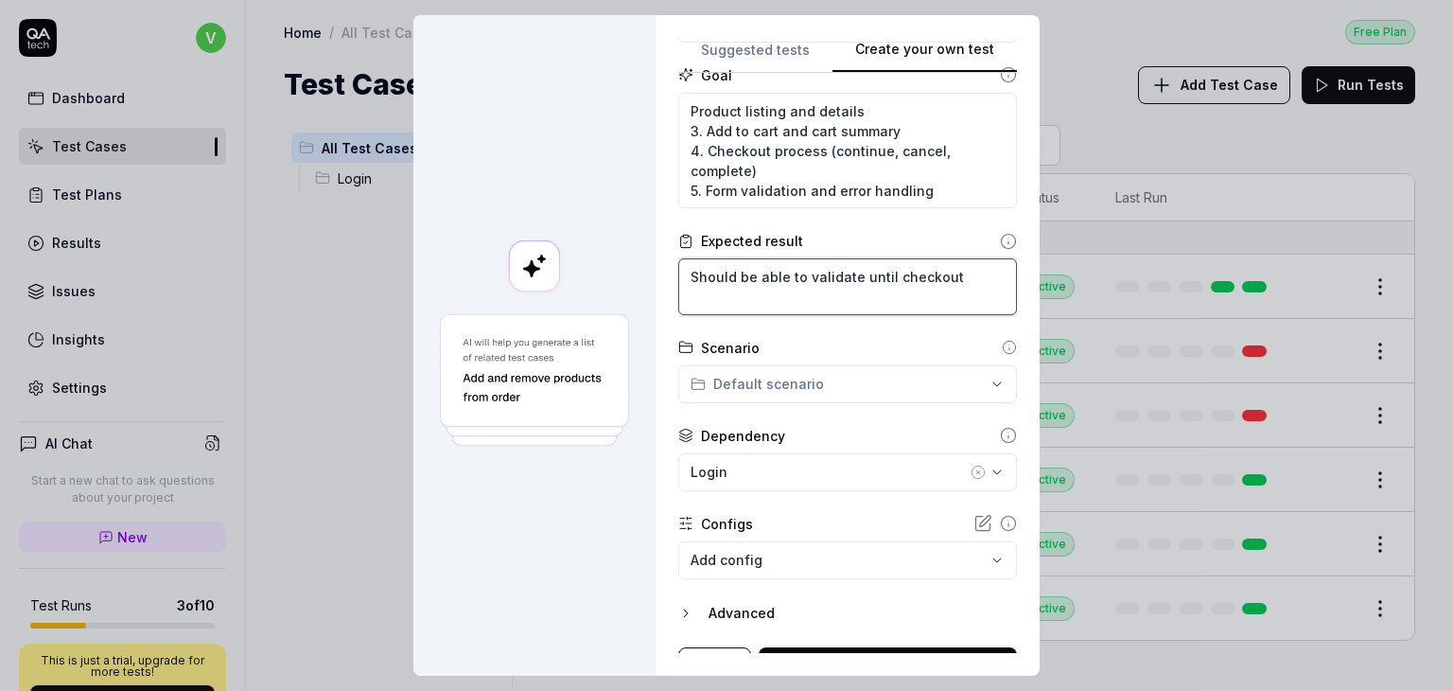
scroll to position [237, 0]
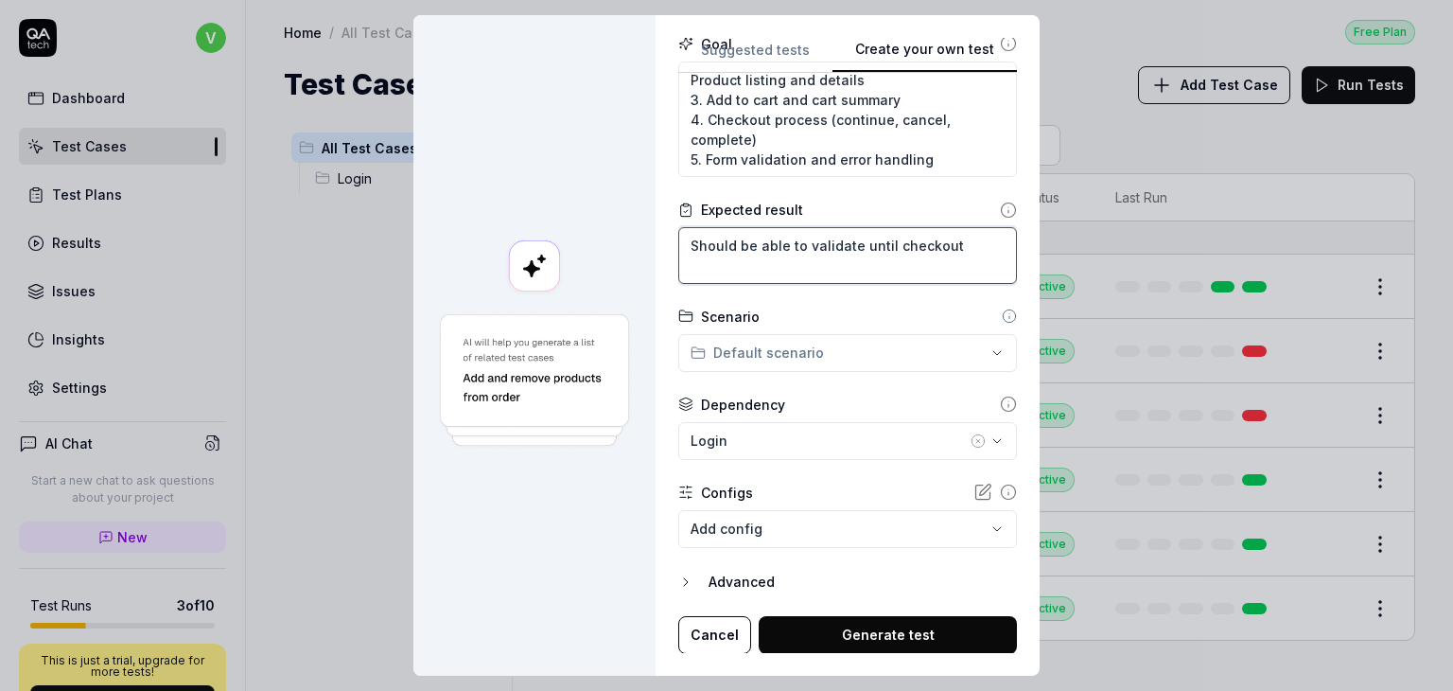
type textarea "Should be able to validate until checkout"
click at [809, 352] on div "**********" at bounding box center [726, 345] width 1453 height 691
click at [765, 398] on span "test case s" at bounding box center [761, 406] width 108 height 17
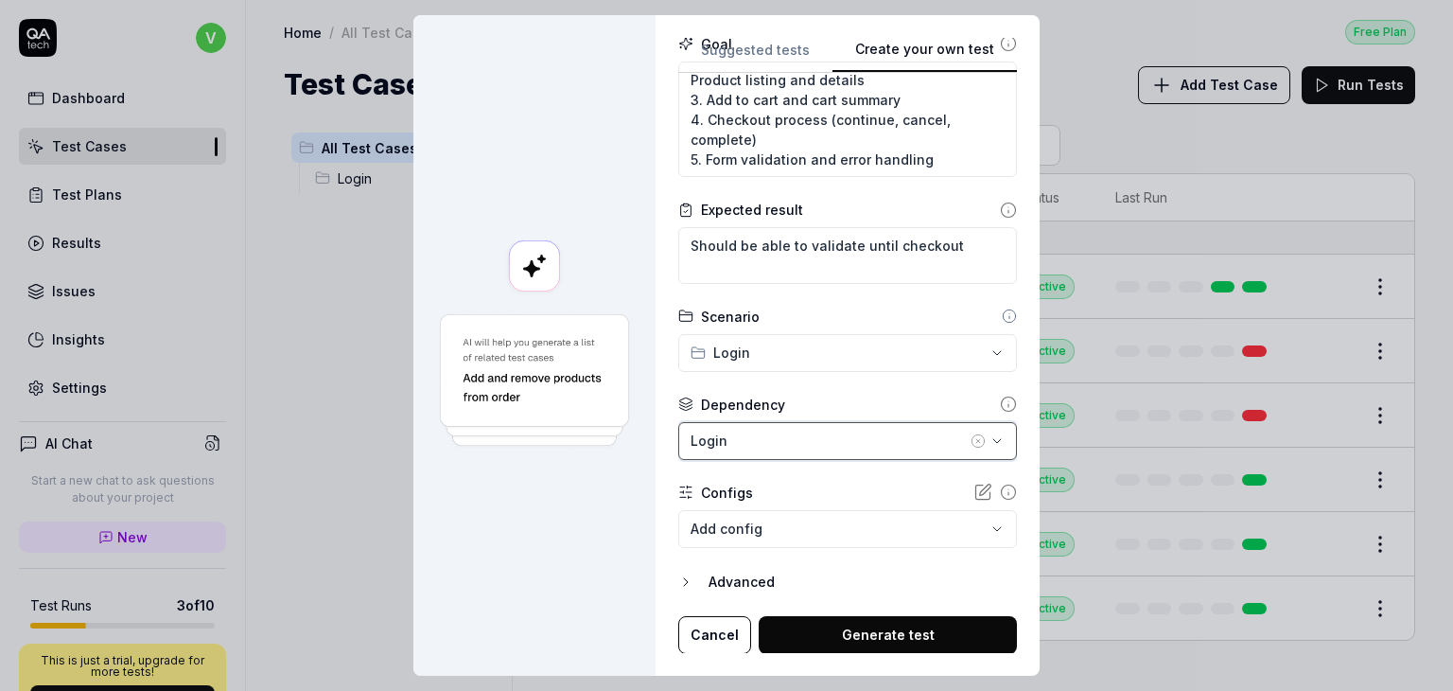
click at [805, 451] on button "Login" at bounding box center [847, 441] width 339 height 38
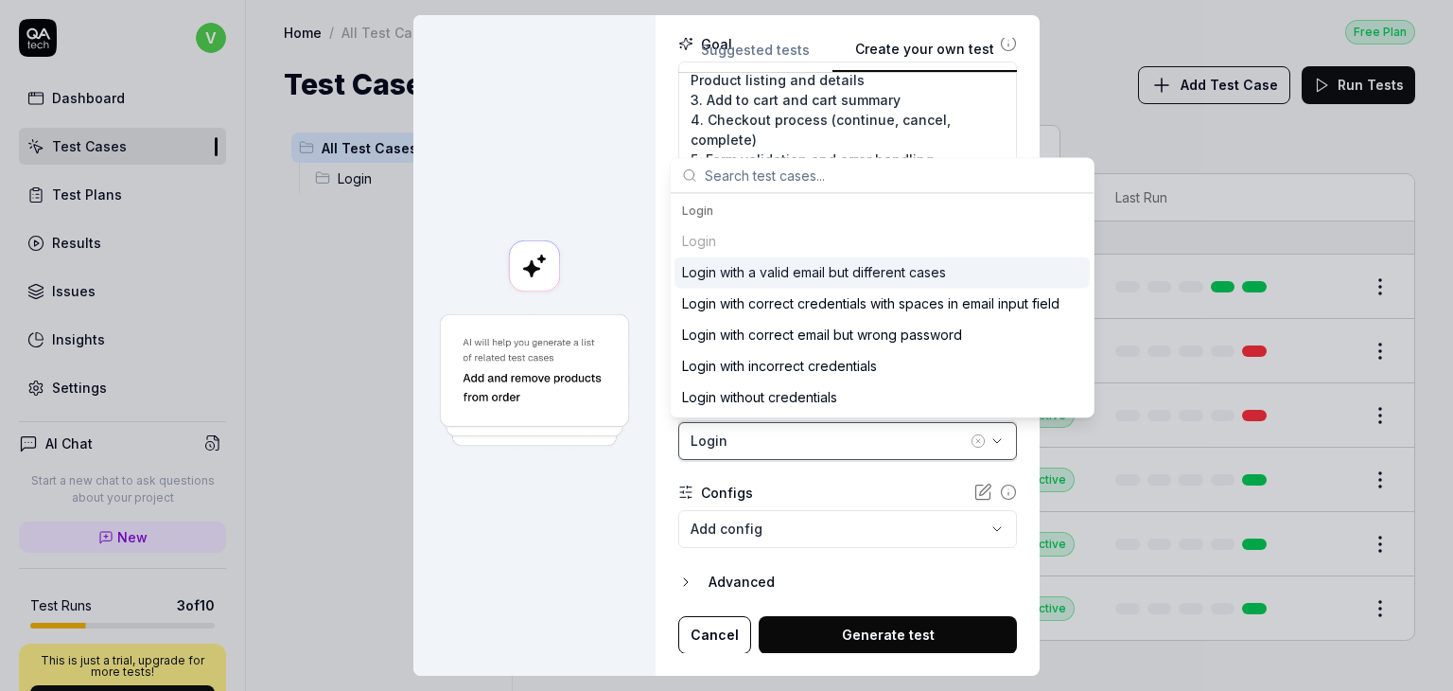
click at [805, 451] on button "Login" at bounding box center [847, 441] width 339 height 38
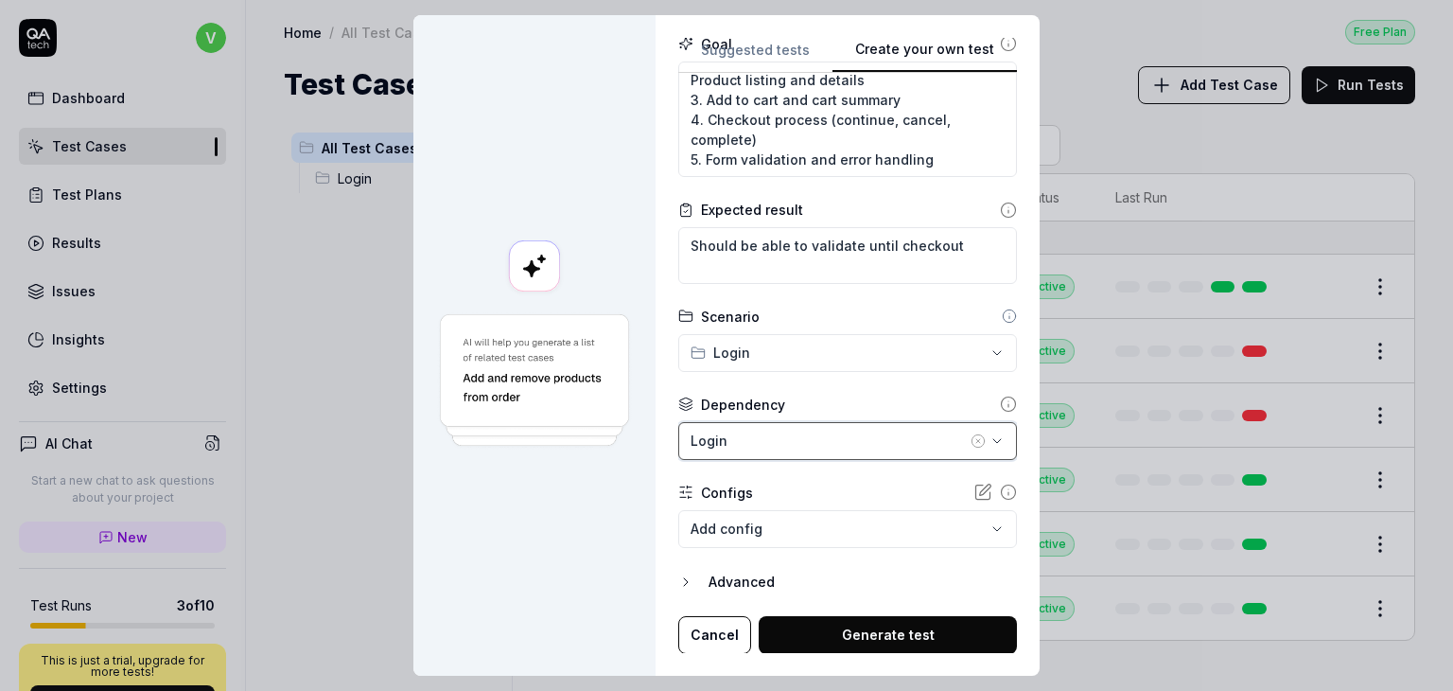
click at [805, 451] on button "Login" at bounding box center [847, 441] width 339 height 38
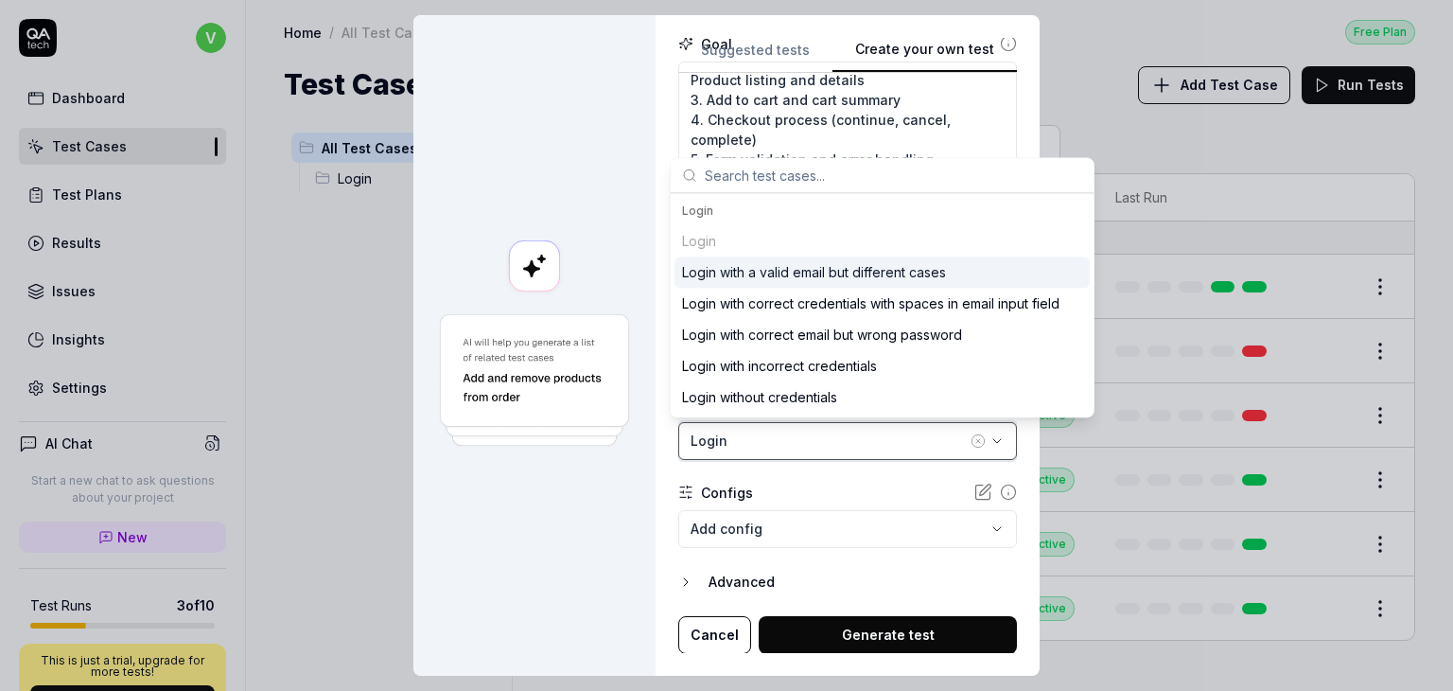
click at [805, 451] on button "Login" at bounding box center [847, 441] width 339 height 38
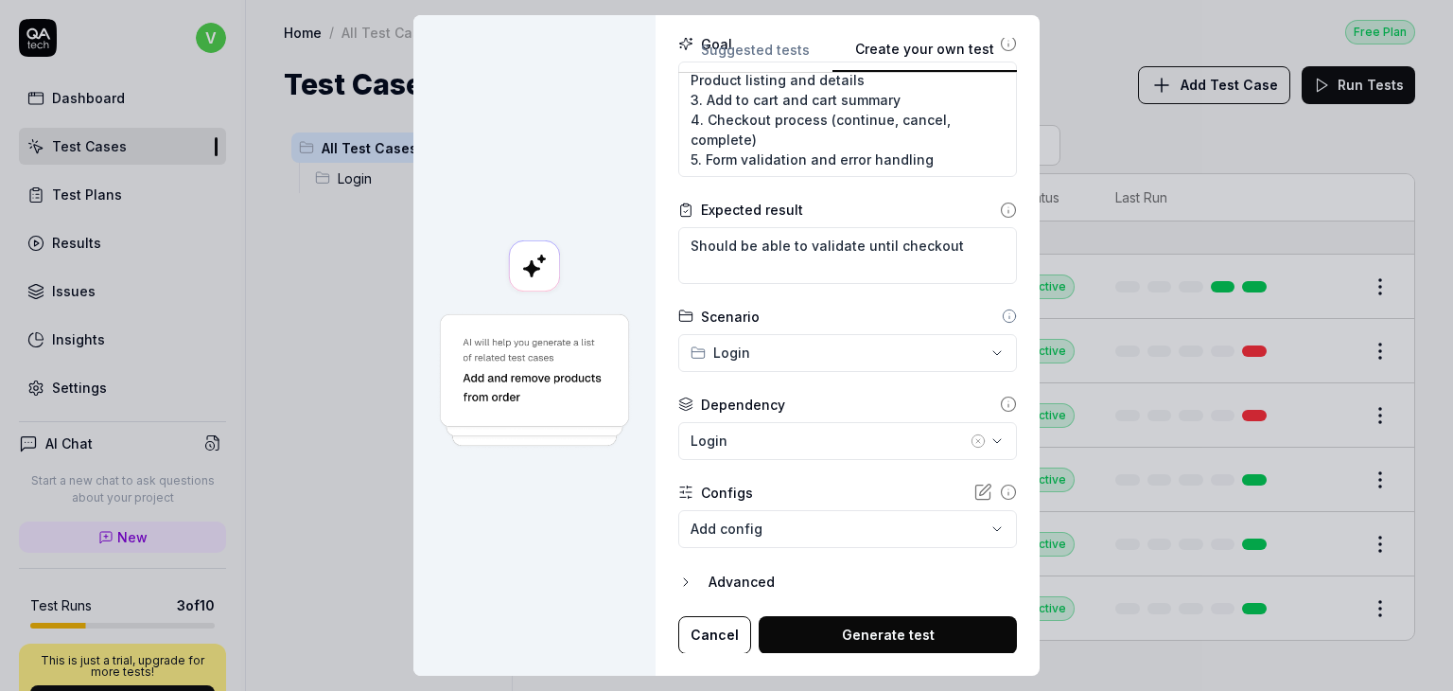
click at [782, 527] on body "v Dashboard Test Cases Test Plans Results Issues Insights Settings AI Chat Star…" at bounding box center [726, 345] width 1453 height 691
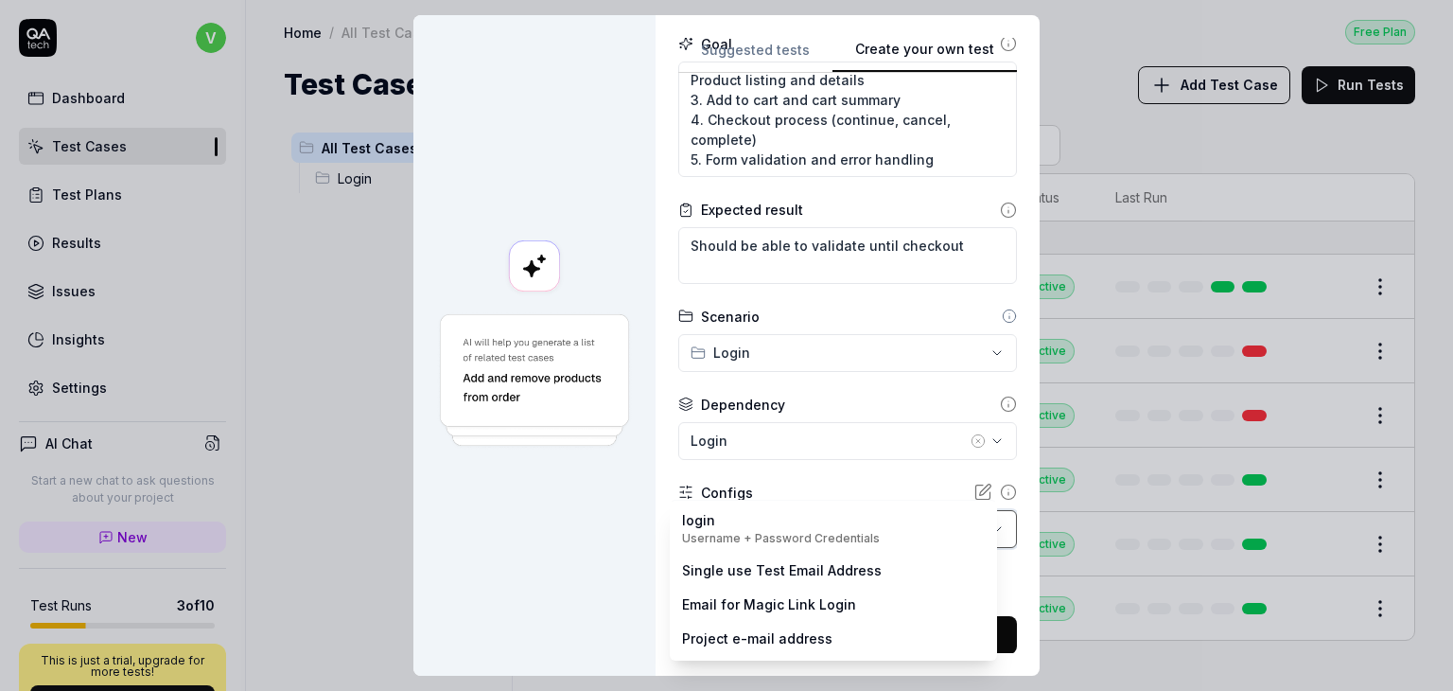
click at [821, 455] on div "**********" at bounding box center [726, 345] width 1453 height 691
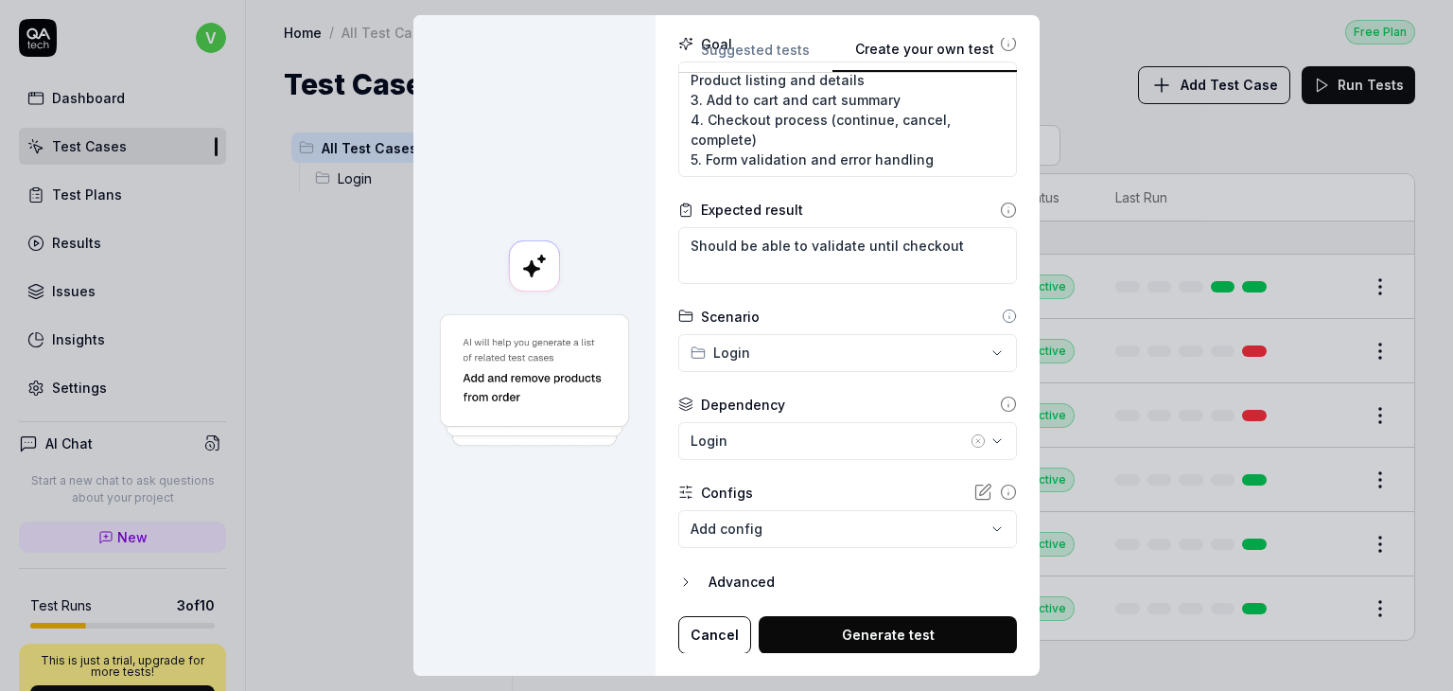
click at [814, 622] on button "Generate test" at bounding box center [888, 635] width 258 height 38
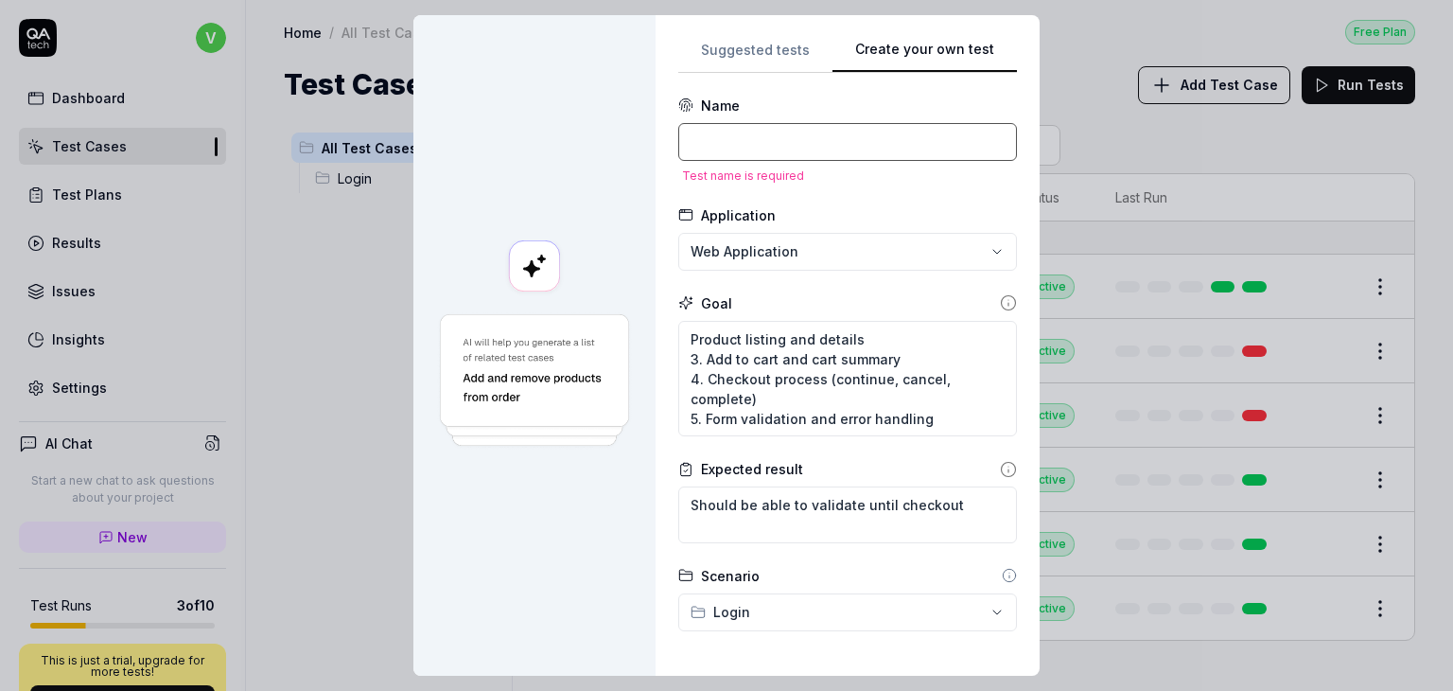
click at [800, 149] on input at bounding box center [847, 142] width 339 height 38
type textarea "*"
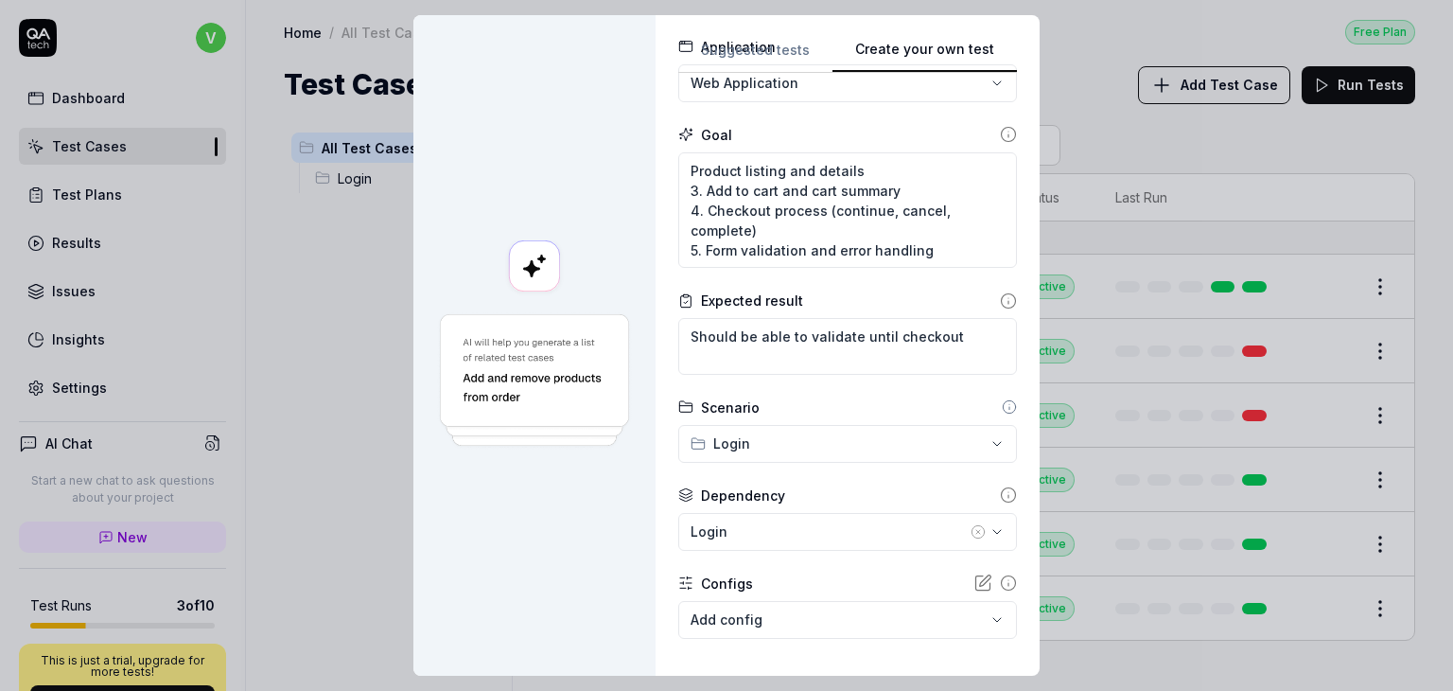
scroll to position [143, 0]
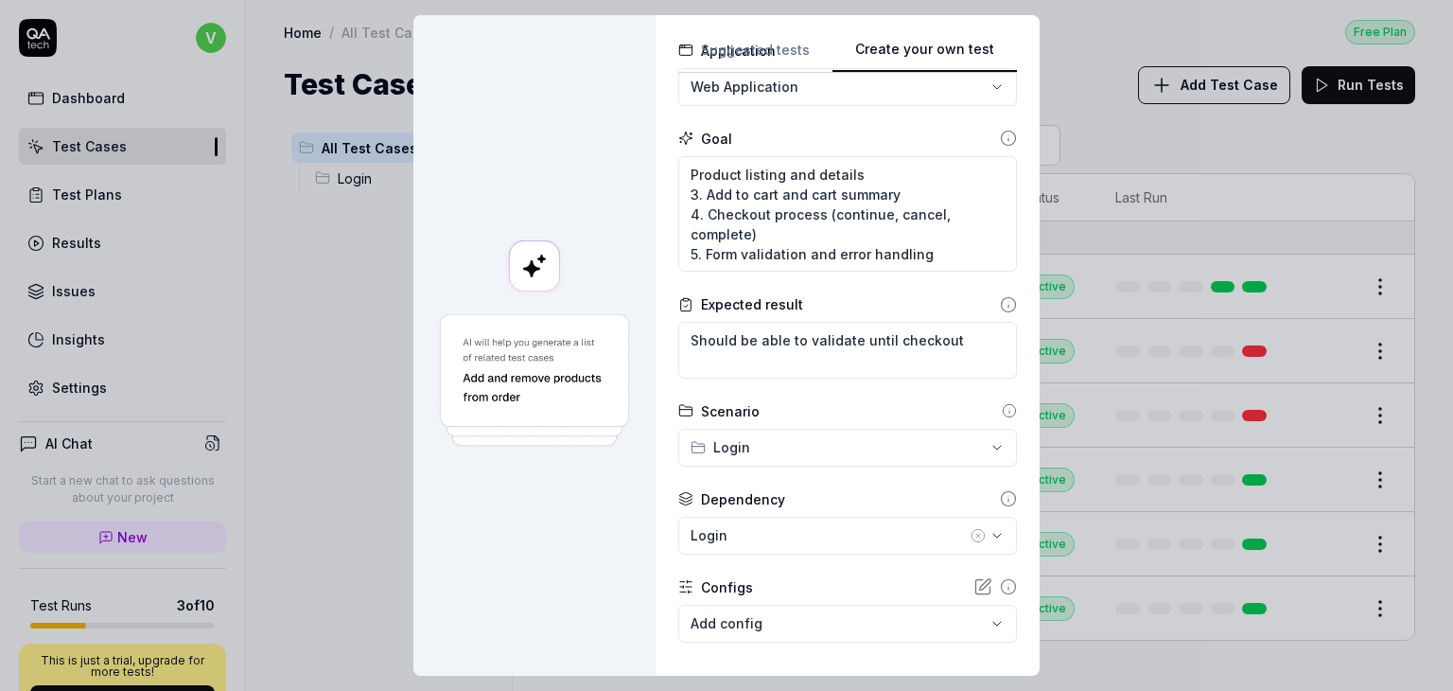
type input "All page"
drag, startPoint x: 942, startPoint y: 273, endPoint x: 820, endPoint y: 264, distance: 122.4
click at [820, 264] on form "**********" at bounding box center [847, 351] width 339 height 796
drag, startPoint x: 908, startPoint y: 262, endPoint x: 682, endPoint y: 220, distance: 229.9
click at [682, 220] on textarea "Product listing and details 3. Add to cart and cart summary 4. Checkout process…" at bounding box center [847, 214] width 339 height 116
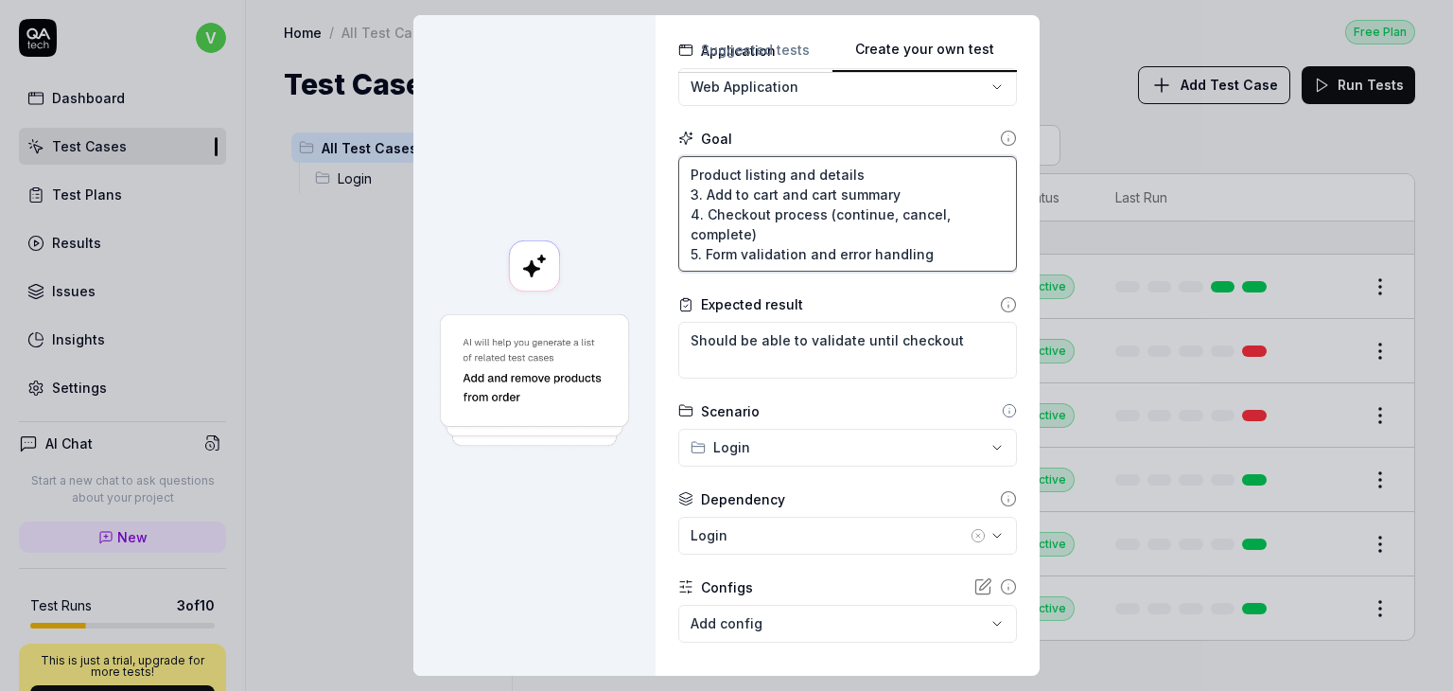
type textarea "*"
type textarea "Product listing and details 3. Add to cart and cart summary g"
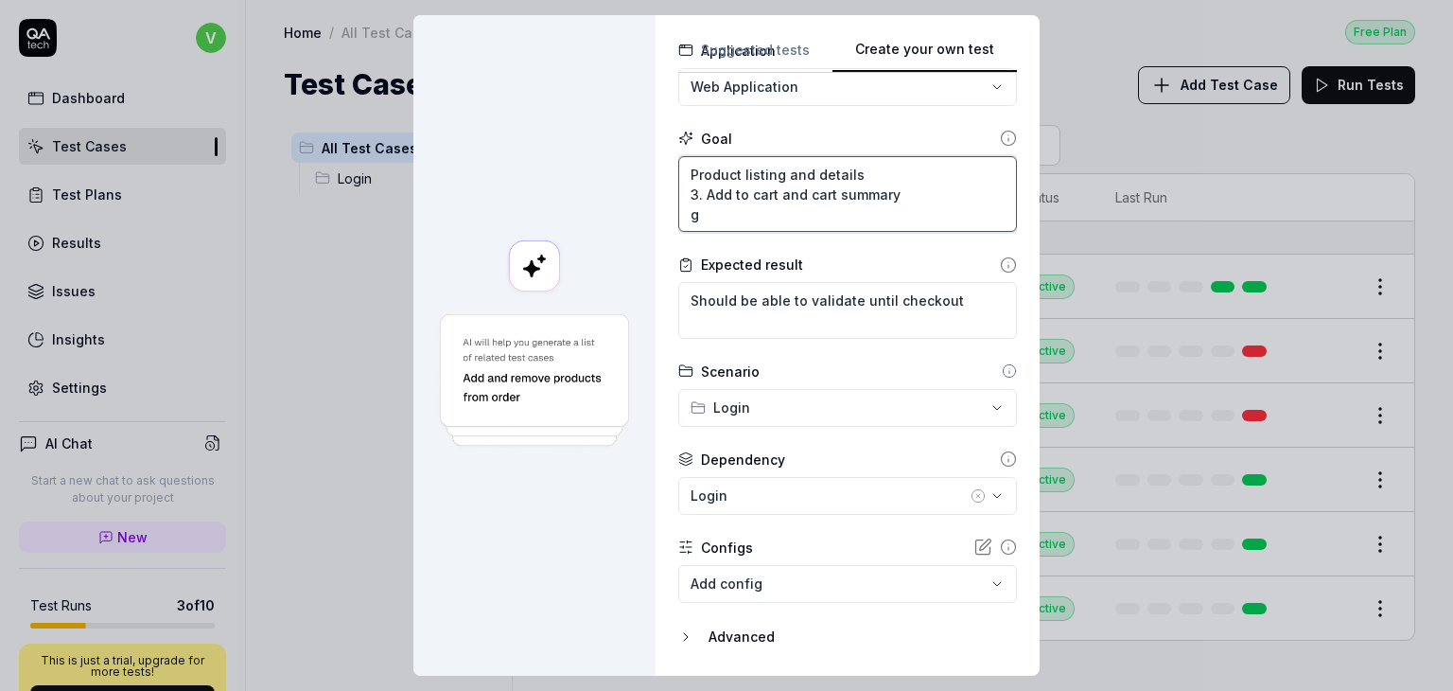
click at [742, 222] on textarea "Product listing and details 3. Add to cart and cart summary g" at bounding box center [847, 194] width 339 height 77
type textarea "*"
type textarea "Product listing and details 3. Add to cart and cart summary"
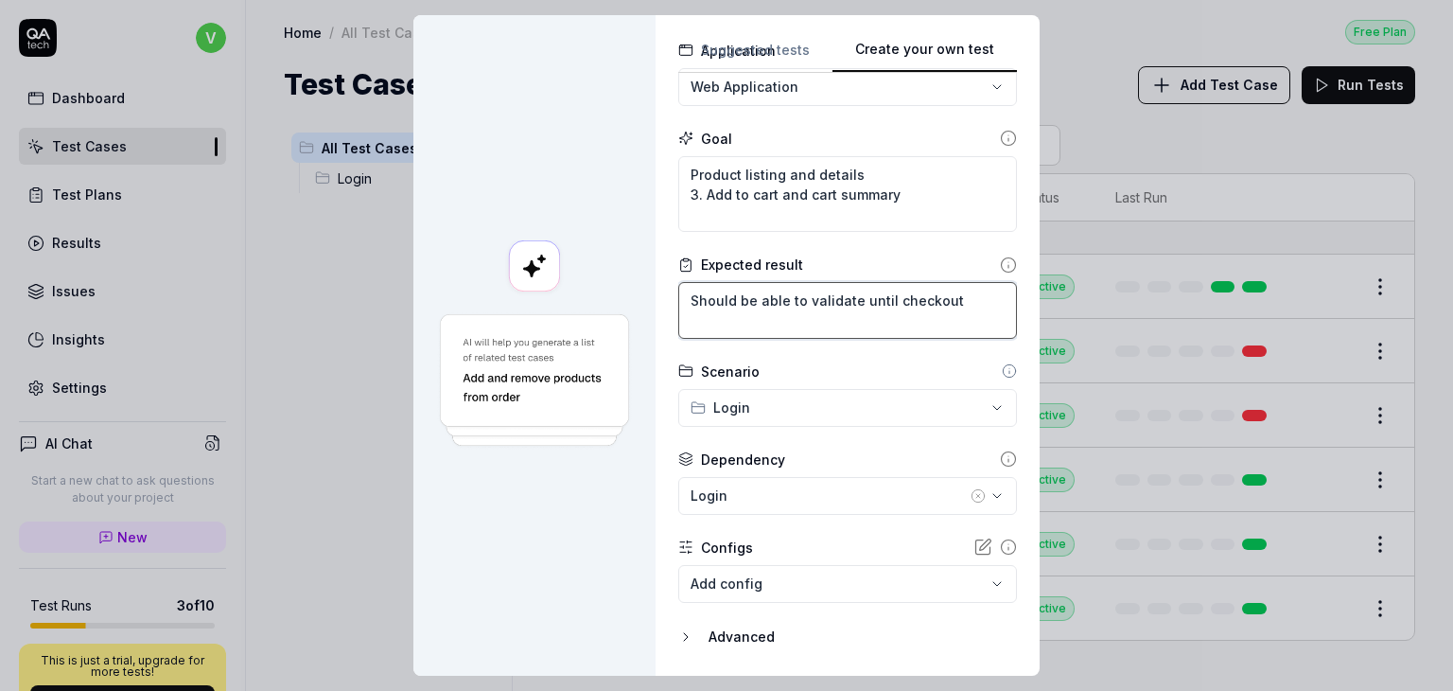
drag, startPoint x: 751, startPoint y: 301, endPoint x: 960, endPoint y: 302, distance: 209.1
click at [960, 302] on textarea "Should be able to validate until checkout" at bounding box center [847, 310] width 339 height 57
type textarea "*"
type textarea "Should be t"
type textarea "*"
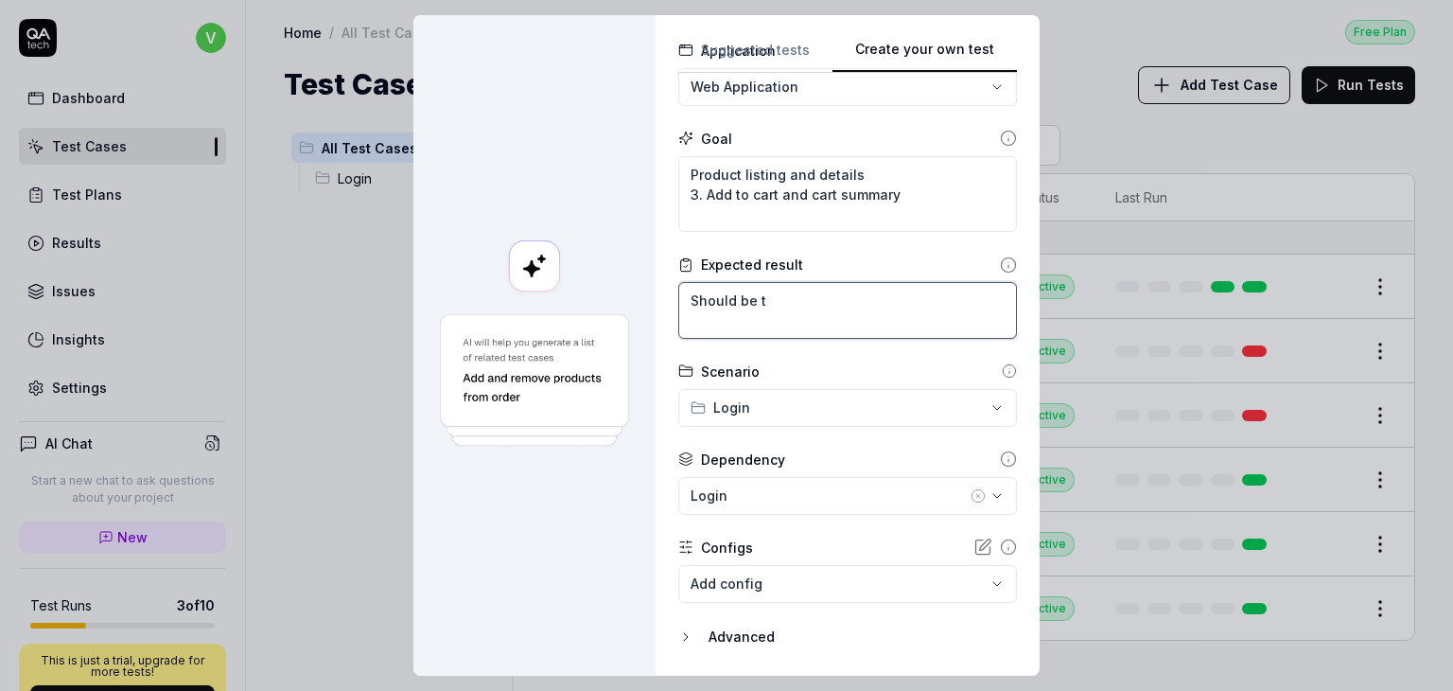
type textarea "Should be tp"
type textarea "*"
type textarea "Should be t"
type textarea "*"
type textarea "Should be to"
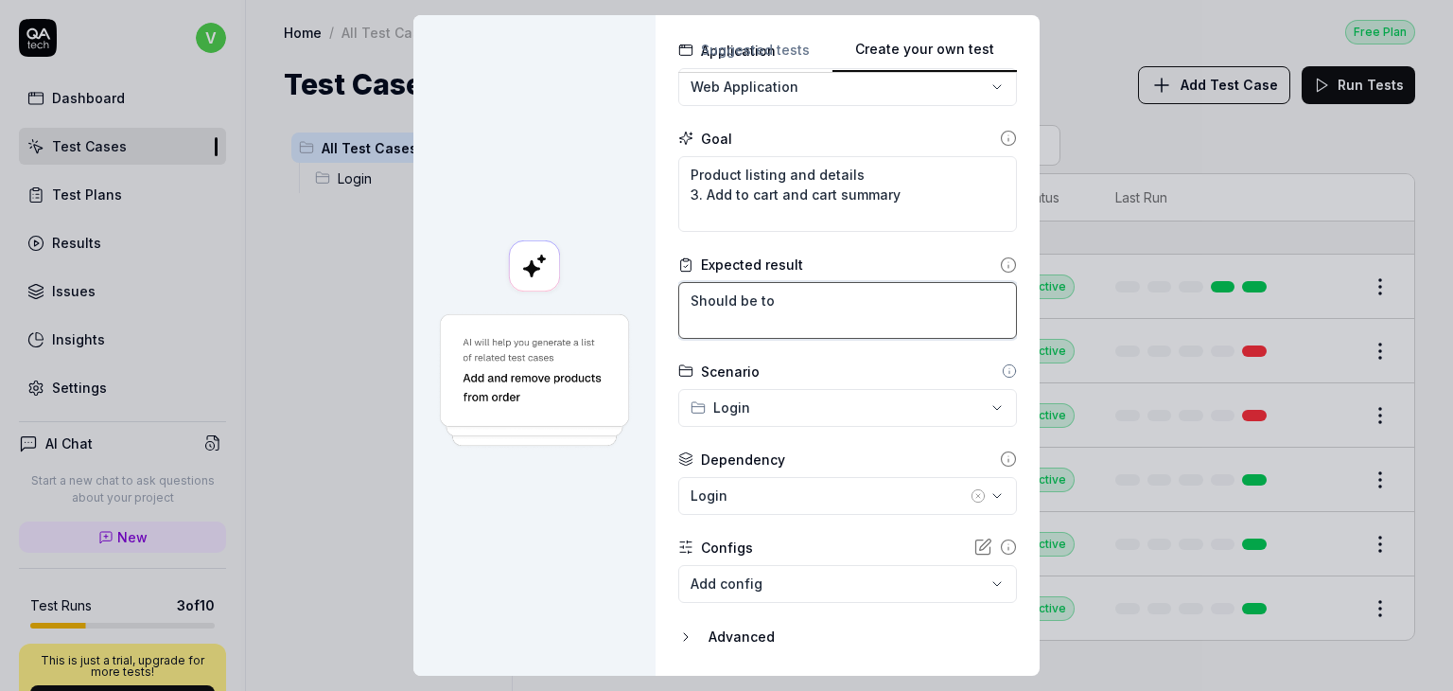
type textarea "*"
type textarea "Should be to"
type textarea "*"
type textarea "Should be to a"
type textarea "*"
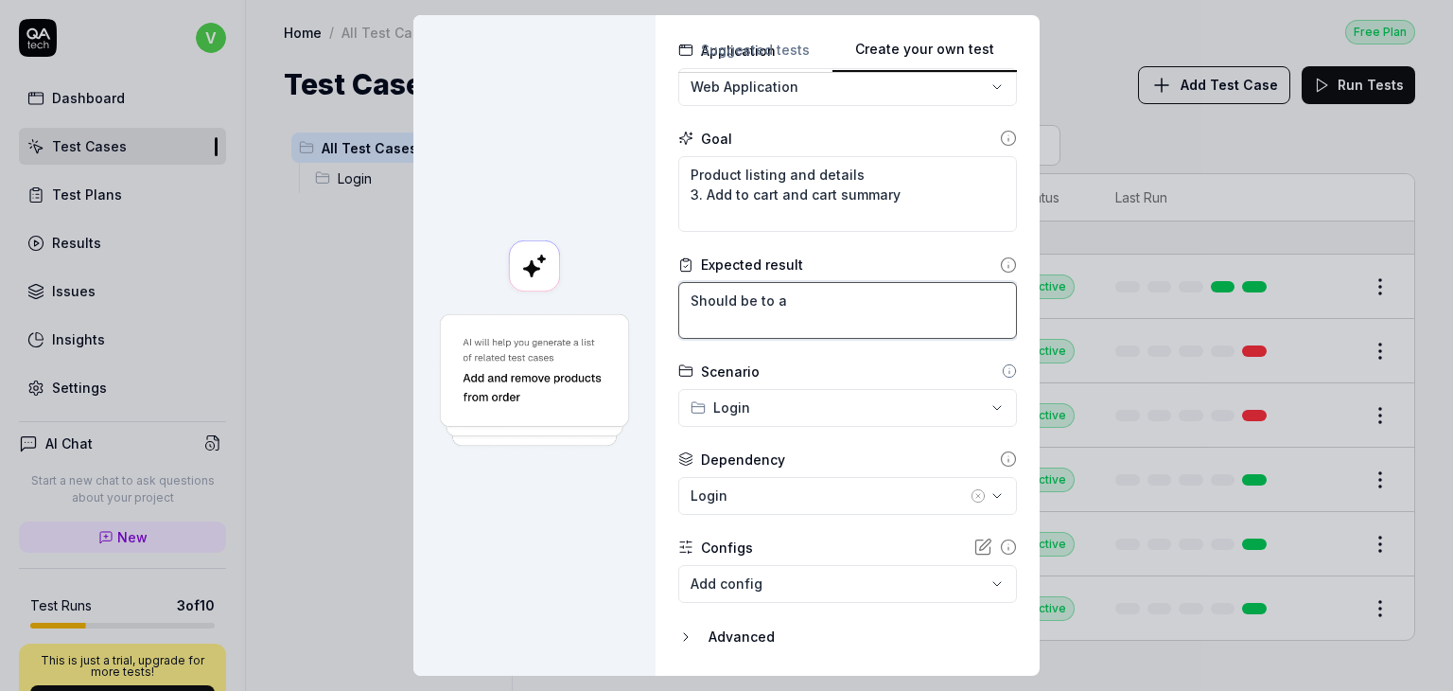
type textarea "Should be to ap"
type textarea "*"
type textarea "Should be to ape"
type textarea "*"
type textarea "Should be to apen"
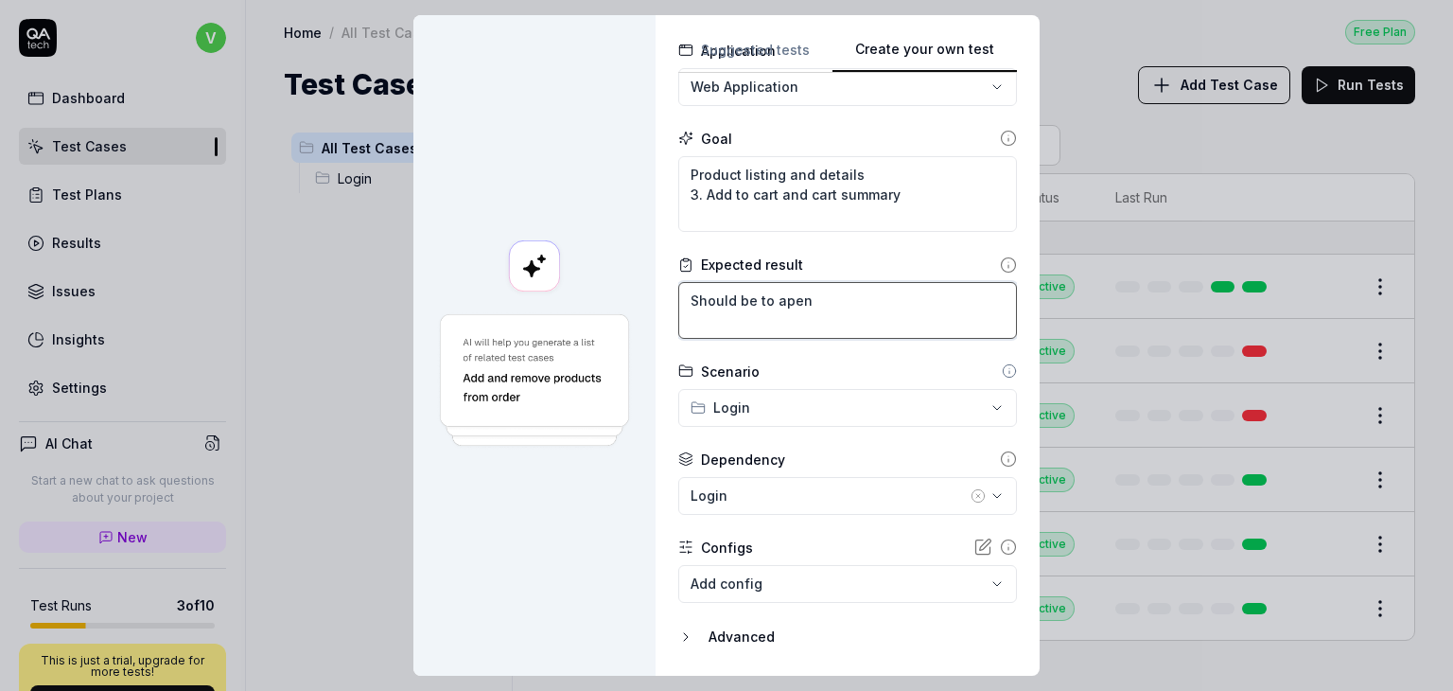
type textarea "*"
type textarea "Should be to apen"
type textarea "*"
type textarea "Should be to apen t"
type textarea "*"
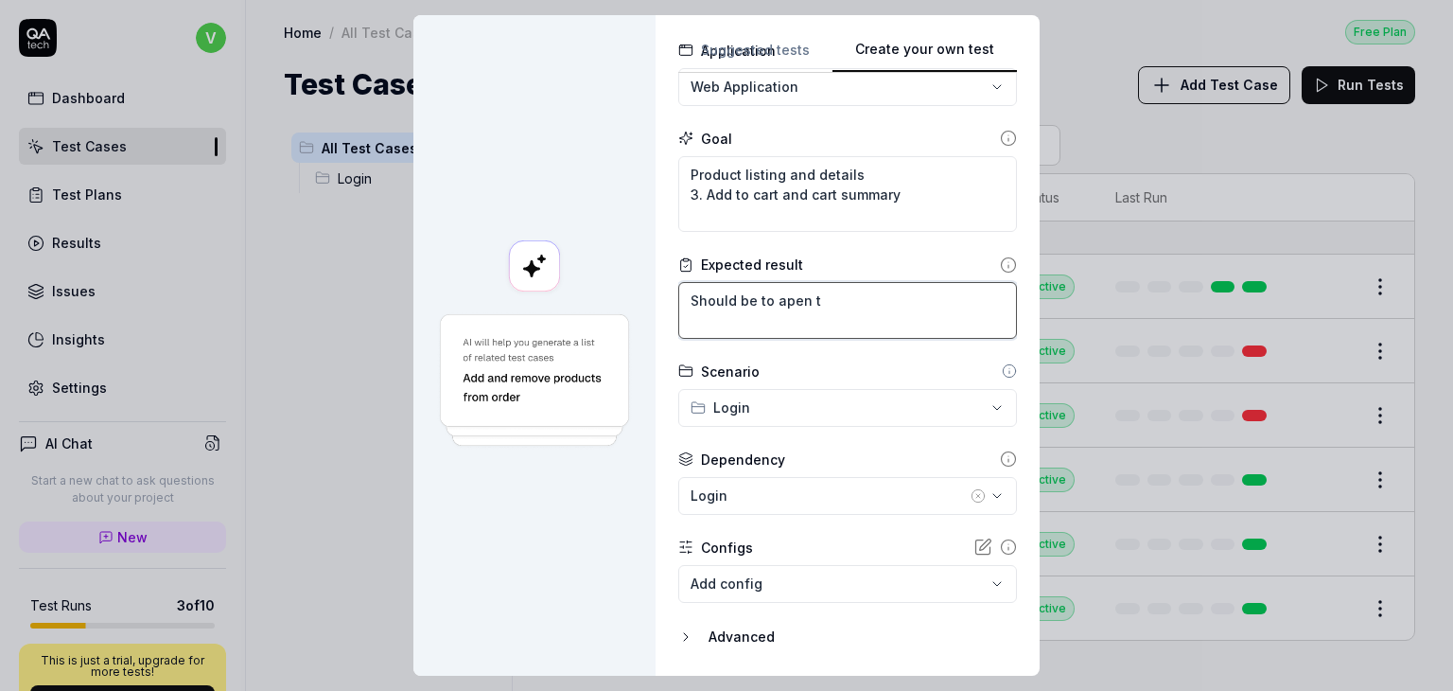
type textarea "Should be to apen th"
type textarea "*"
type textarea "Should be to apen the"
type textarea "*"
type textarea "Should be to apen the"
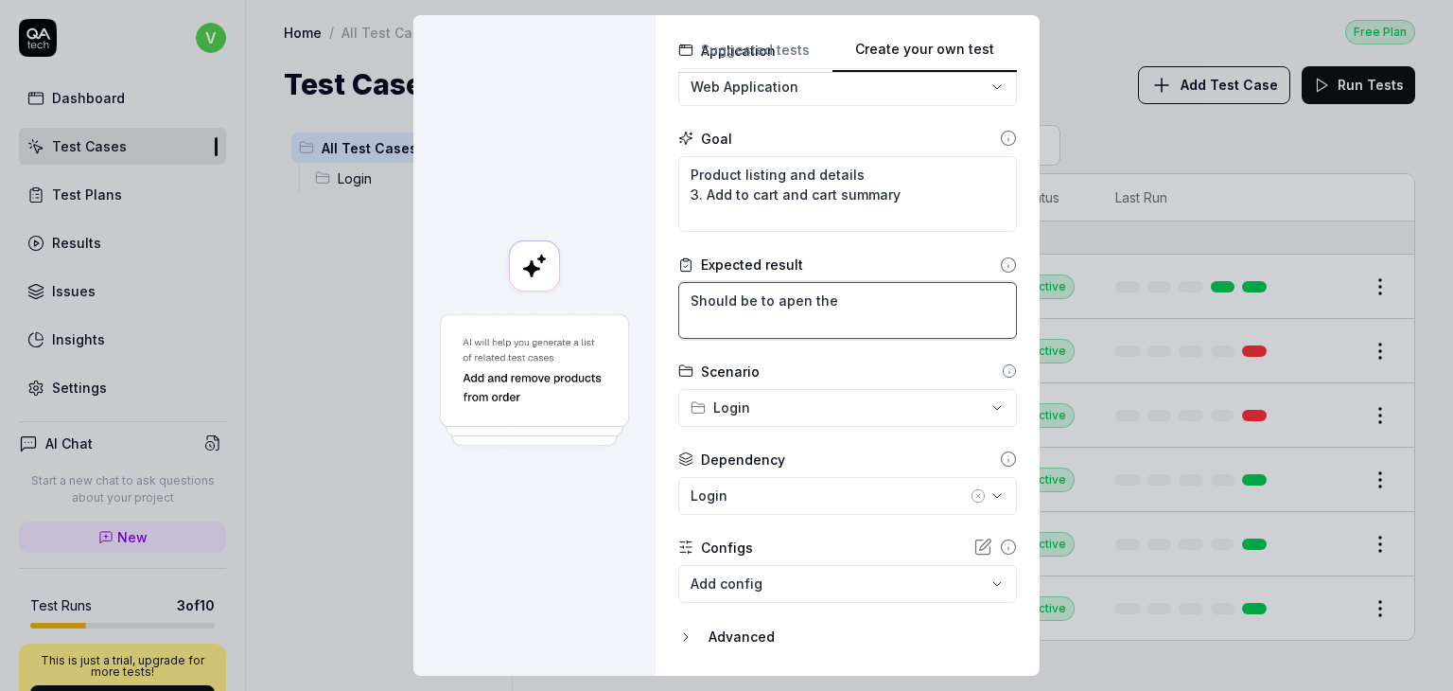
type textarea "*"
type textarea "Should be to apen the c"
type textarea "*"
type textarea "Should be to apen the ca"
type textarea "*"
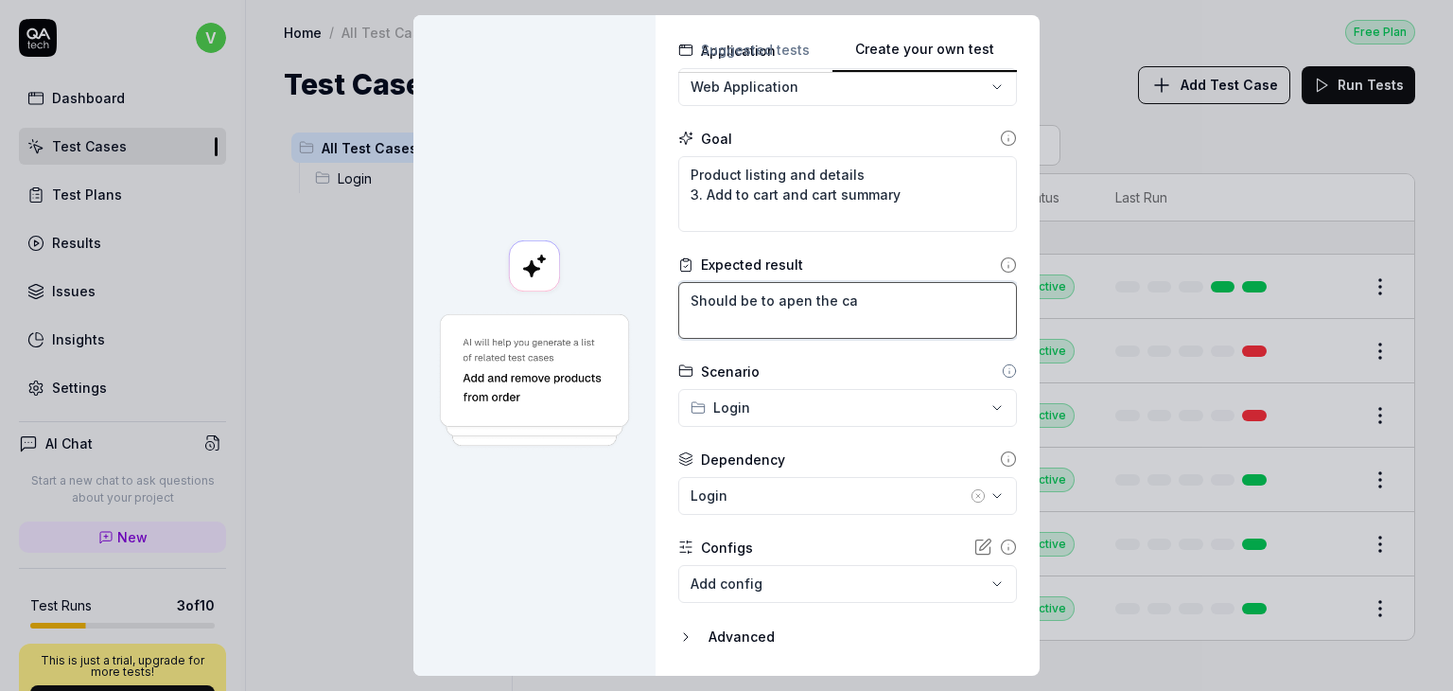
type textarea "Should be to apen the car"
type textarea "*"
type textarea "Should be to apen the cart"
type textarea "*"
type textarea "Should be to apen the cart"
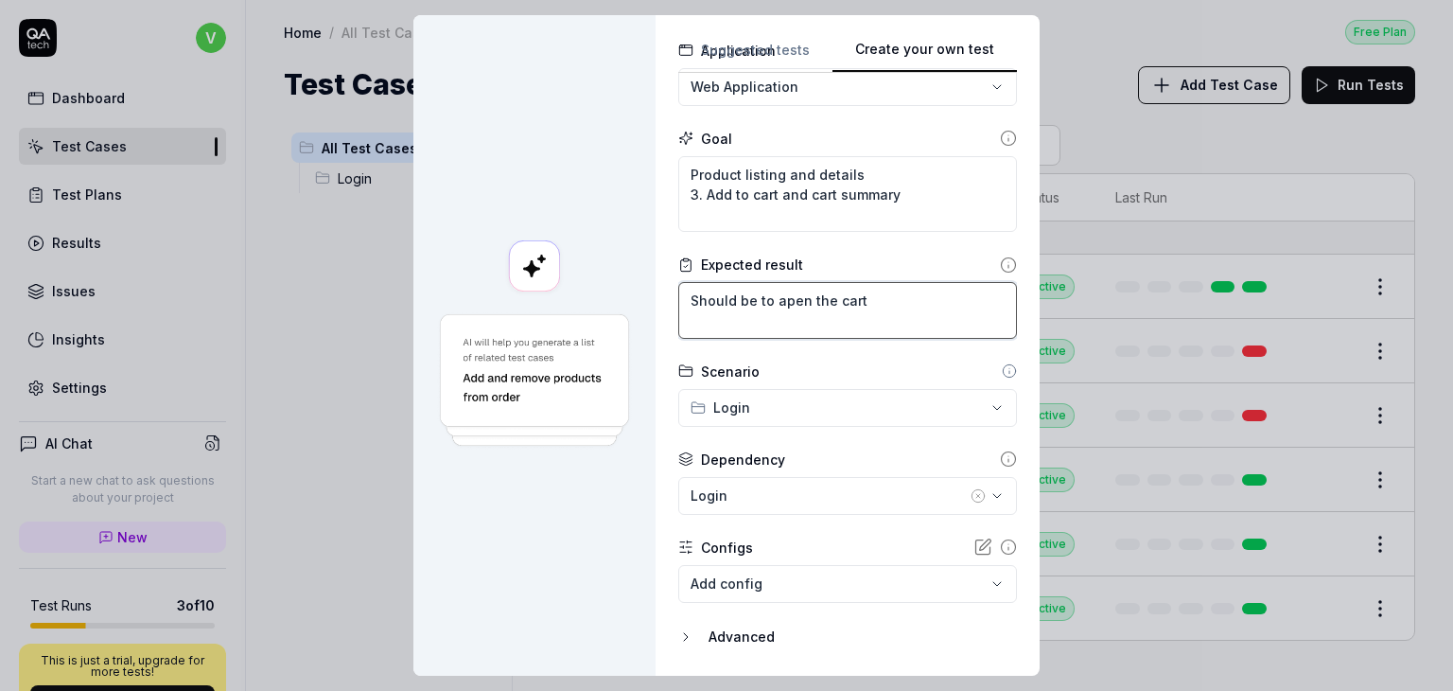
type textarea "*"
type textarea "Should be to apen the cart a"
type textarea "*"
type textarea "Should be to apen the cart an"
type textarea "*"
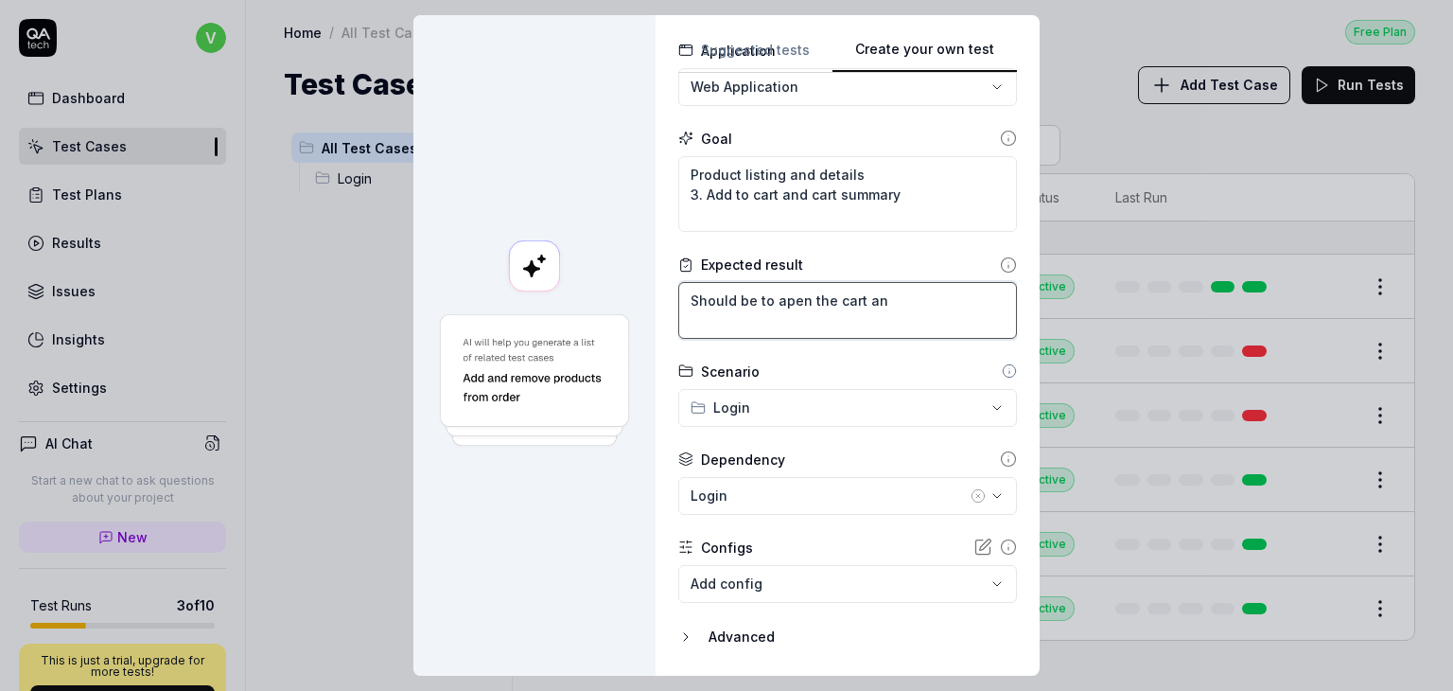
type textarea "Should be to apen the cart and"
type textarea "*"
type textarea "Should be to apen the cart and"
type textarea "*"
type textarea "Should be to apen the cart and t"
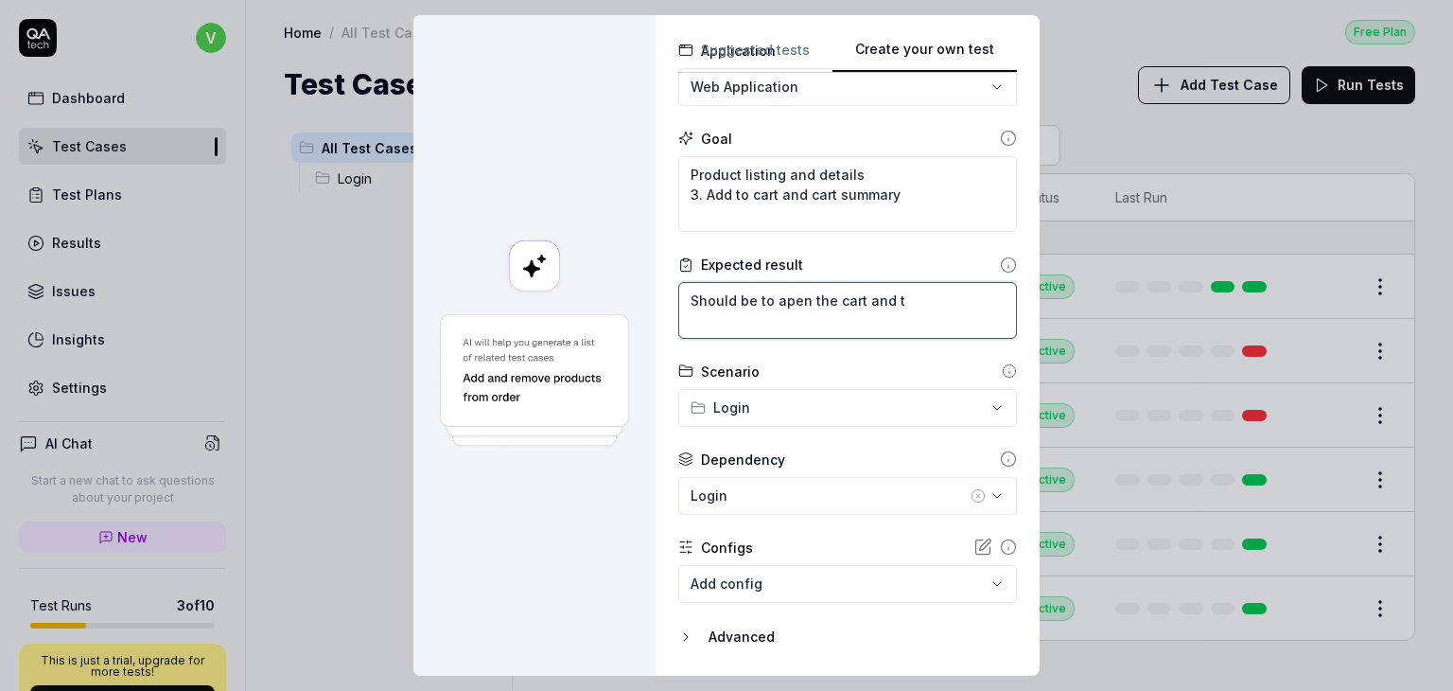
type textarea "*"
type textarea "Should be to apen the cart and th"
type textarea "*"
type textarea "Should be to apen the cart and the"
type textarea "*"
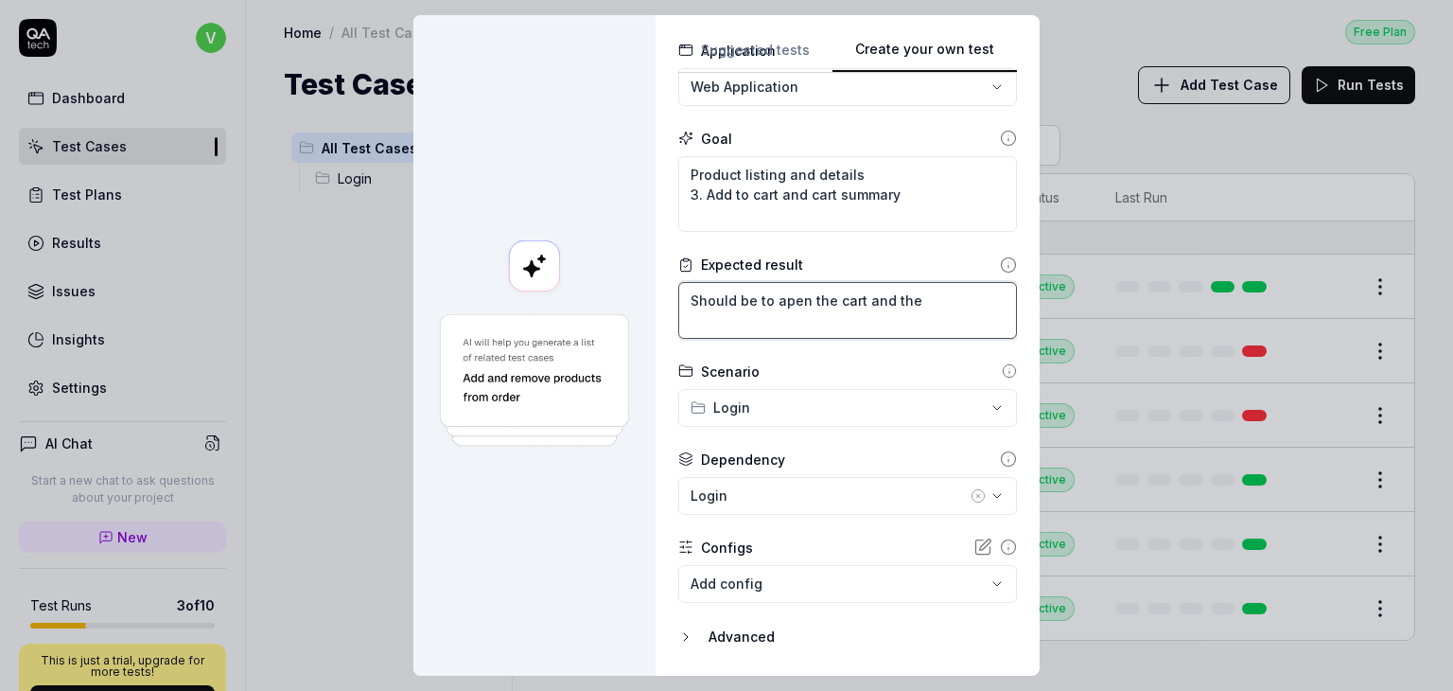
type textarea "Should be to apen the cart and the"
type textarea "*"
type textarea "Should be to apen the cart and the ca"
type textarea "*"
type textarea "Should be to apen the cart and the car"
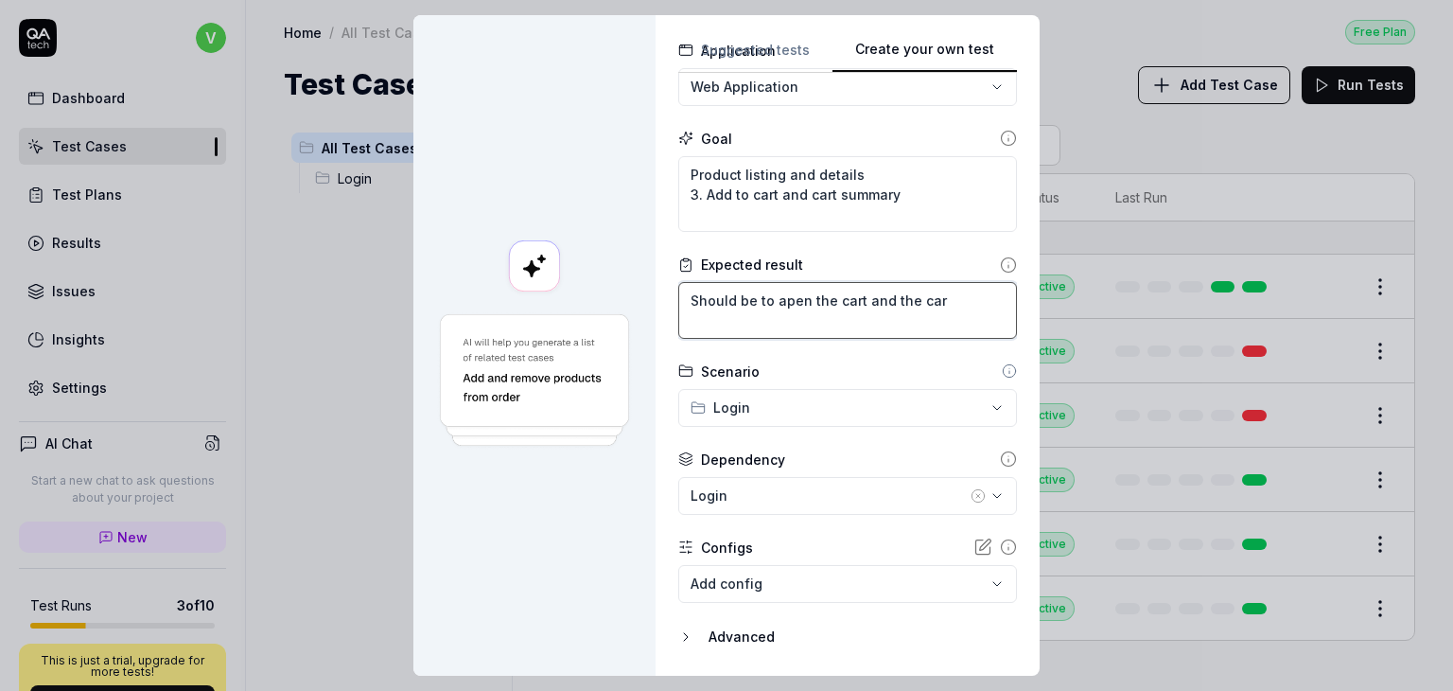
type textarea "*"
type textarea "Should be to apen the cart and the cart"
type textarea "*"
type textarea "Should be to apen the cart and the cart"
type textarea "*"
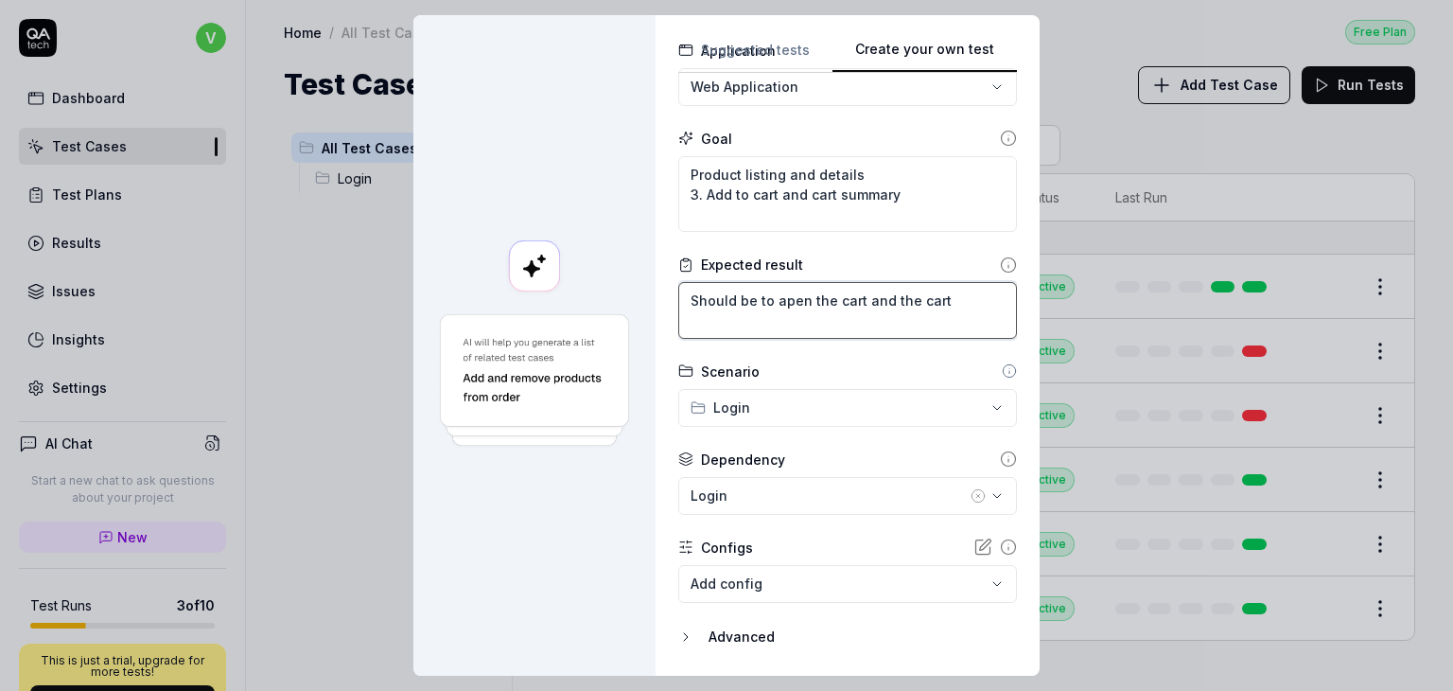
type textarea "Should be to apen the cart and the cart s"
type textarea "*"
type textarea "Should be to apen the cart and the cart su"
type textarea "*"
type textarea "Should be to apen the cart and the cart sum"
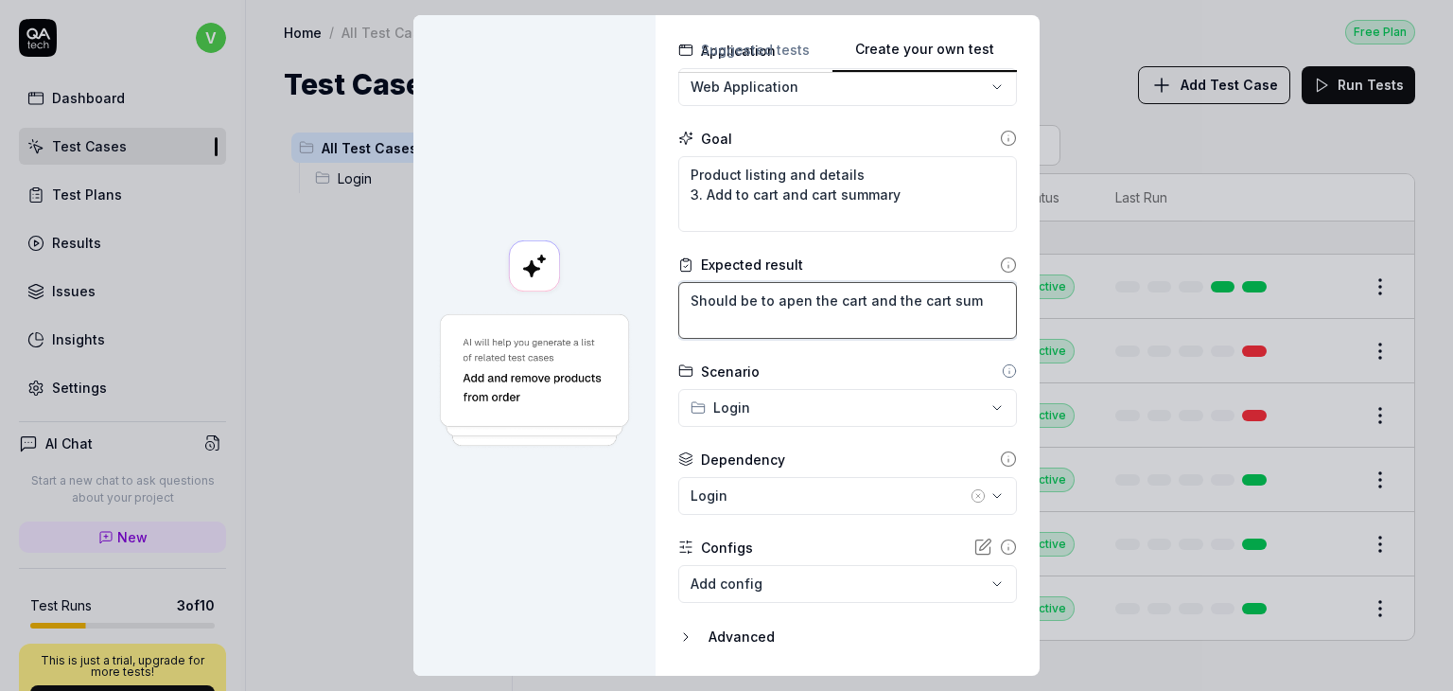
type textarea "*"
type textarea "Should be to apen the cart and the cart summ"
type textarea "*"
type textarea "Should be to apen the cart and the cart summa"
type textarea "*"
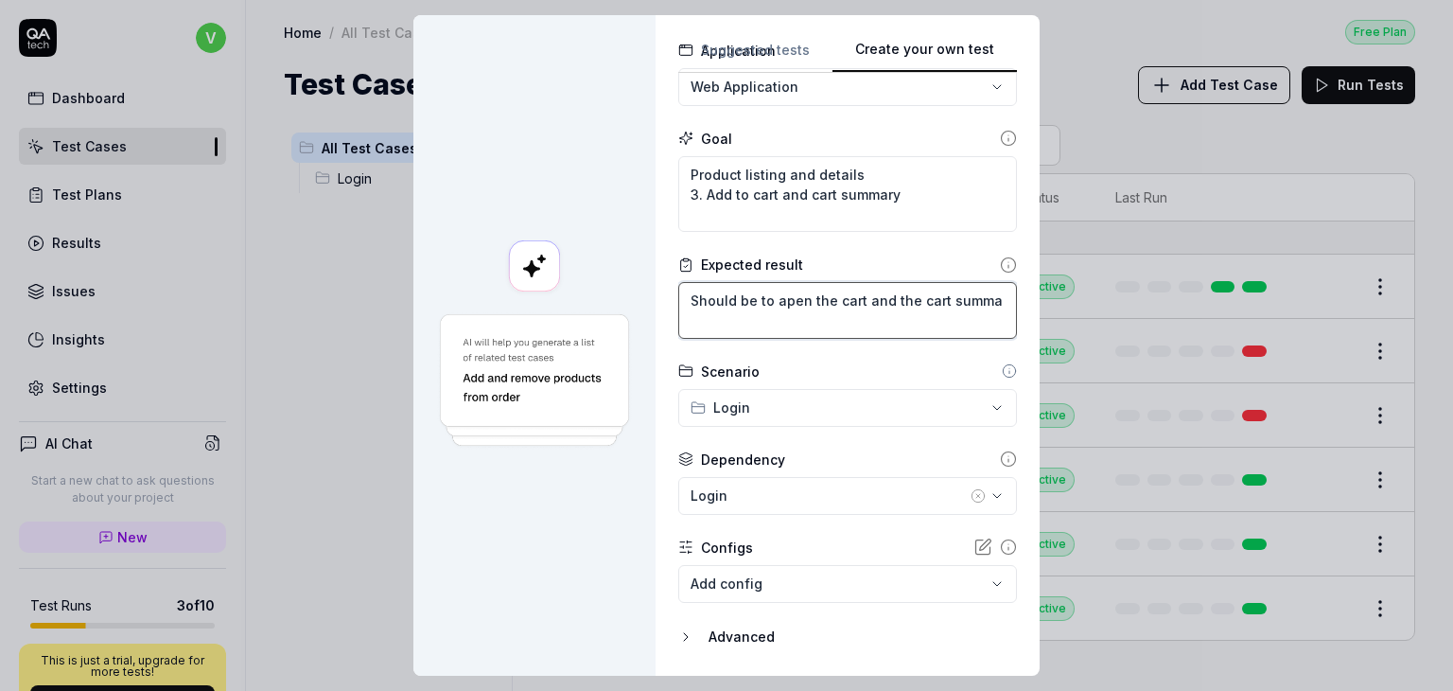
type textarea "Should be to apen the cart and the cart summar"
type textarea "*"
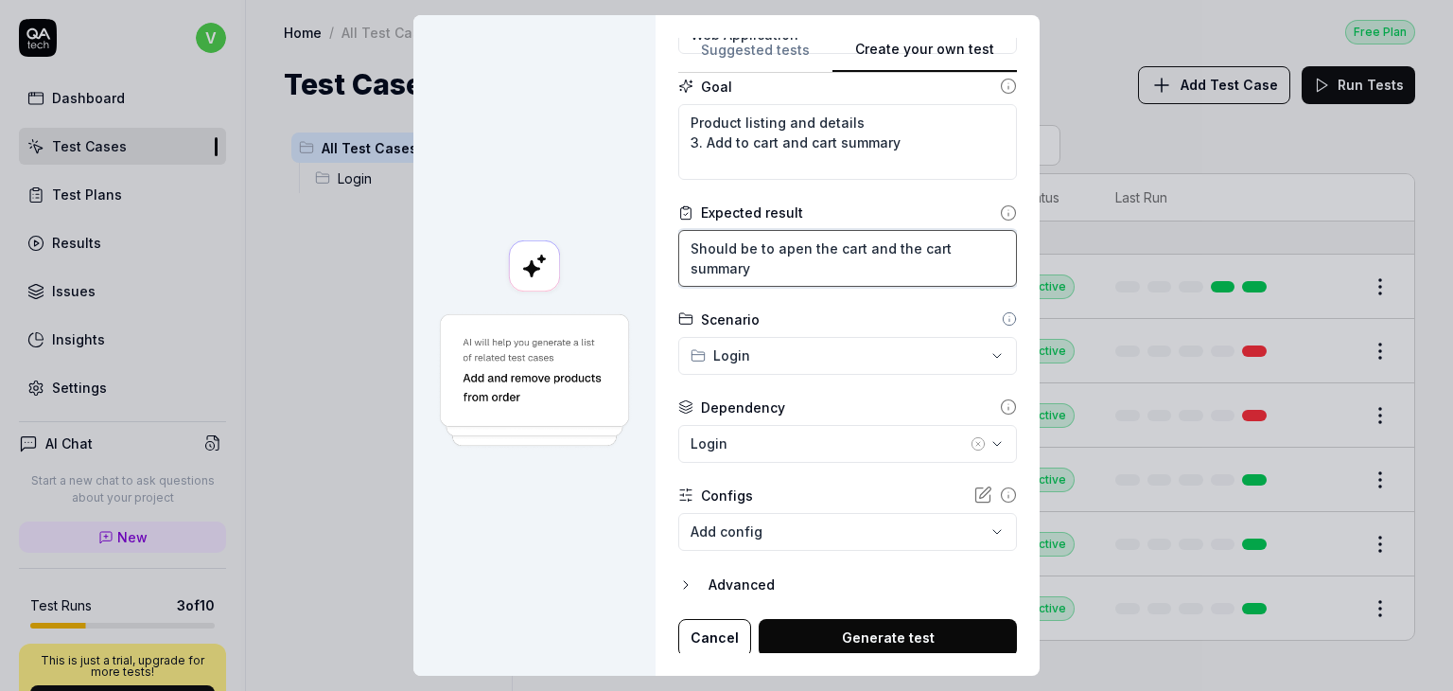
scroll to position [198, 0]
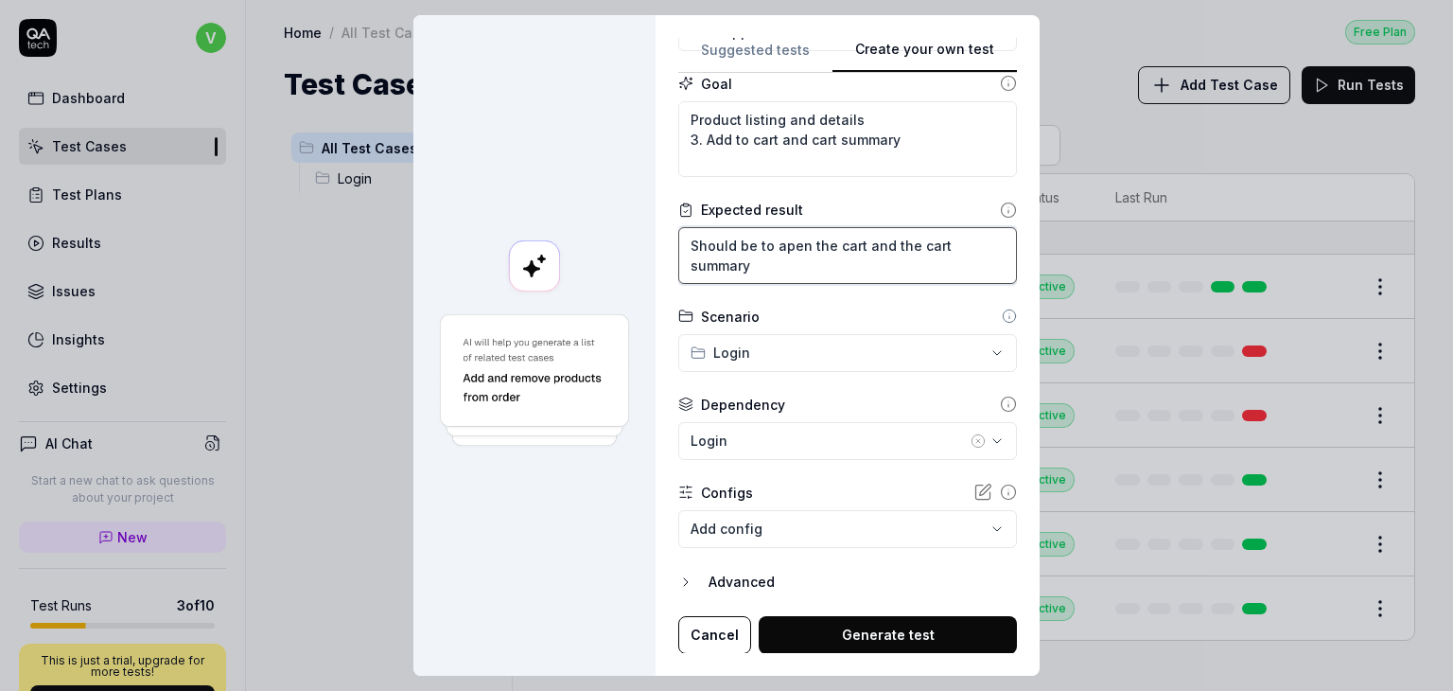
type textarea "Should be to apen the cart and the cart summary"
click at [884, 629] on button "Generate test" at bounding box center [888, 635] width 258 height 38
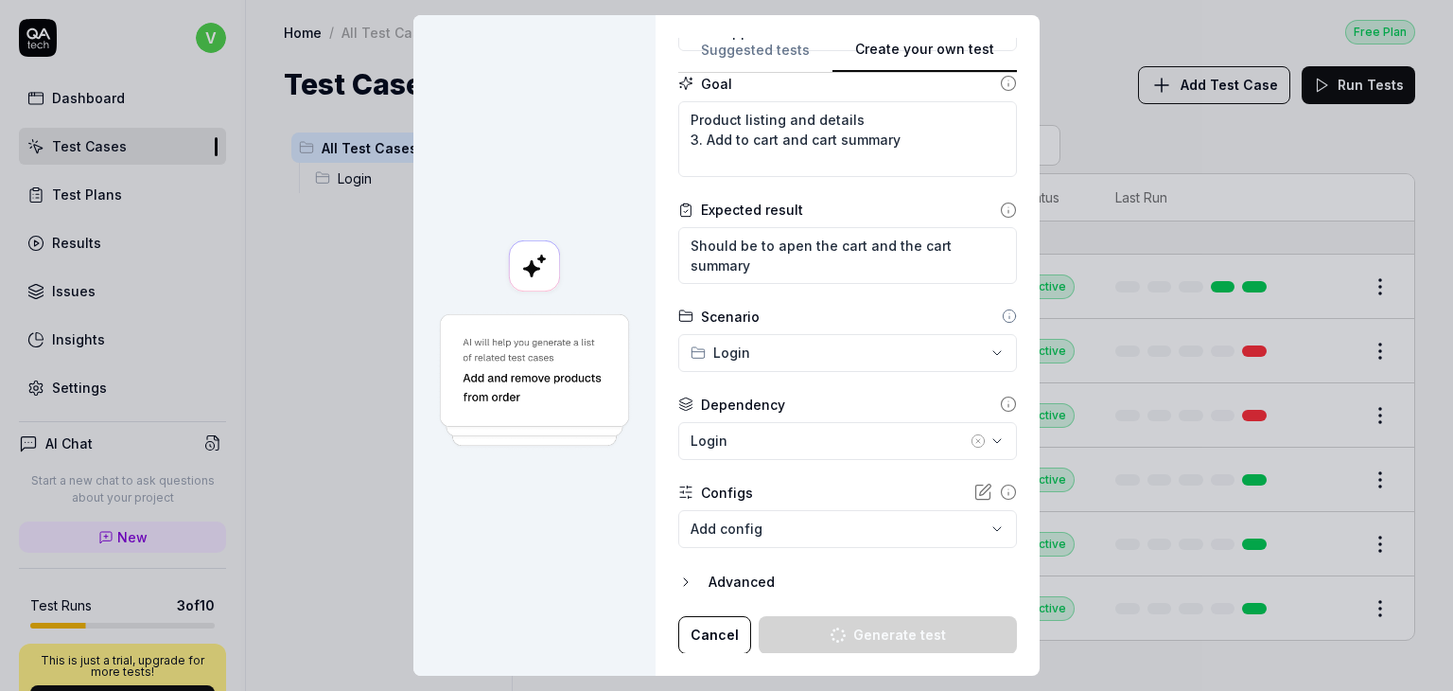
type textarea "*"
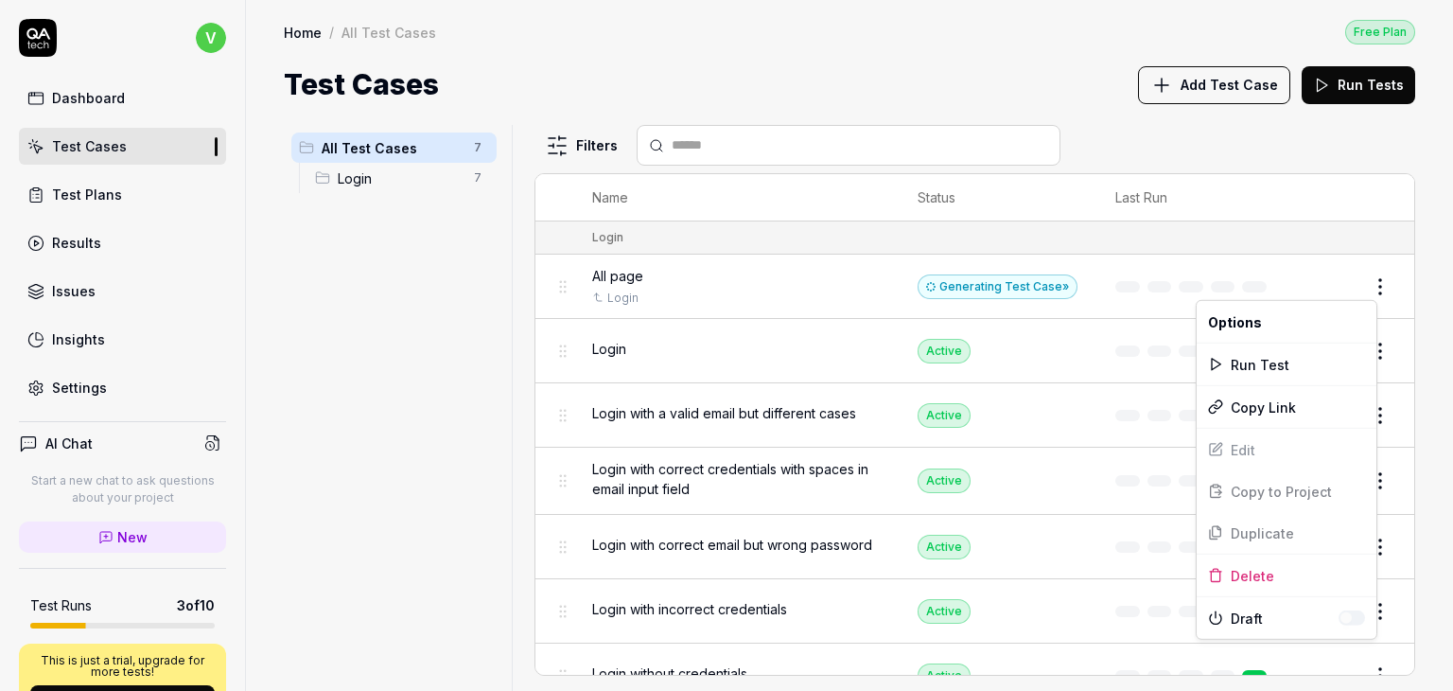
click at [1369, 277] on html "v Dashboard Test Cases Test Plans Results Issues Insights Settings AI Chat Star…" at bounding box center [726, 345] width 1453 height 691
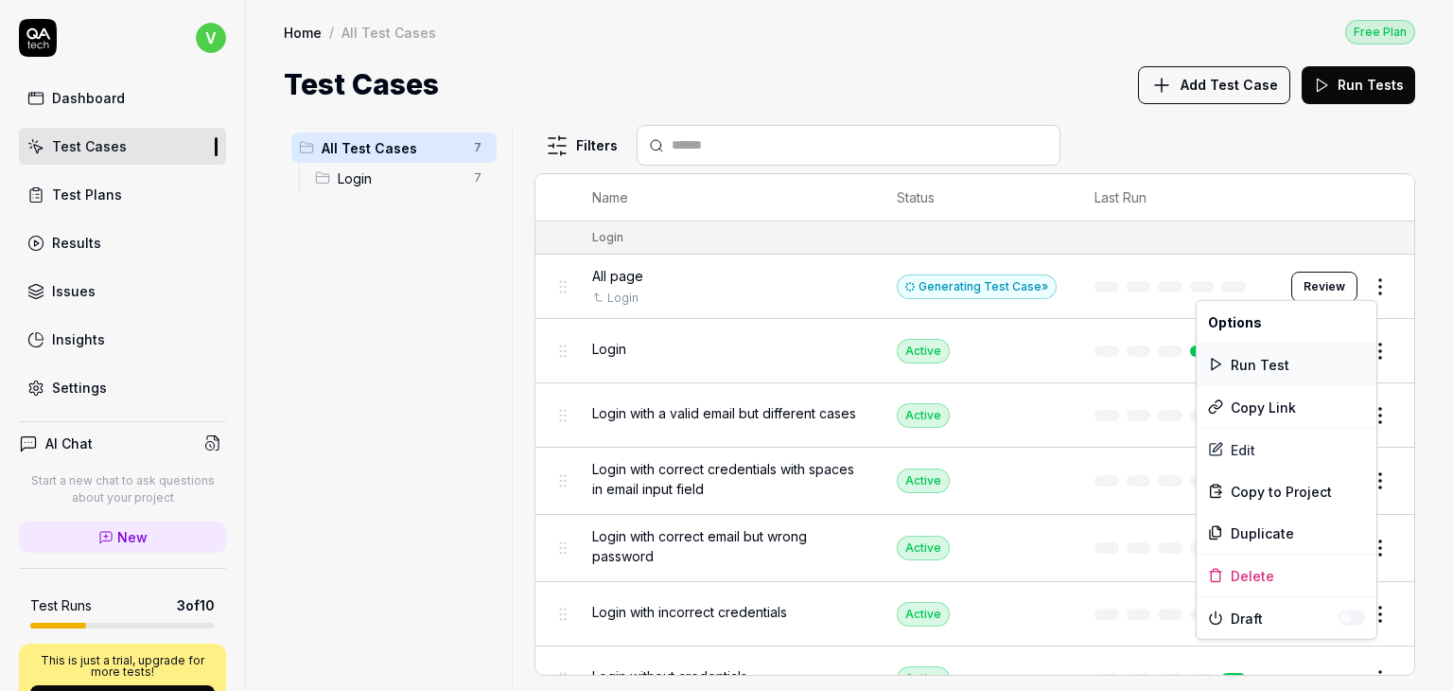
click at [1275, 351] on div "Run Test" at bounding box center [1287, 364] width 180 height 42
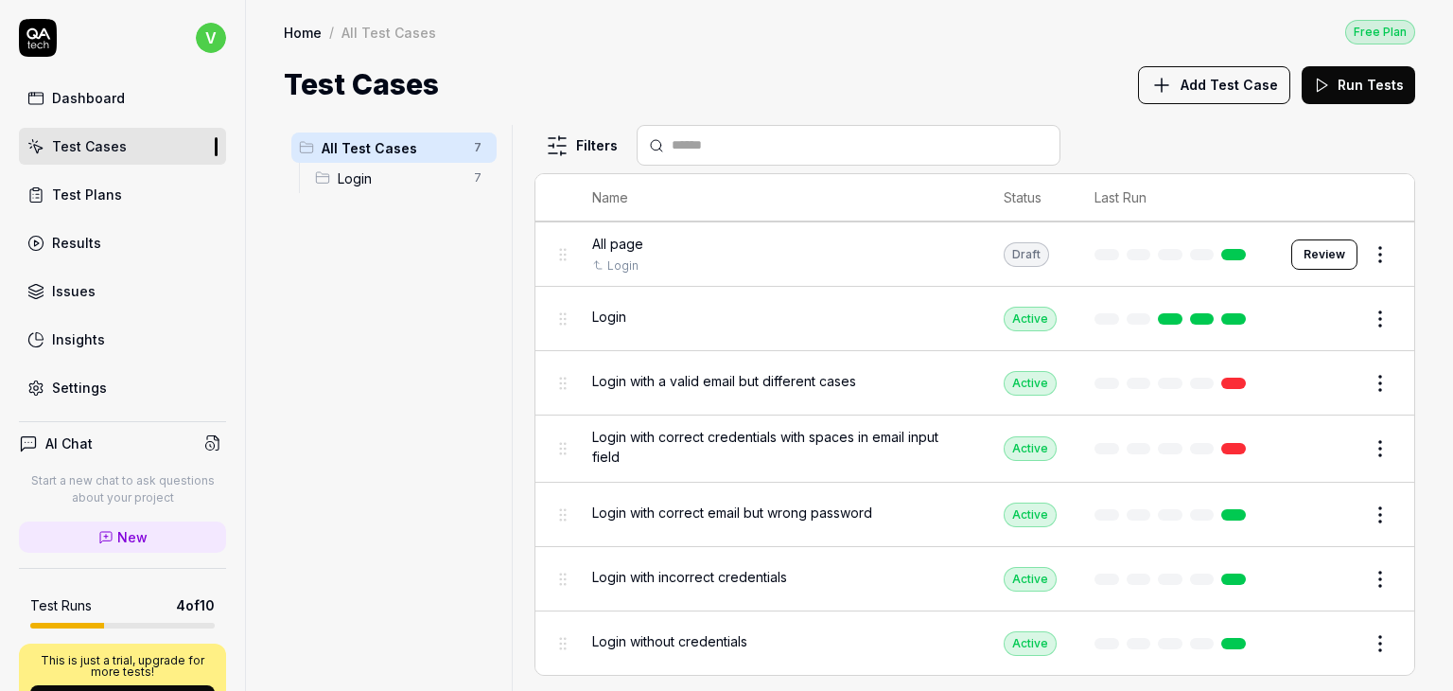
scroll to position [30, 0]
